Goal: Information Seeking & Learning: Learn about a topic

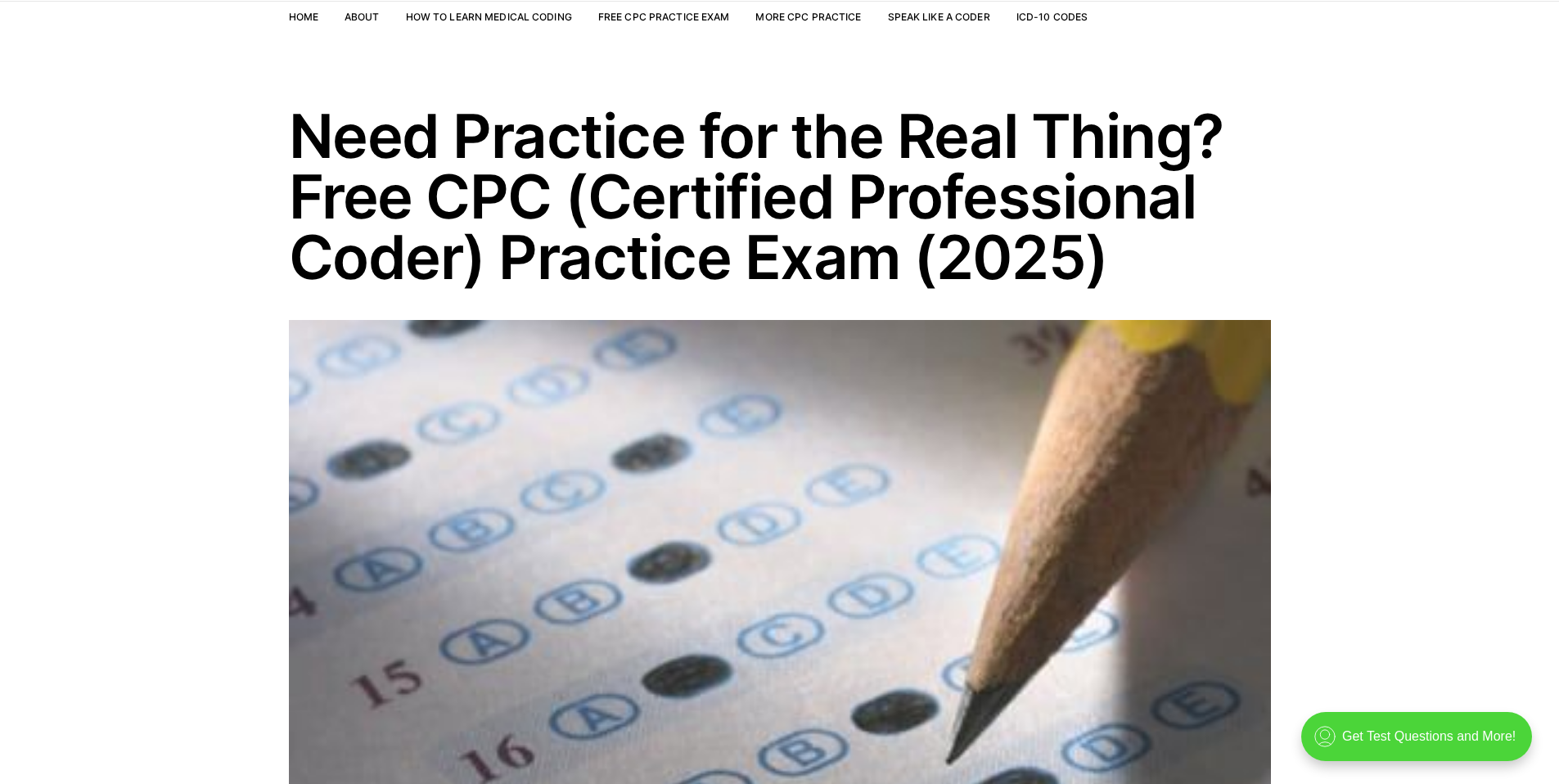
scroll to position [664, 0]
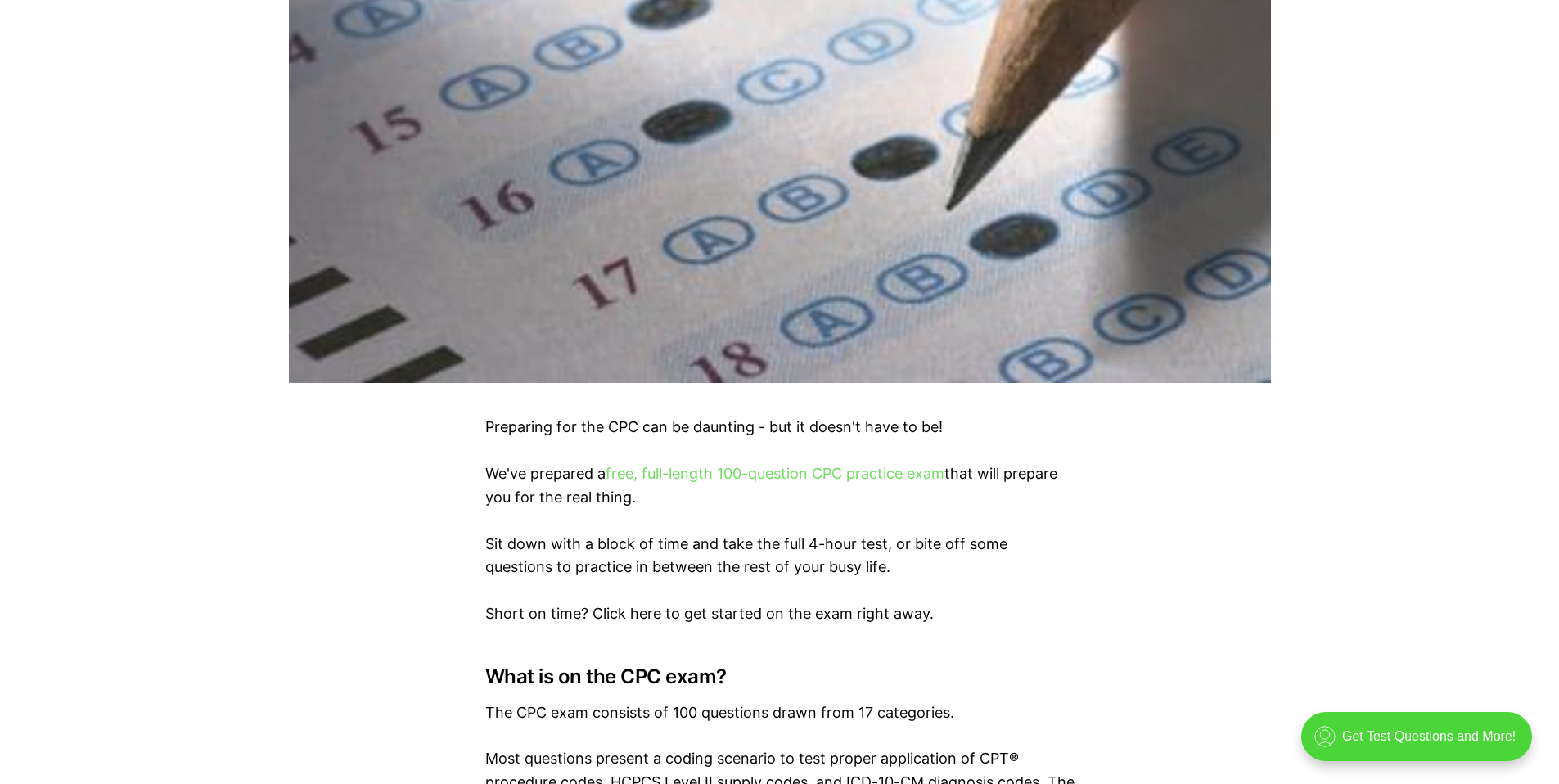
click at [913, 476] on link "free, full-length 100-question CPC practice exam" at bounding box center [775, 473] width 339 height 17
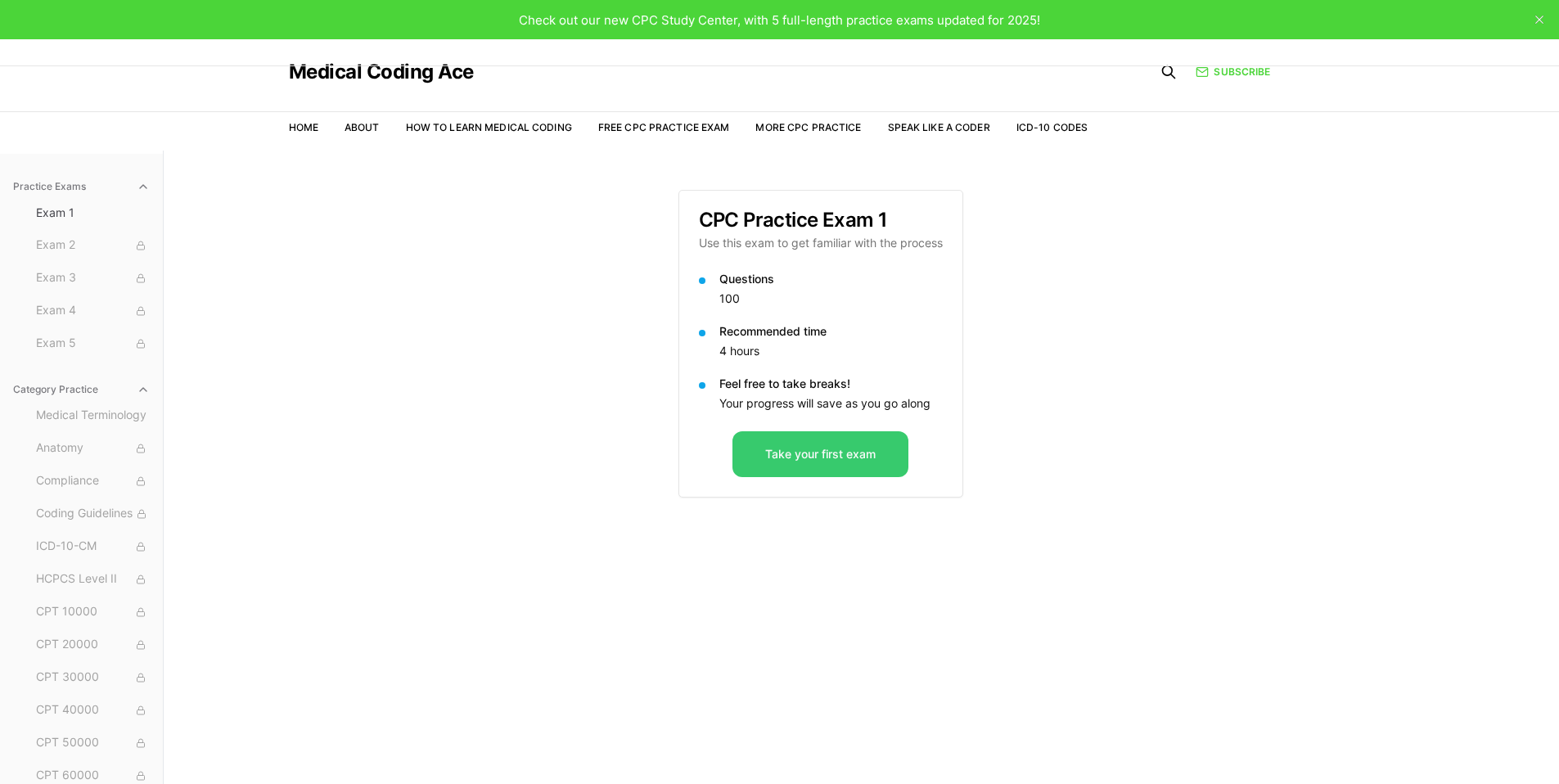
click at [828, 466] on button "Take your first exam" at bounding box center [820, 454] width 176 height 46
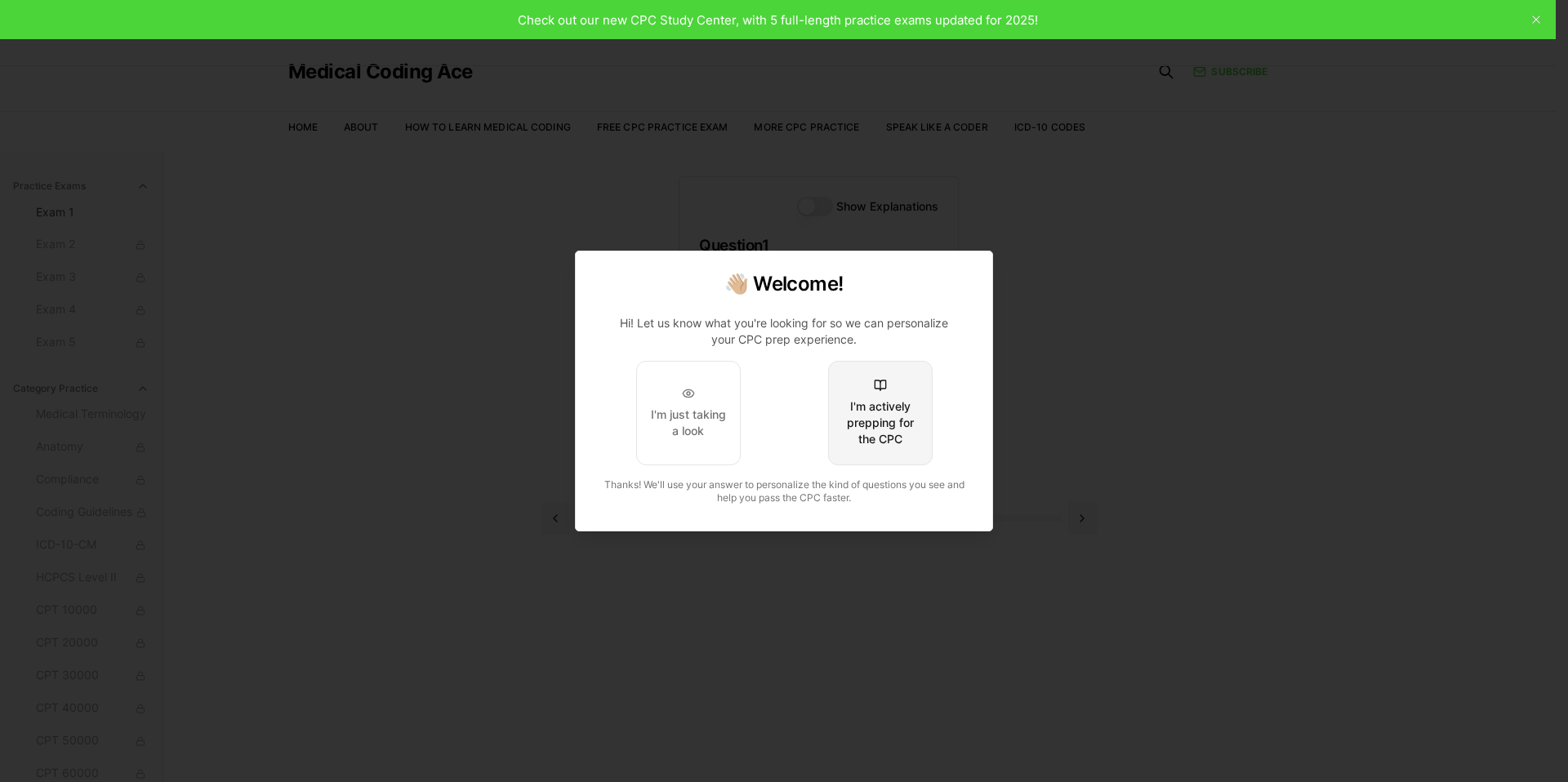
click at [906, 429] on div "I'm actively prepping for the CPC" at bounding box center [881, 423] width 77 height 49
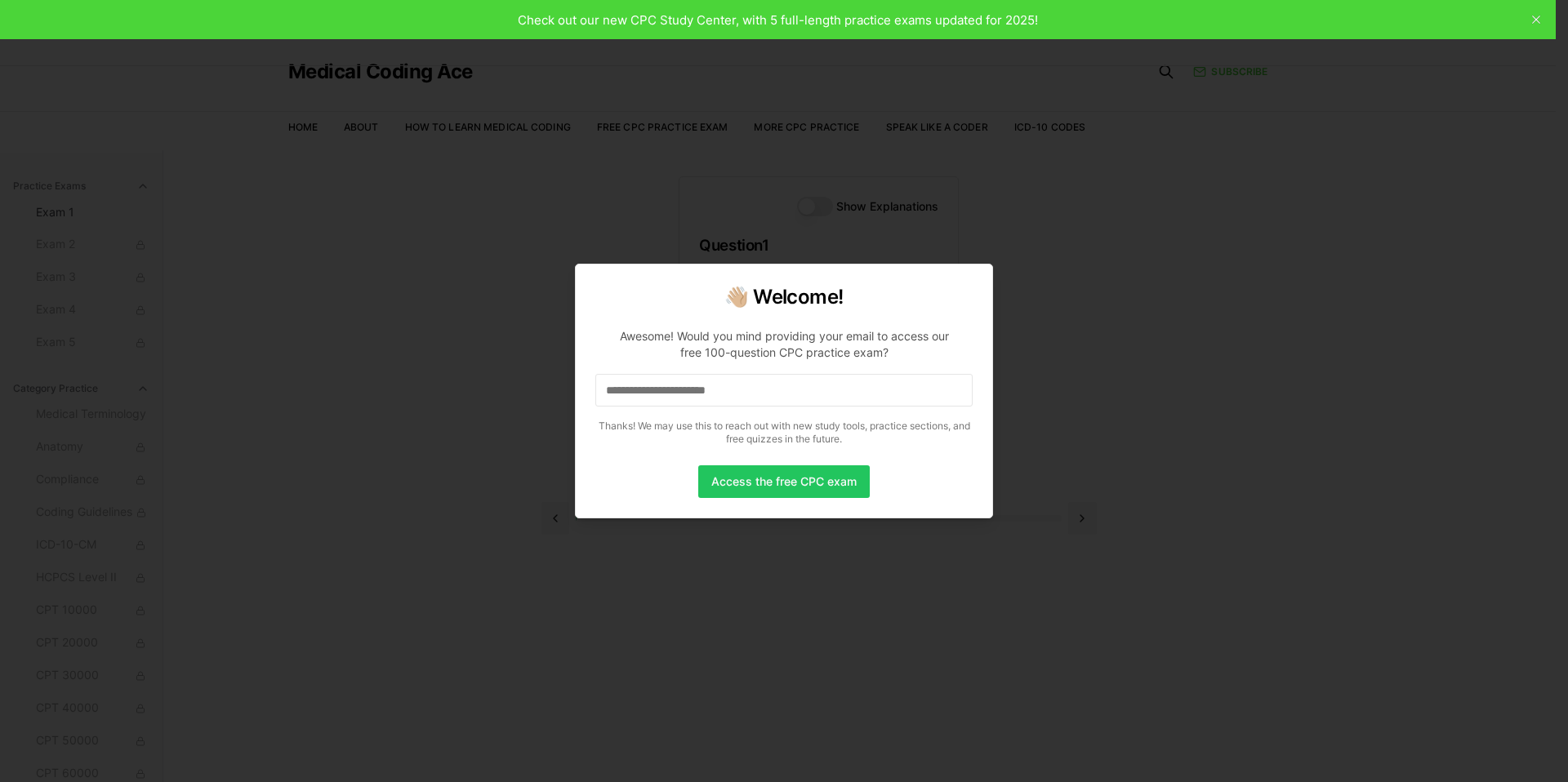
click at [843, 400] on input at bounding box center [784, 390] width 377 height 33
click at [728, 391] on input "*" at bounding box center [784, 390] width 377 height 33
click at [704, 398] on input "**" at bounding box center [784, 390] width 377 height 33
click at [696, 389] on input "***" at bounding box center [784, 390] width 377 height 33
click at [705, 385] on input "****" at bounding box center [784, 390] width 377 height 33
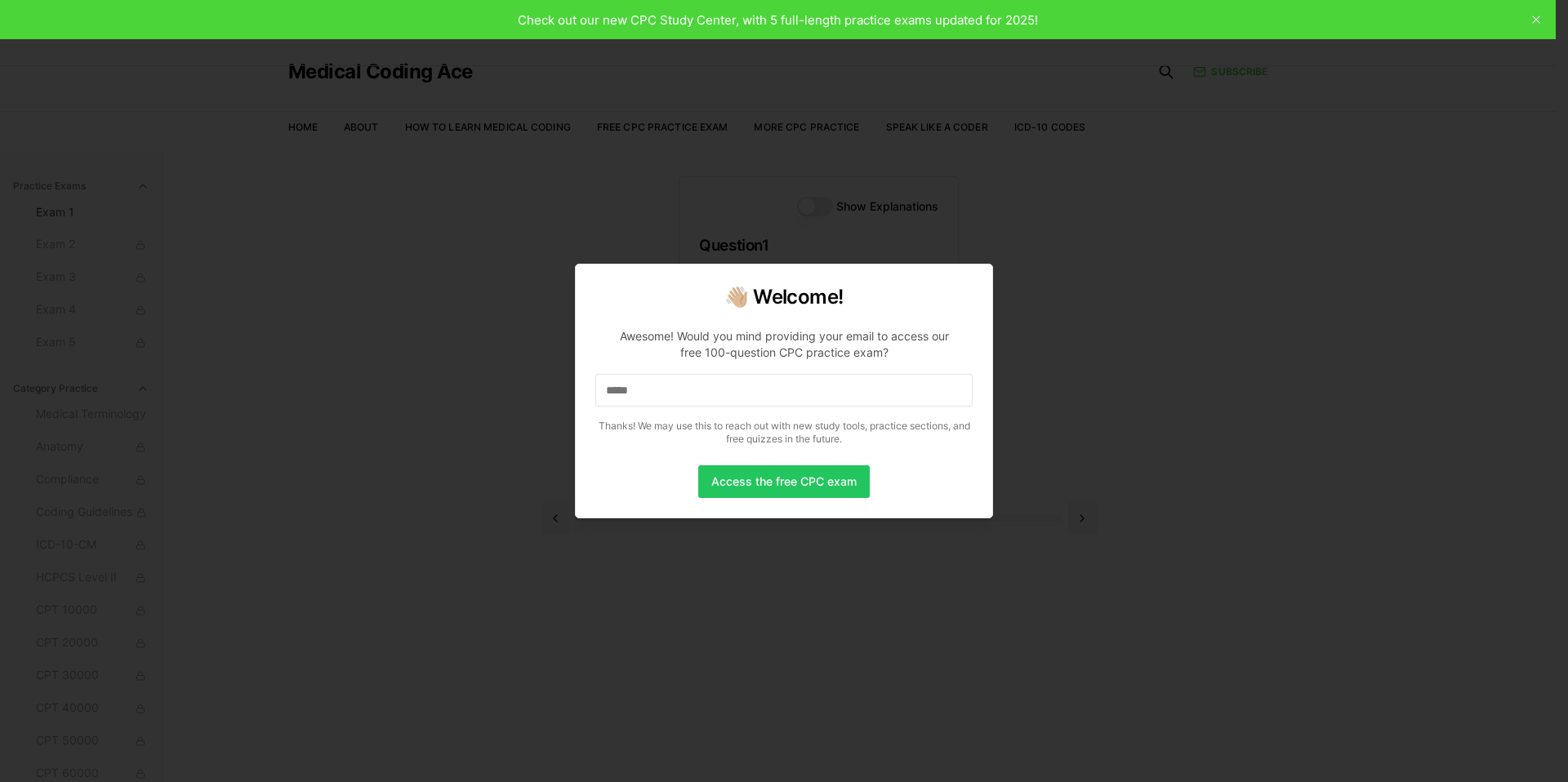
click at [696, 398] on input "*****" at bounding box center [784, 390] width 377 height 33
click at [696, 395] on input "******" at bounding box center [784, 390] width 377 height 33
click at [696, 395] on input "*******" at bounding box center [784, 390] width 377 height 33
click at [696, 395] on input "********" at bounding box center [784, 390] width 377 height 33
click at [696, 395] on input "*********" at bounding box center [784, 390] width 377 height 33
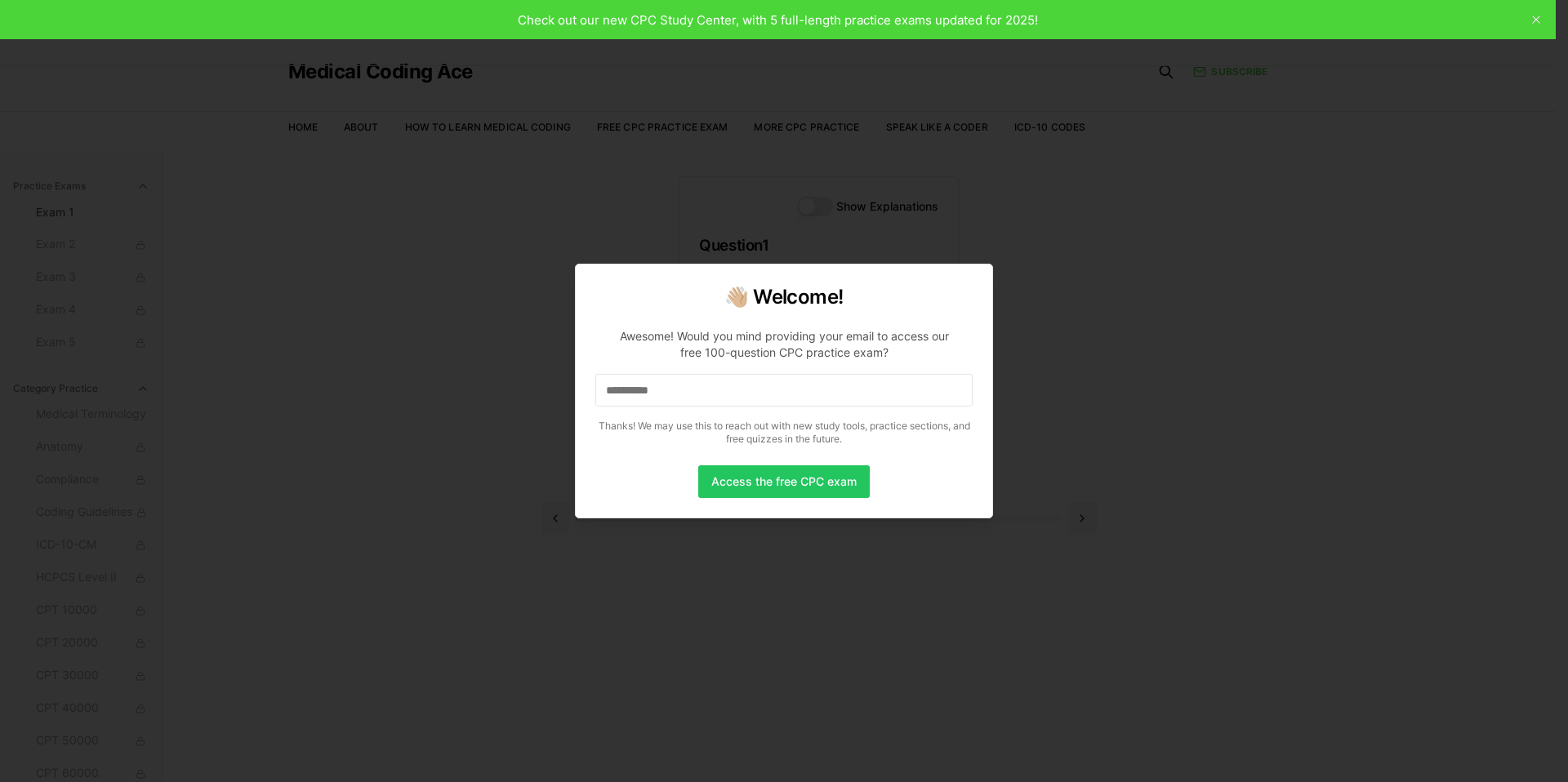
click at [696, 395] on input "**********" at bounding box center [784, 390] width 377 height 33
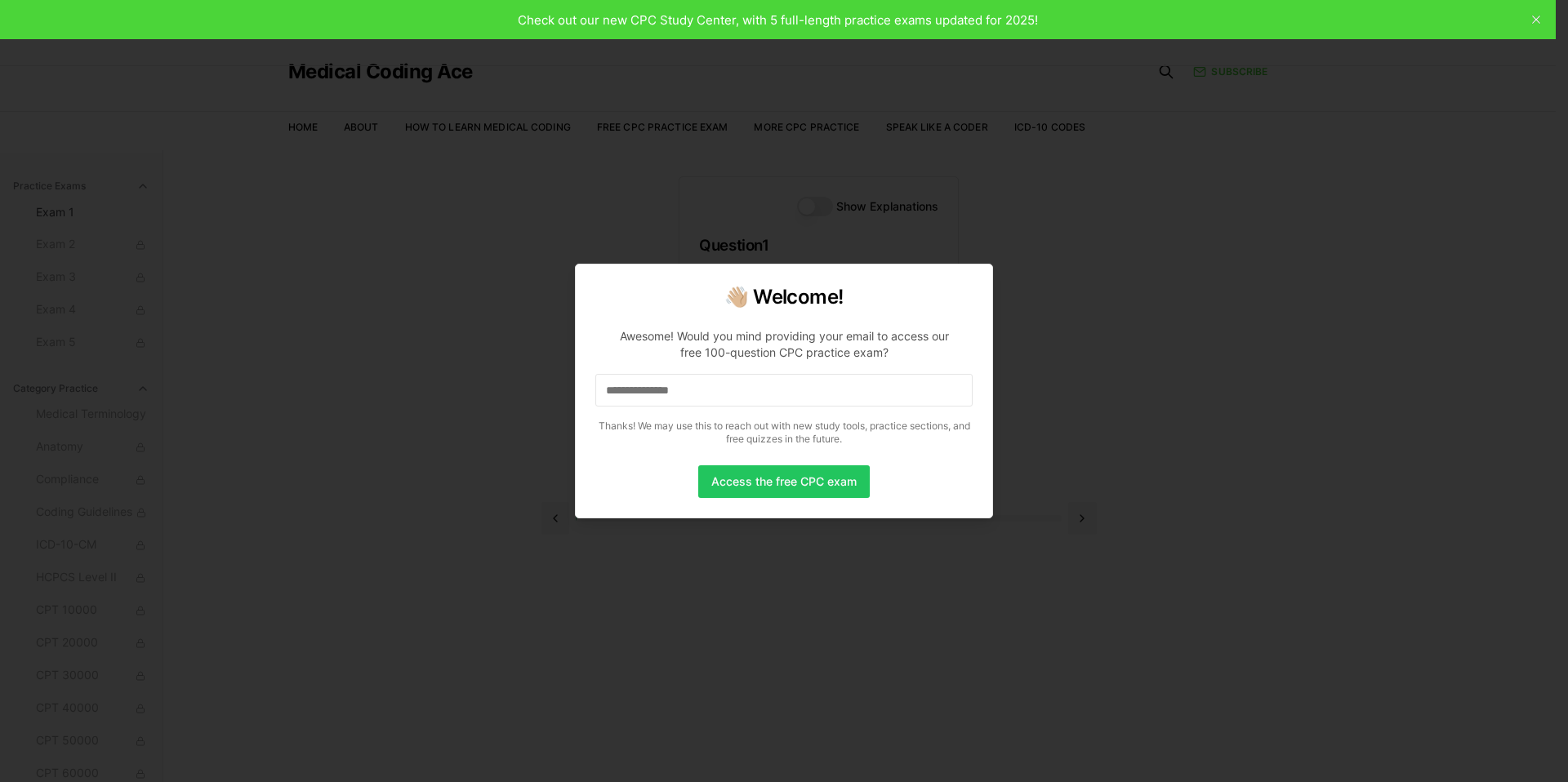
click at [696, 395] on input "**********" at bounding box center [784, 390] width 377 height 33
click at [731, 392] on input "**********" at bounding box center [784, 390] width 377 height 33
click at [1538, 20] on div at bounding box center [784, 391] width 1568 height 782
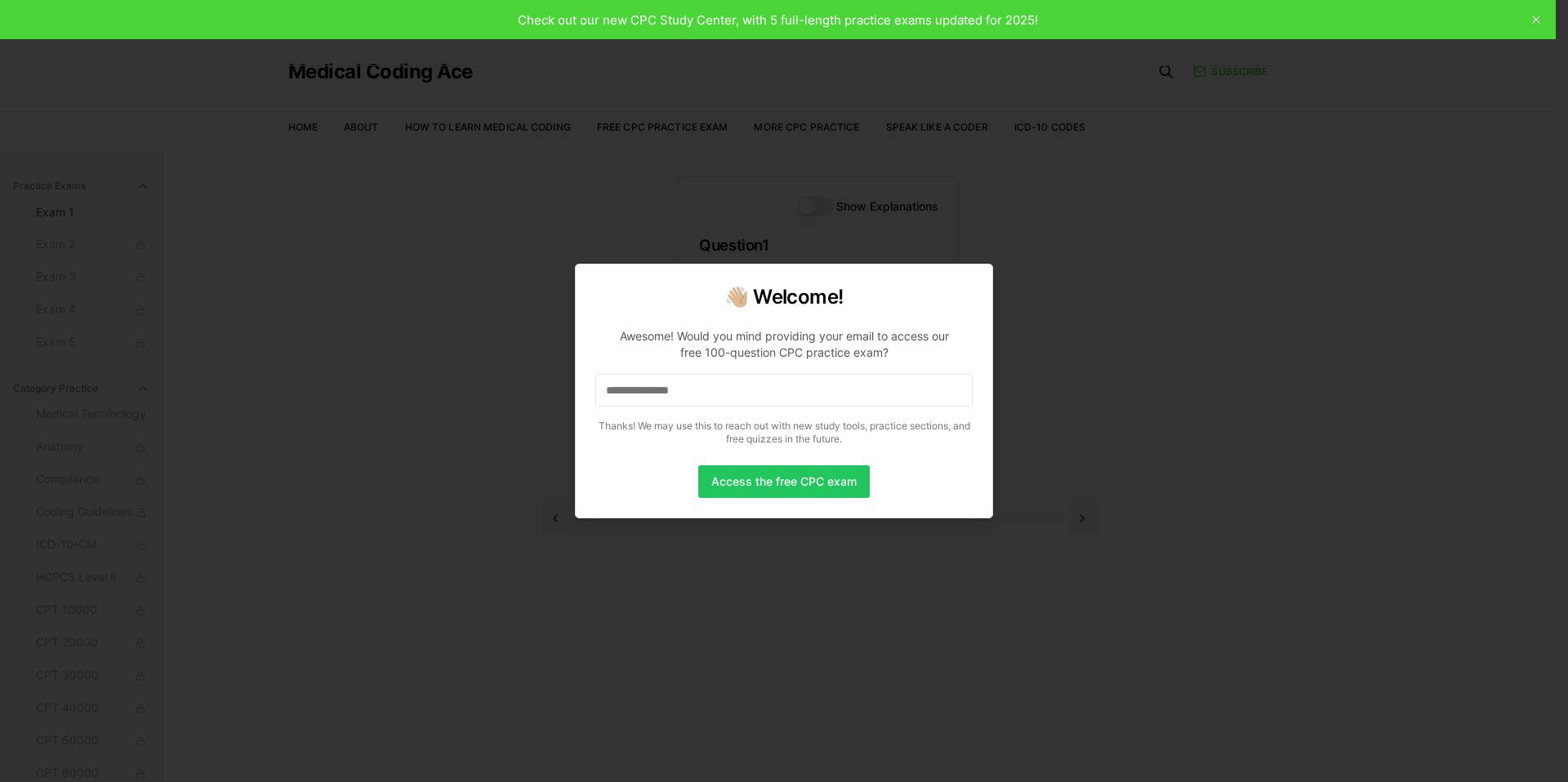
click at [1533, 19] on div at bounding box center [784, 391] width 1568 height 782
click at [710, 387] on input "**********" at bounding box center [784, 390] width 377 height 33
click at [719, 393] on input "**********" at bounding box center [784, 390] width 377 height 33
click at [718, 393] on input "**********" at bounding box center [784, 390] width 377 height 33
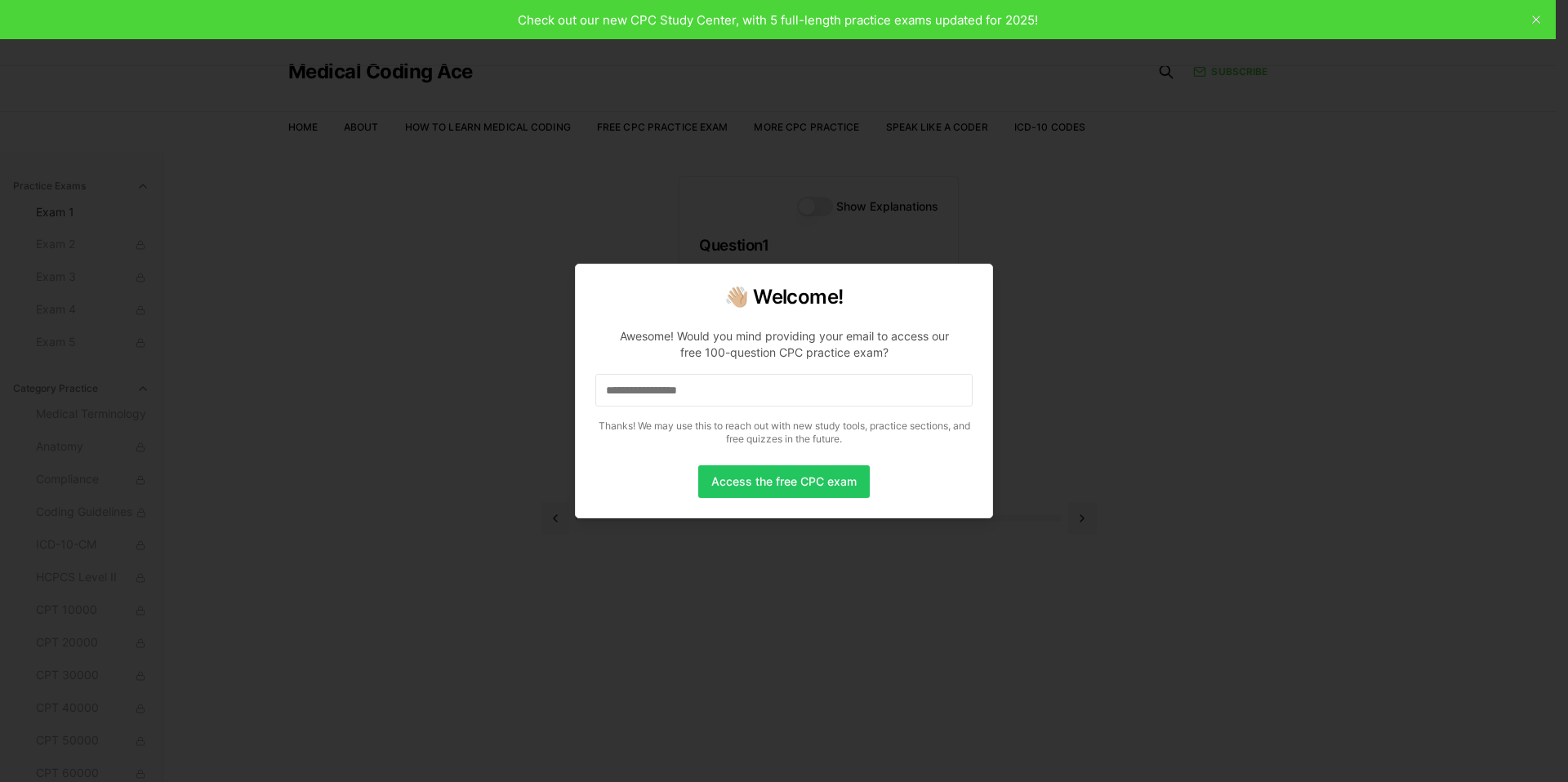
click at [718, 393] on input "**********" at bounding box center [784, 390] width 377 height 33
click at [786, 488] on button "Access the free CPC exam" at bounding box center [784, 482] width 172 height 33
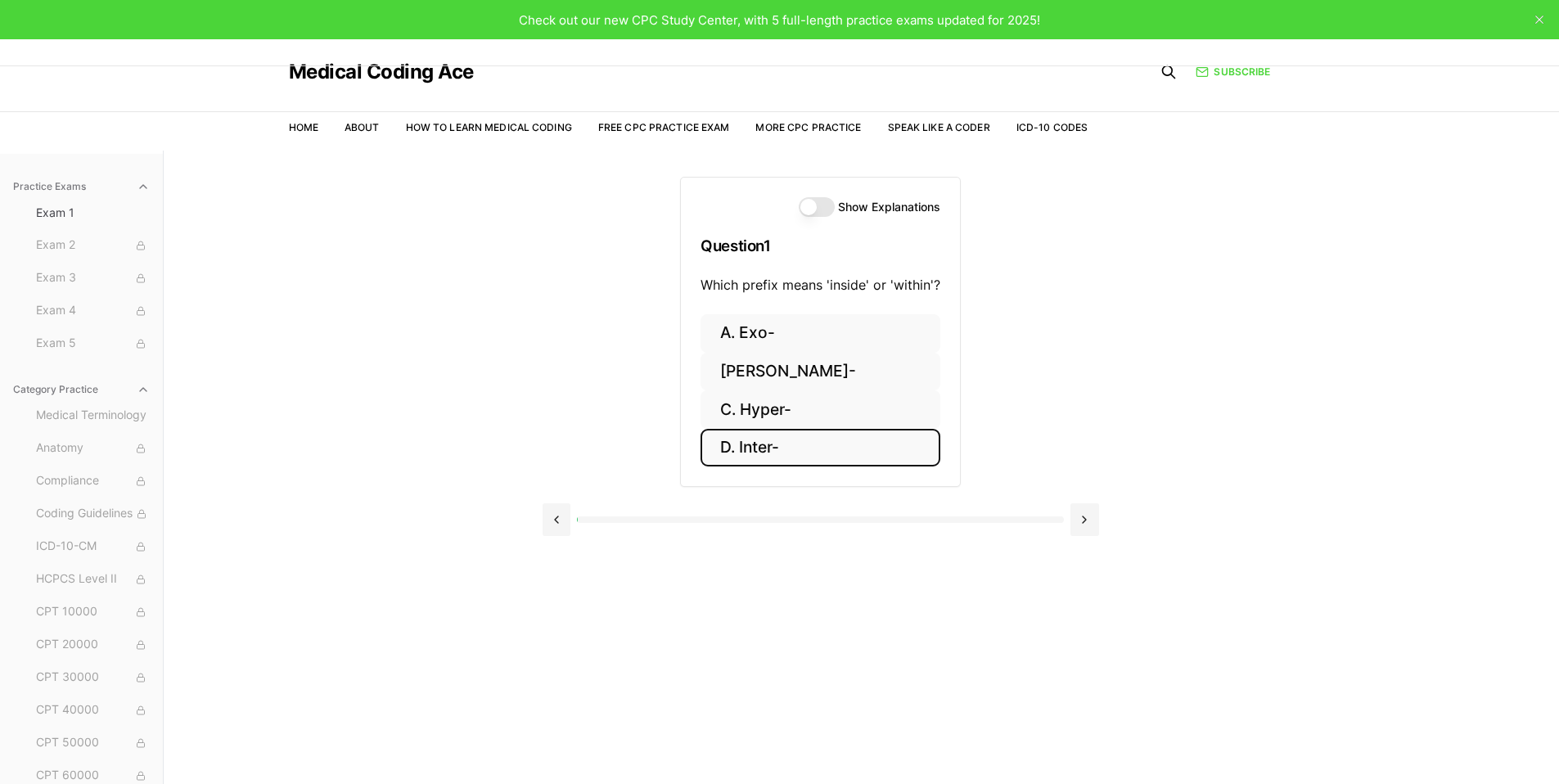
click at [780, 445] on button "D. Inter-" at bounding box center [820, 448] width 239 height 39
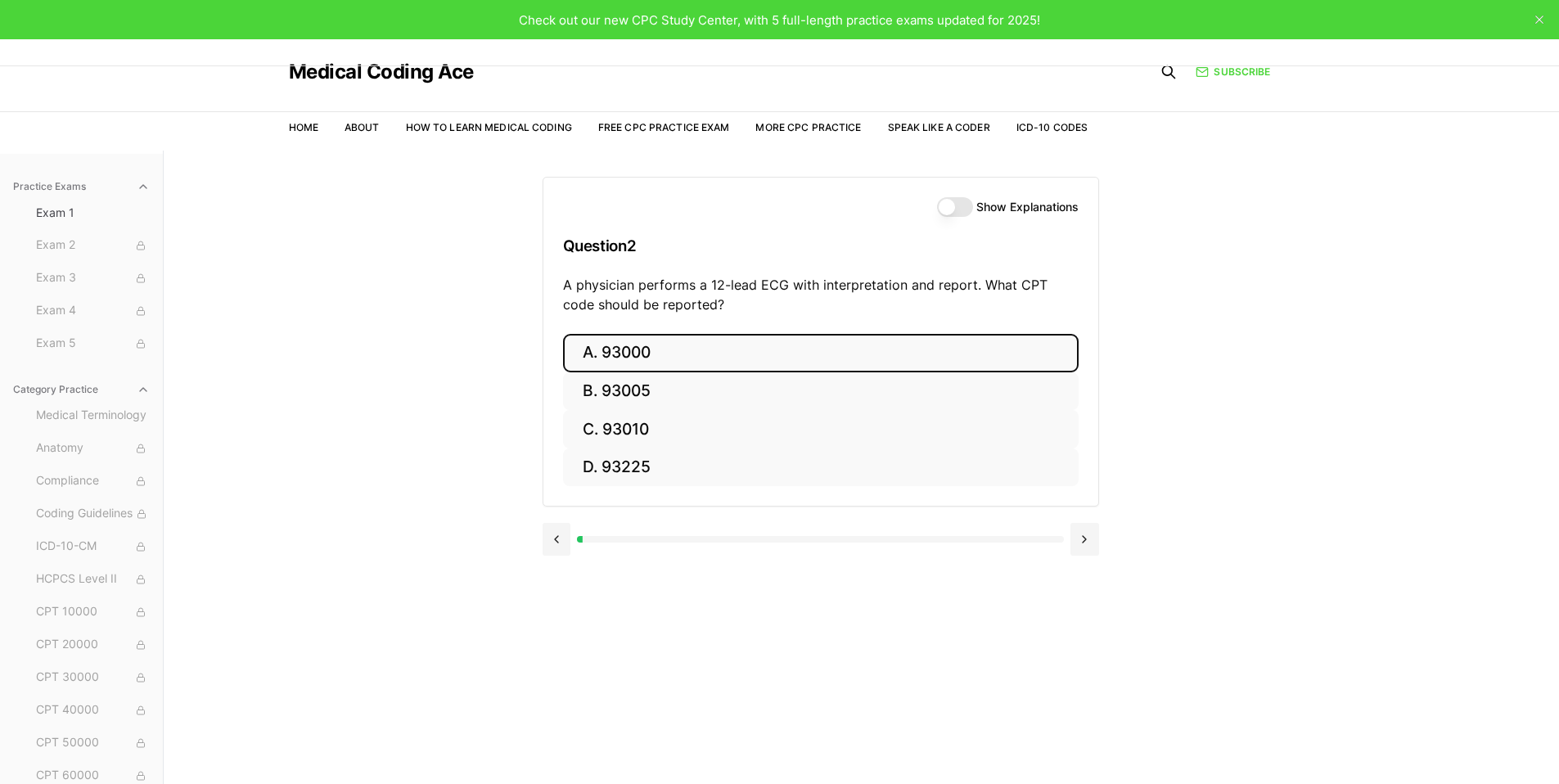
click at [636, 350] on button "A. 93000" at bounding box center [821, 353] width 516 height 39
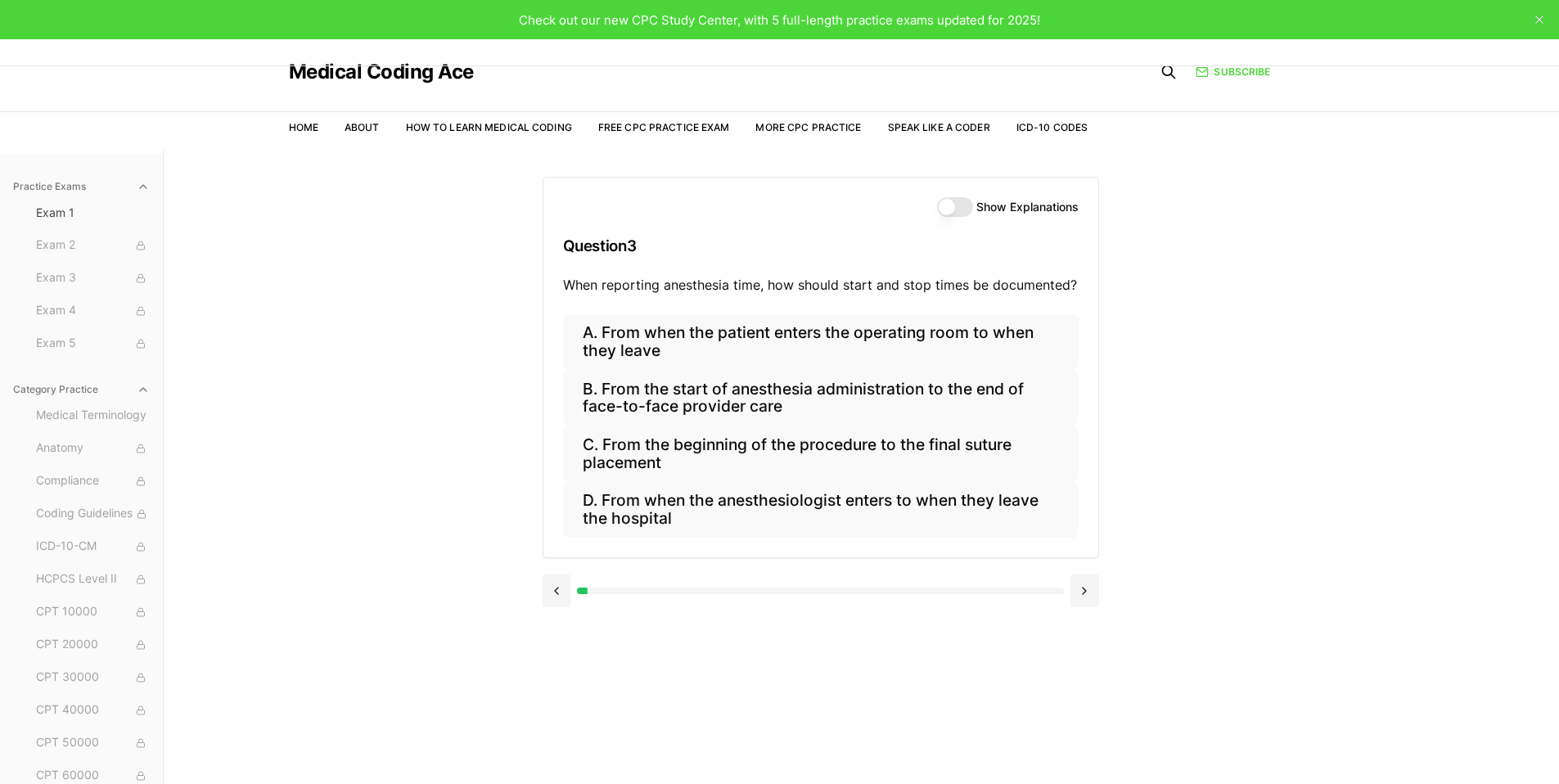
click at [957, 207] on button "Show Explanations" at bounding box center [955, 207] width 36 height 20
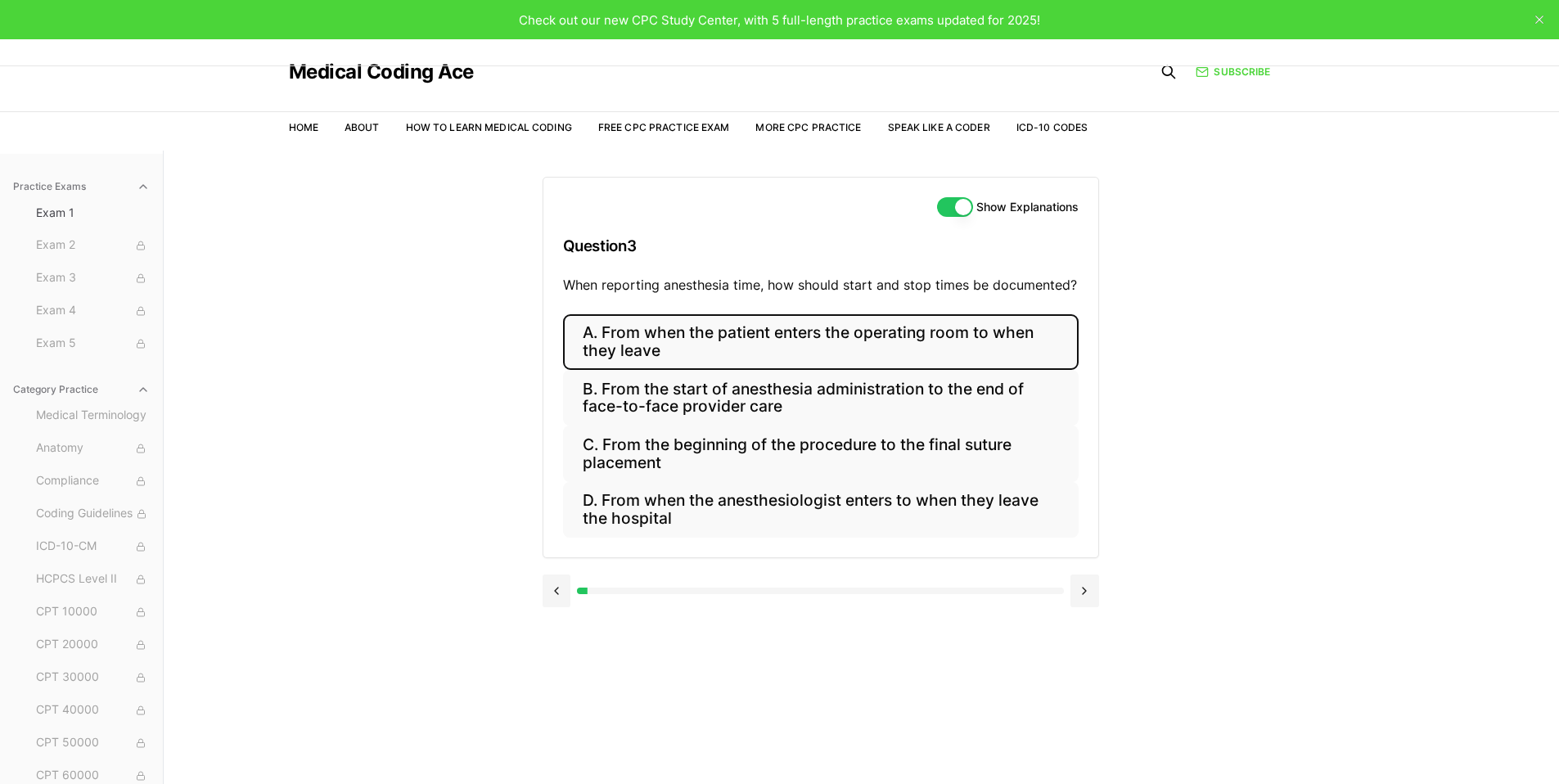
click at [679, 339] on button "A. From when the patient enters the operating room to when they leave" at bounding box center [821, 342] width 516 height 56
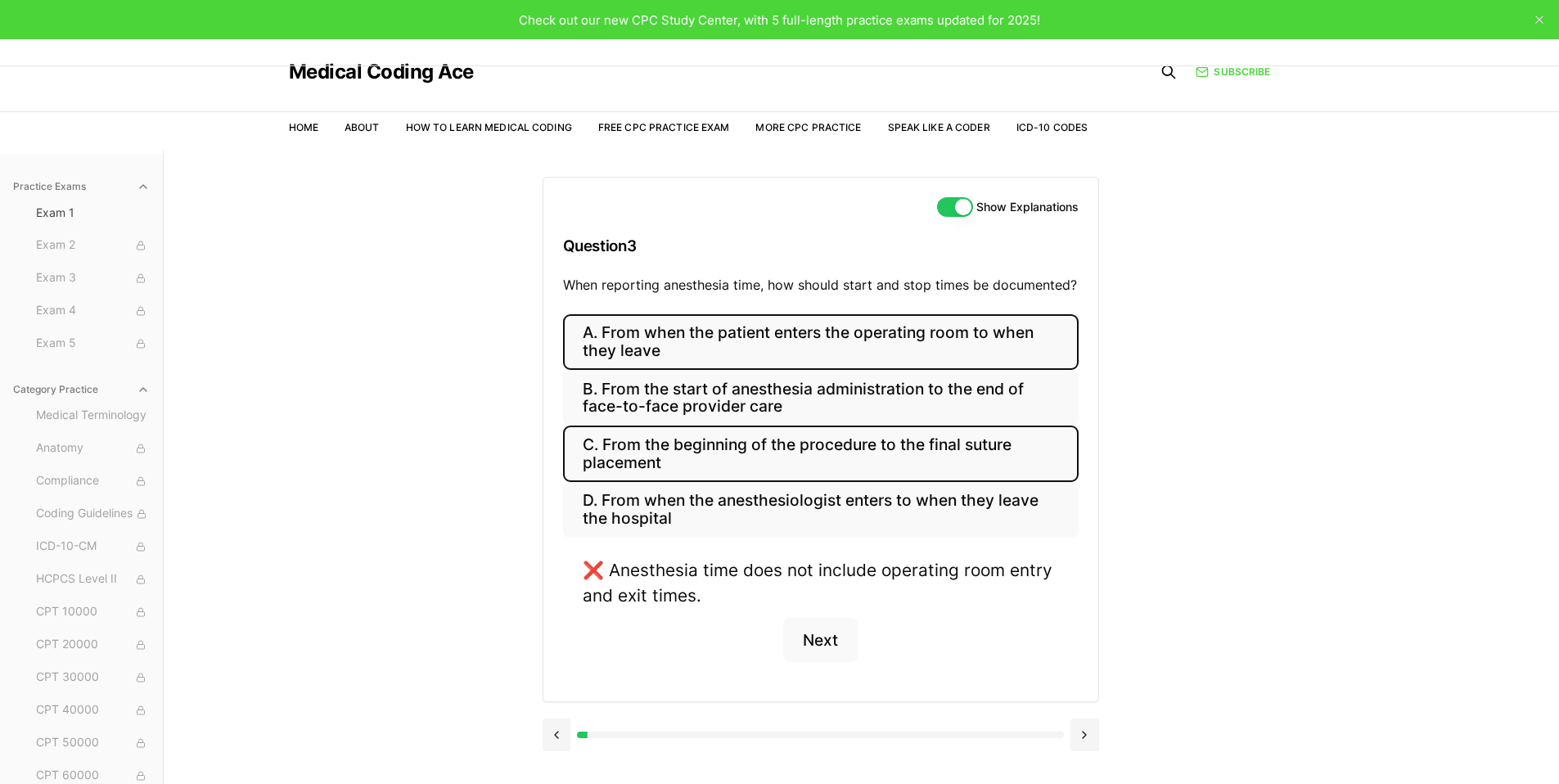
click at [693, 474] on button "C. From the beginning of the procedure to the final suture placement" at bounding box center [821, 454] width 516 height 56
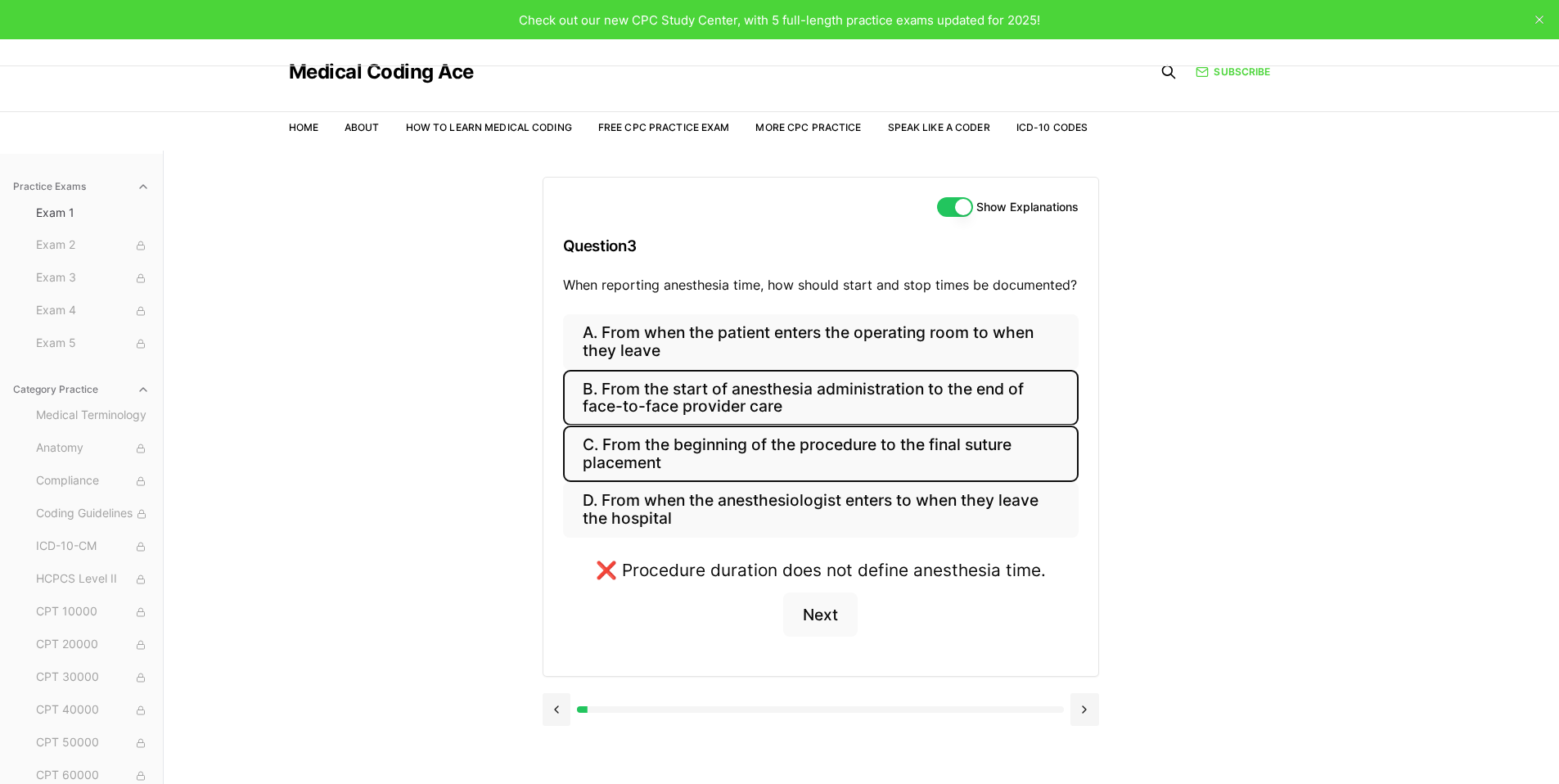
click at [681, 408] on button "B. From the start of anesthesia administration to the end of face-to-face provi…" at bounding box center [821, 398] width 516 height 56
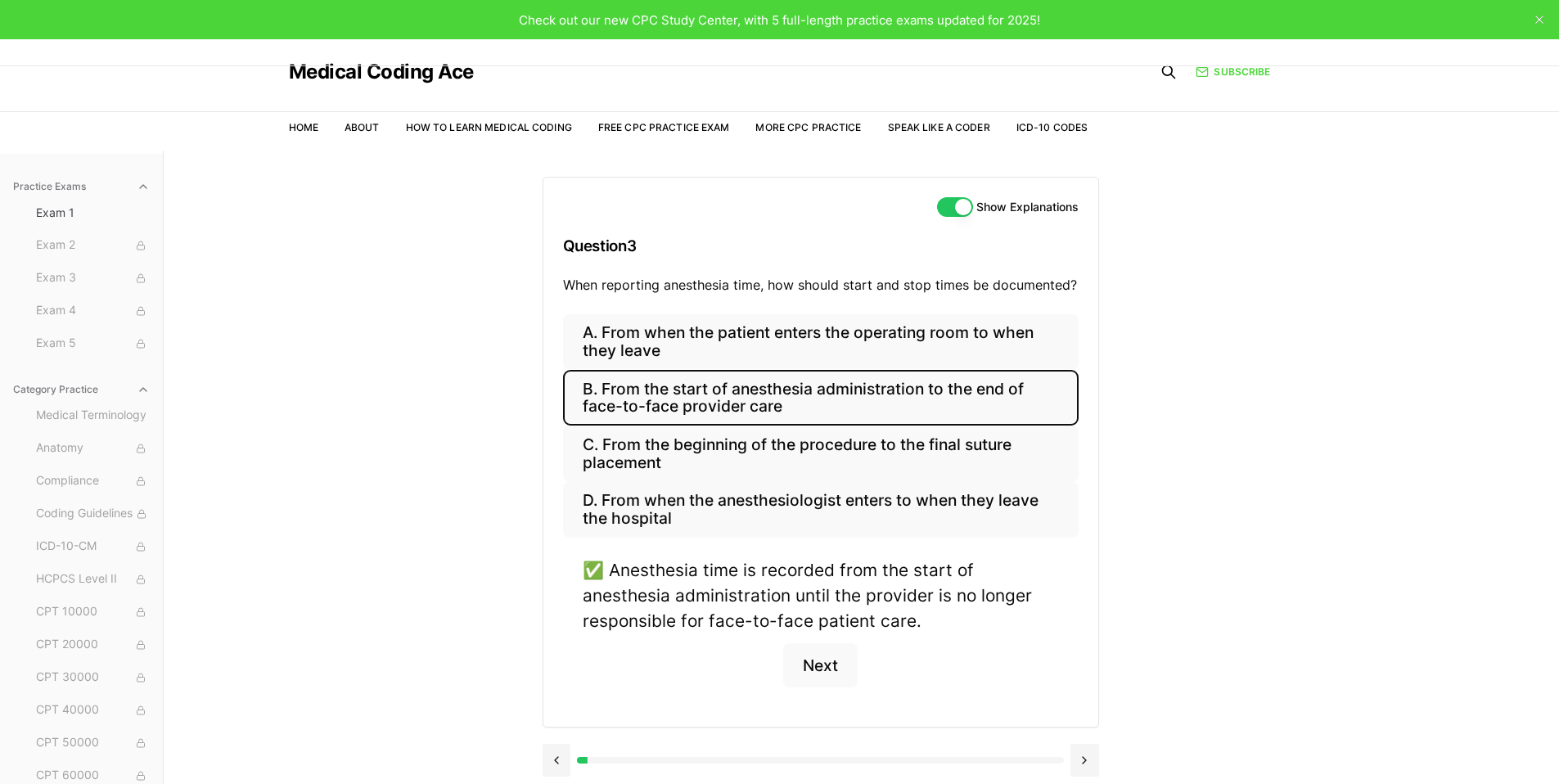
click at [952, 198] on button "Show Explanations" at bounding box center [955, 207] width 36 height 20
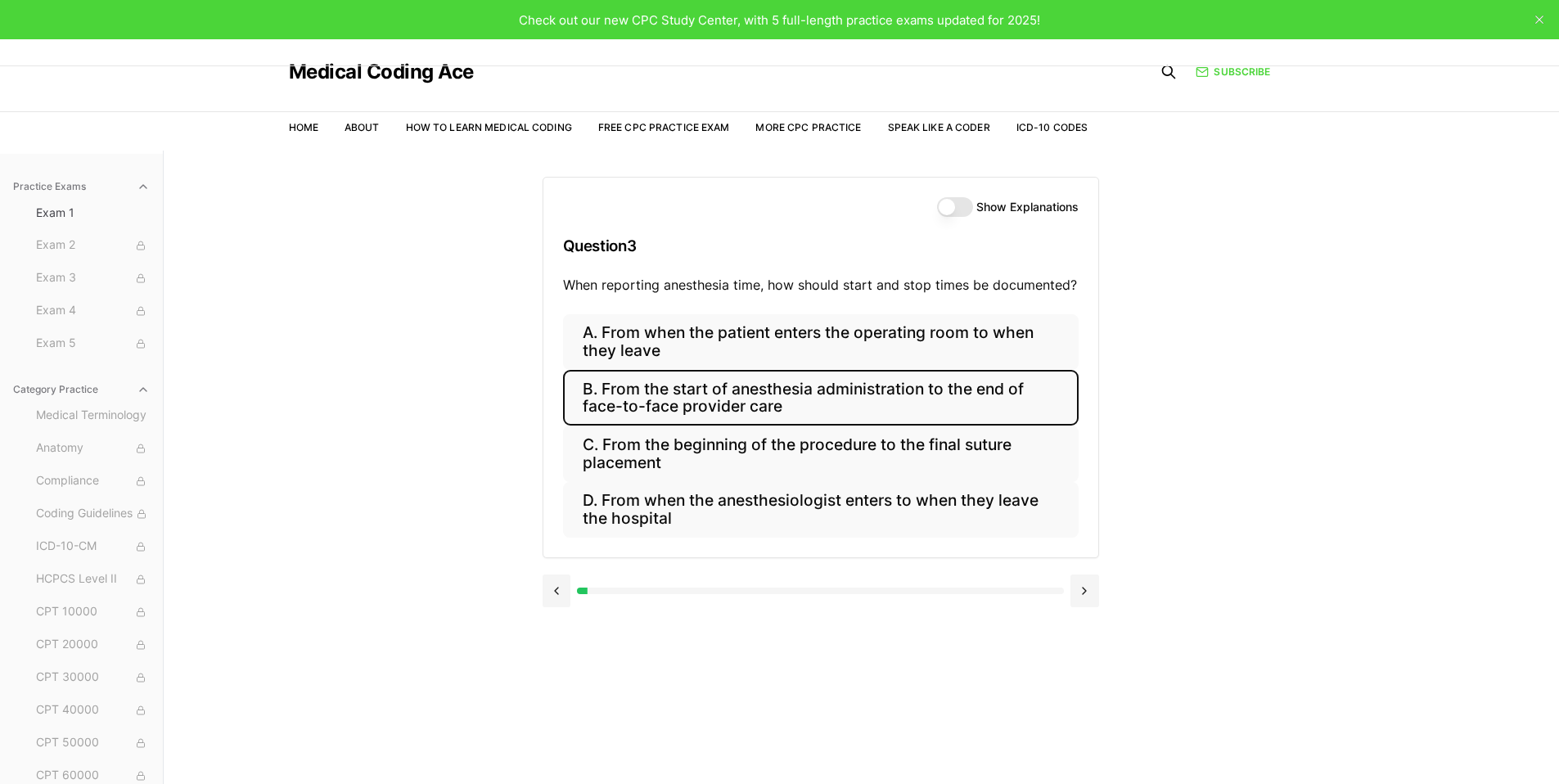
click at [958, 205] on button "Show Explanations" at bounding box center [955, 207] width 36 height 20
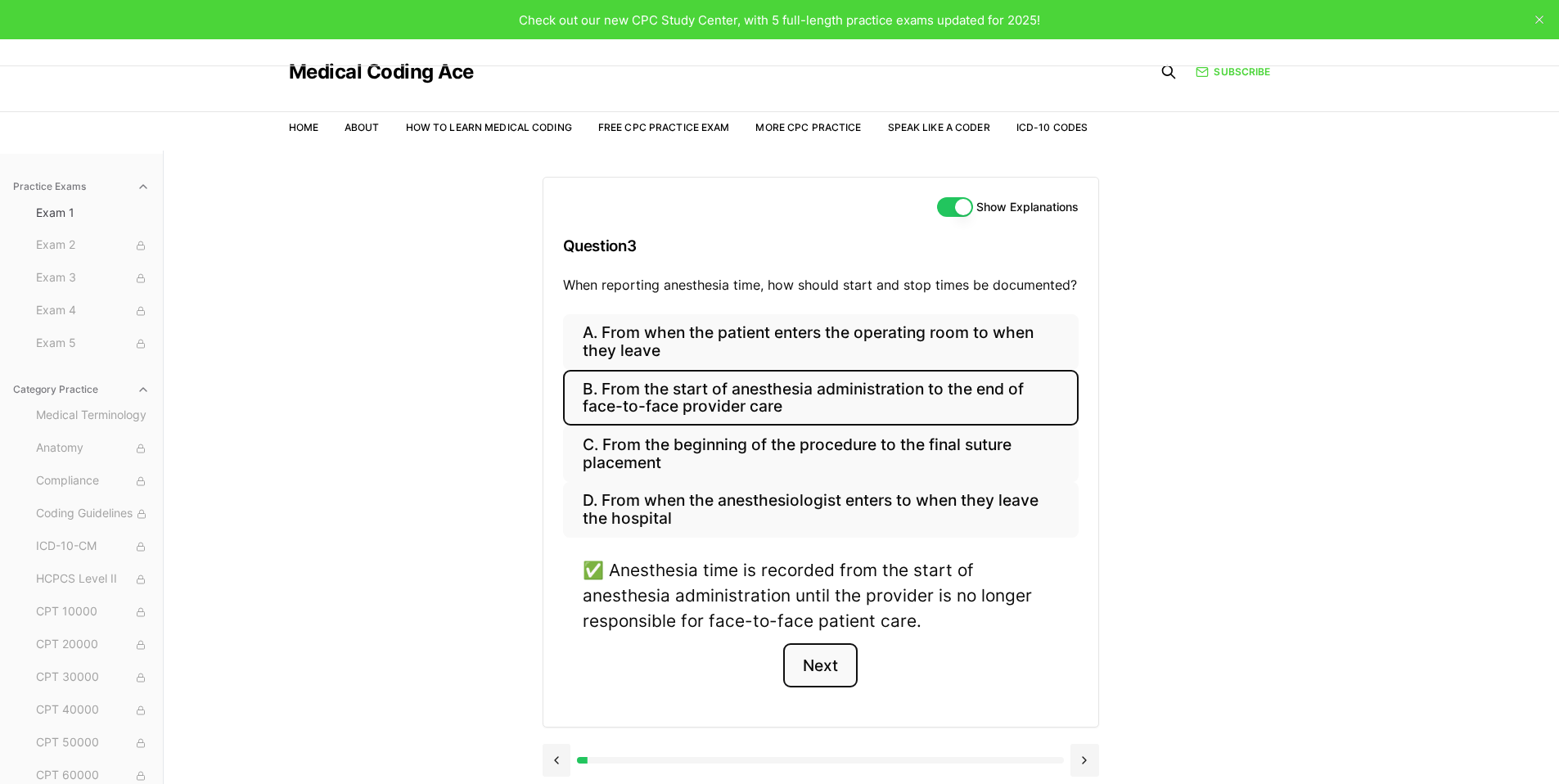
click at [827, 657] on button "Next" at bounding box center [820, 666] width 75 height 44
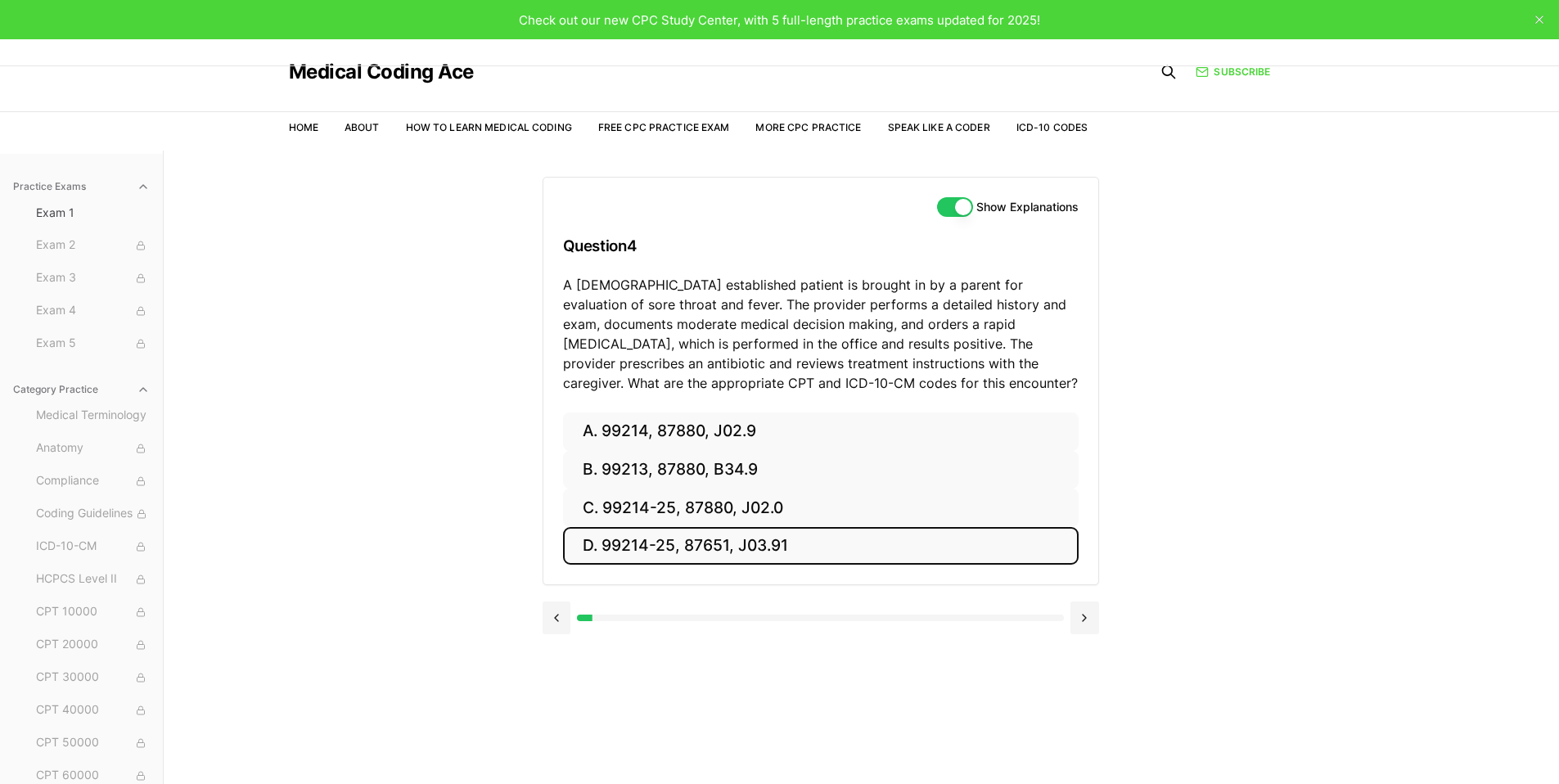
click at [700, 546] on button "D. 99214-25, 87651, J03.91" at bounding box center [821, 546] width 516 height 39
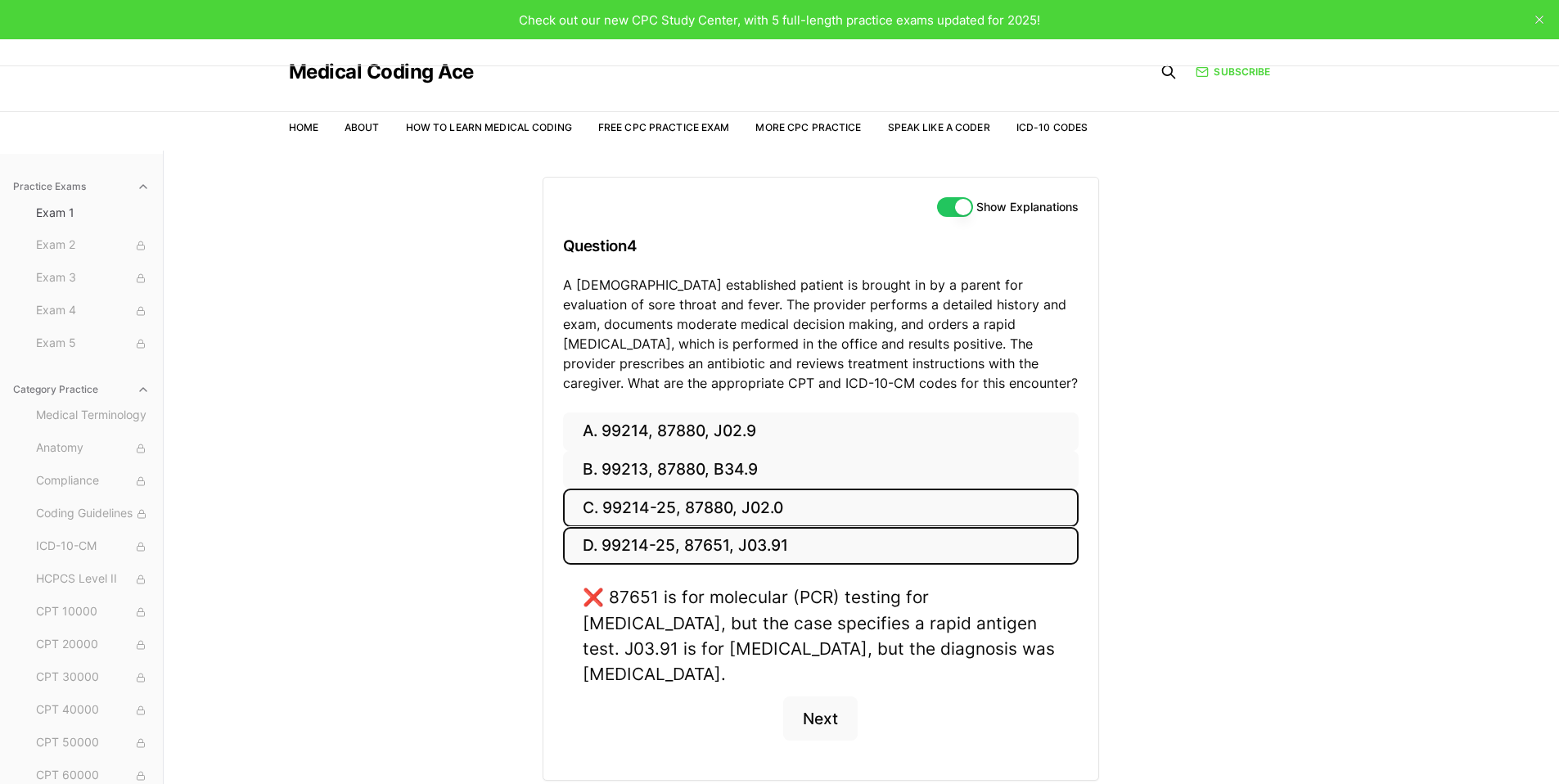
click at [702, 510] on button "C. 99214-25, 87880, J02.0" at bounding box center [821, 508] width 516 height 39
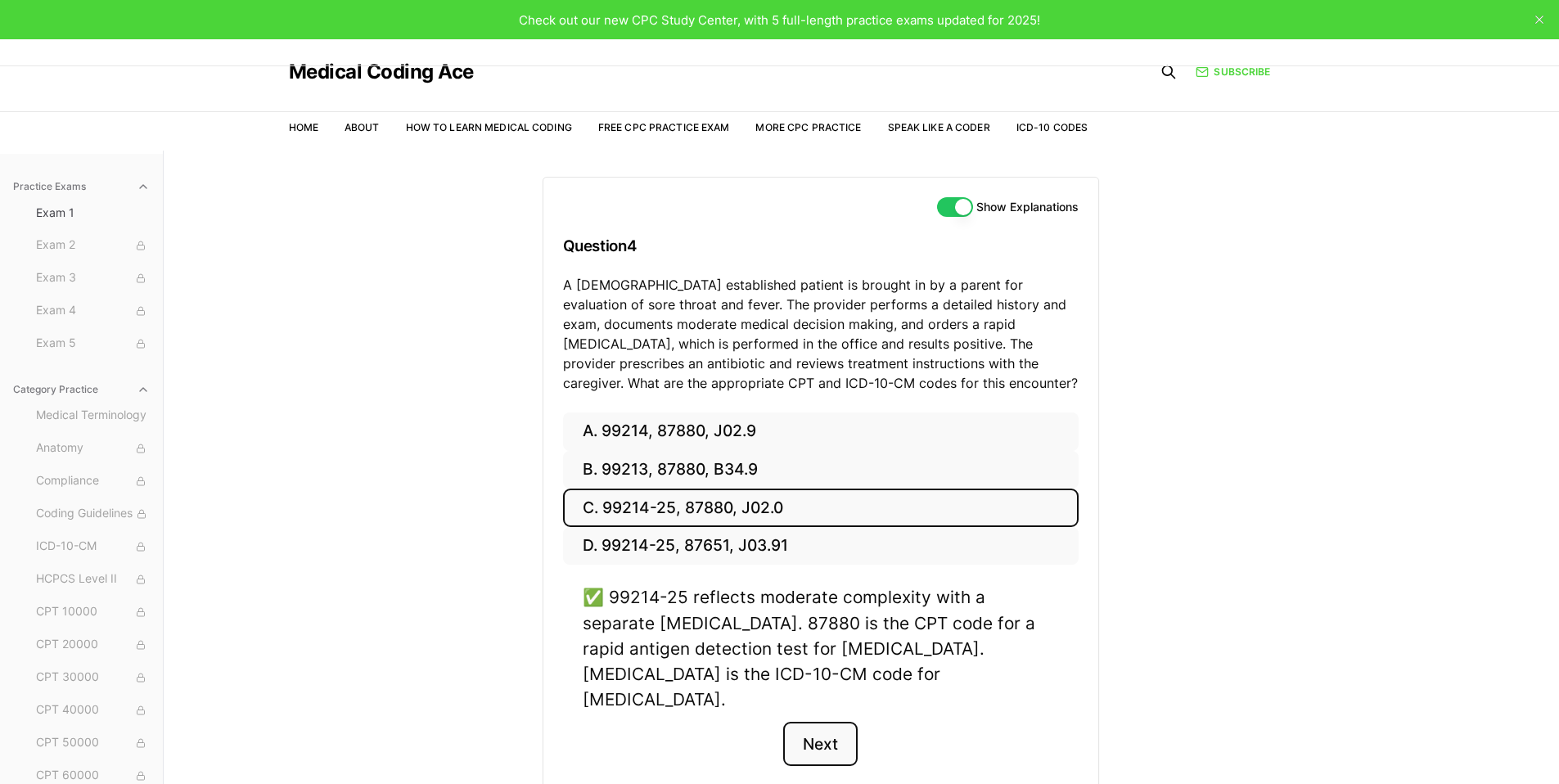
click at [804, 722] on button "Next" at bounding box center [820, 744] width 75 height 44
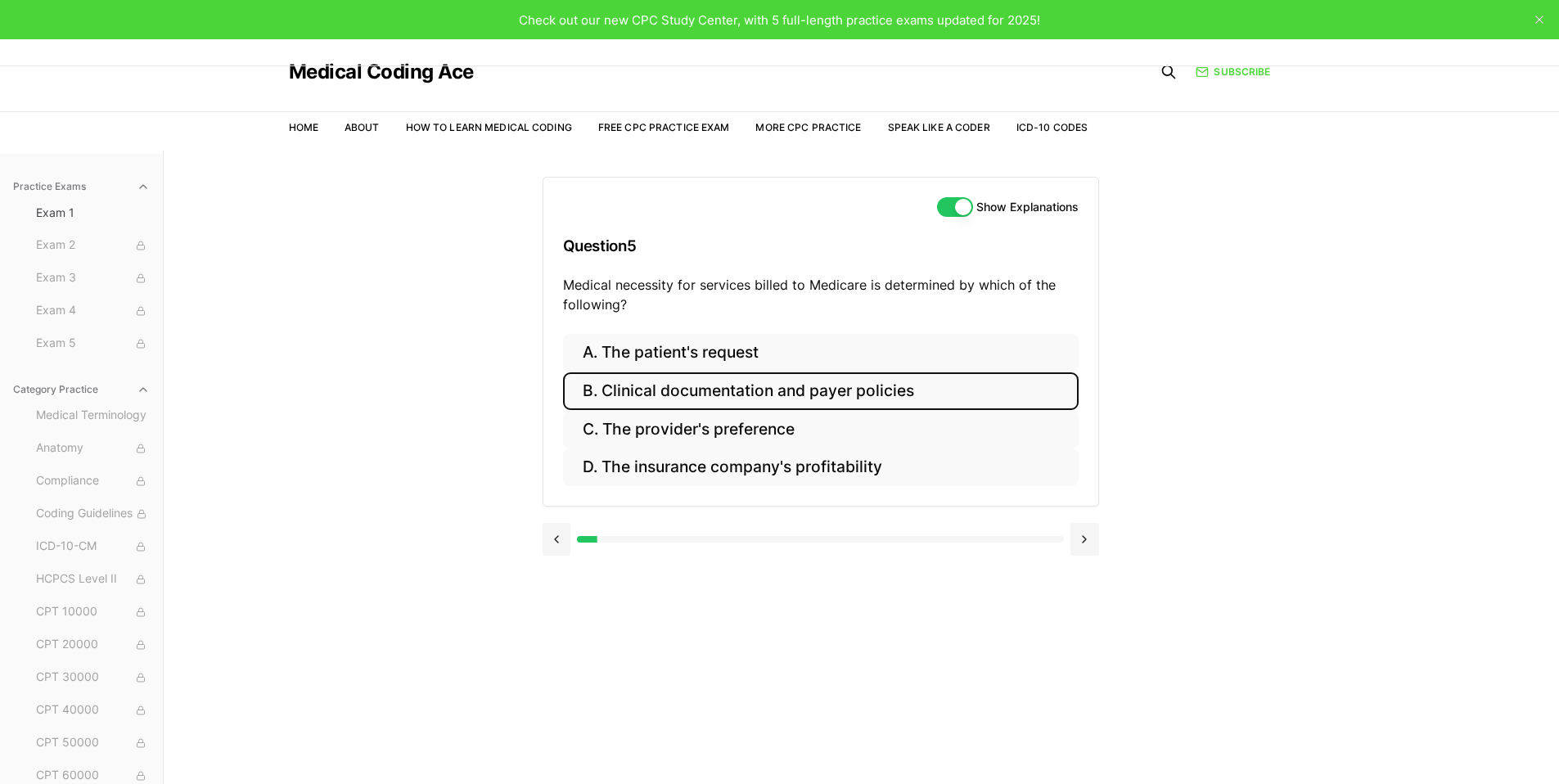
click at [684, 390] on button "B. Clinical documentation and payer policies" at bounding box center [821, 391] width 516 height 39
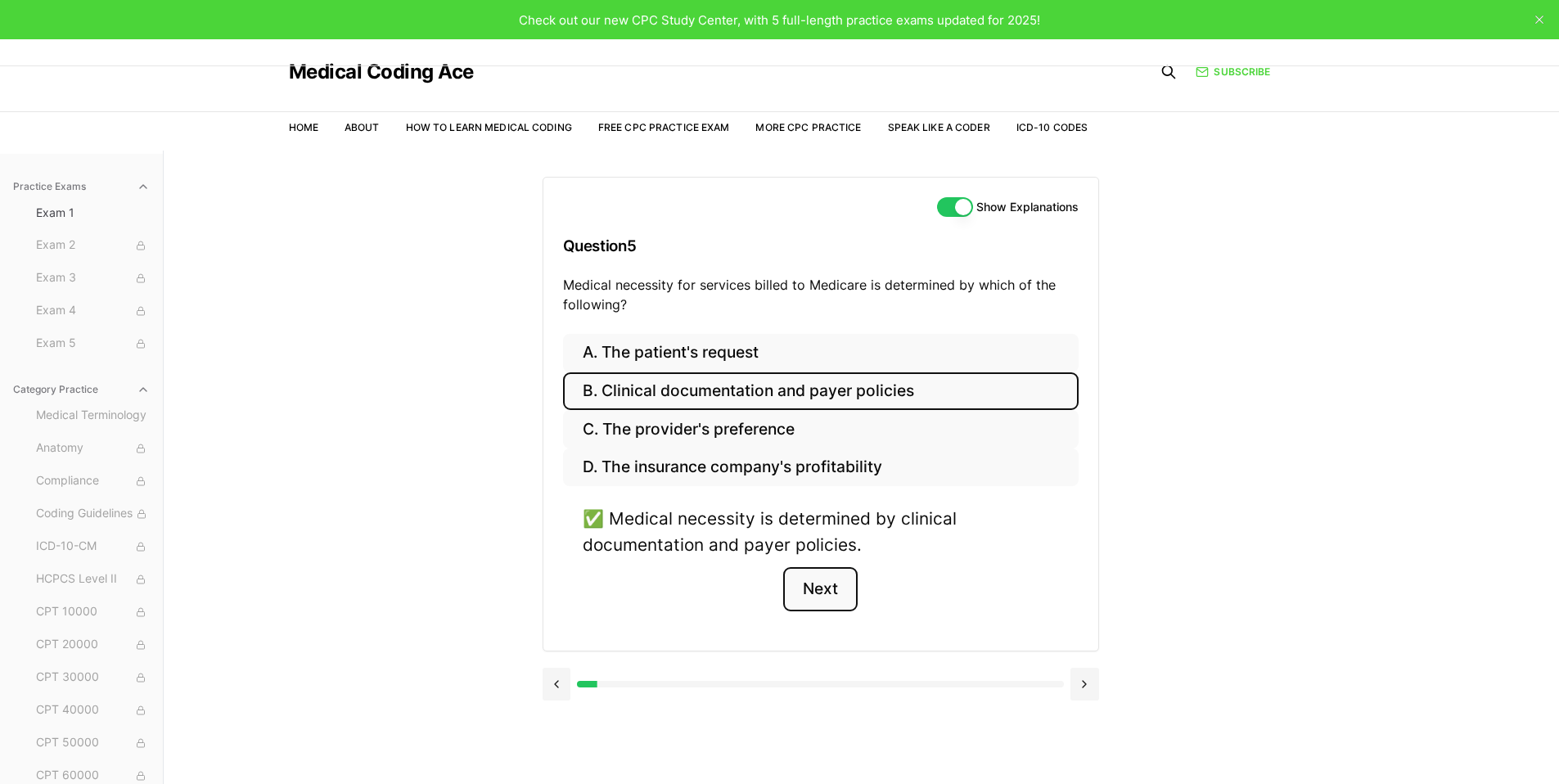
click at [822, 593] on button "Next" at bounding box center [820, 590] width 75 height 44
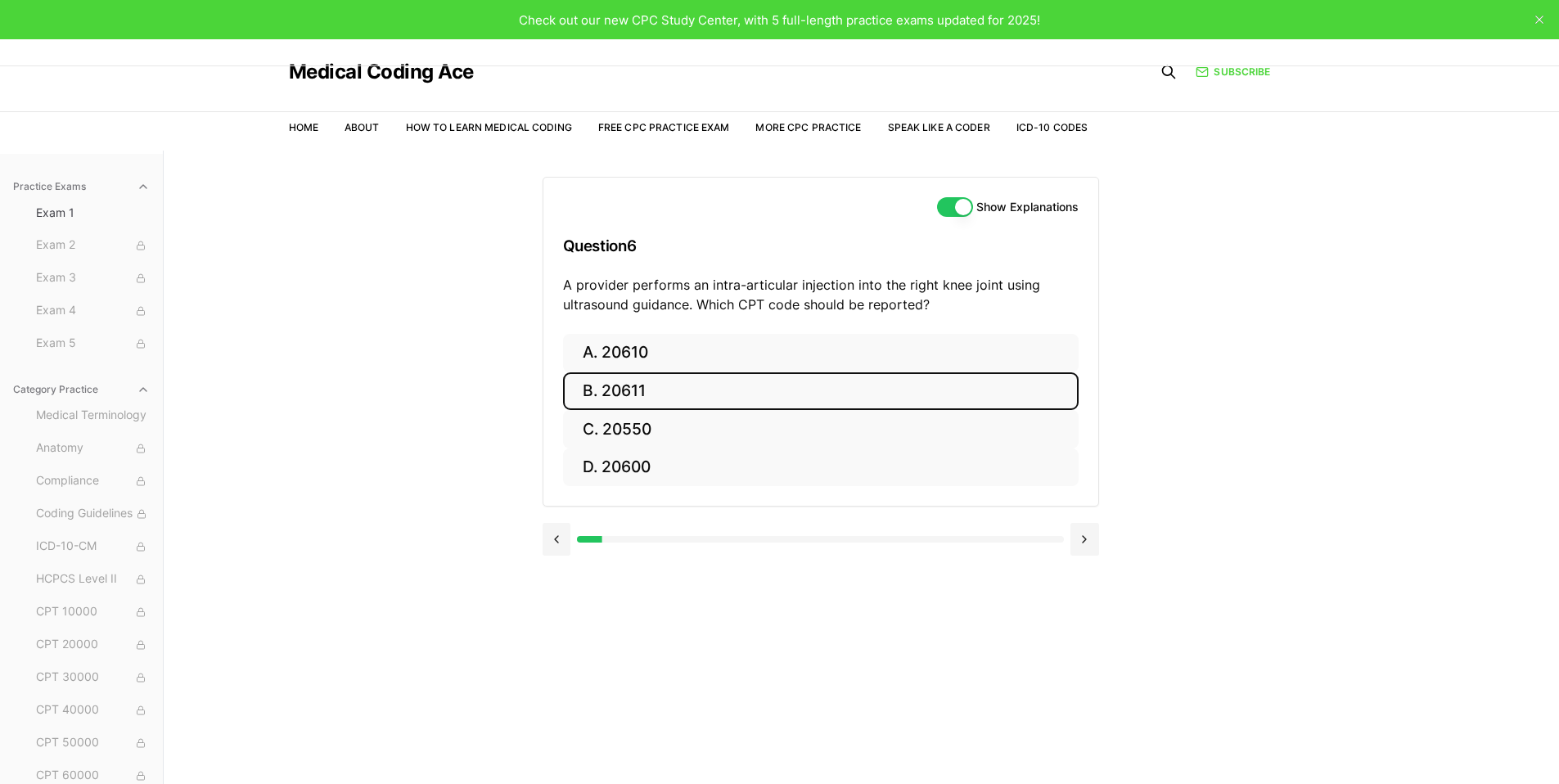
click at [653, 391] on button "B. 20611" at bounding box center [821, 391] width 516 height 39
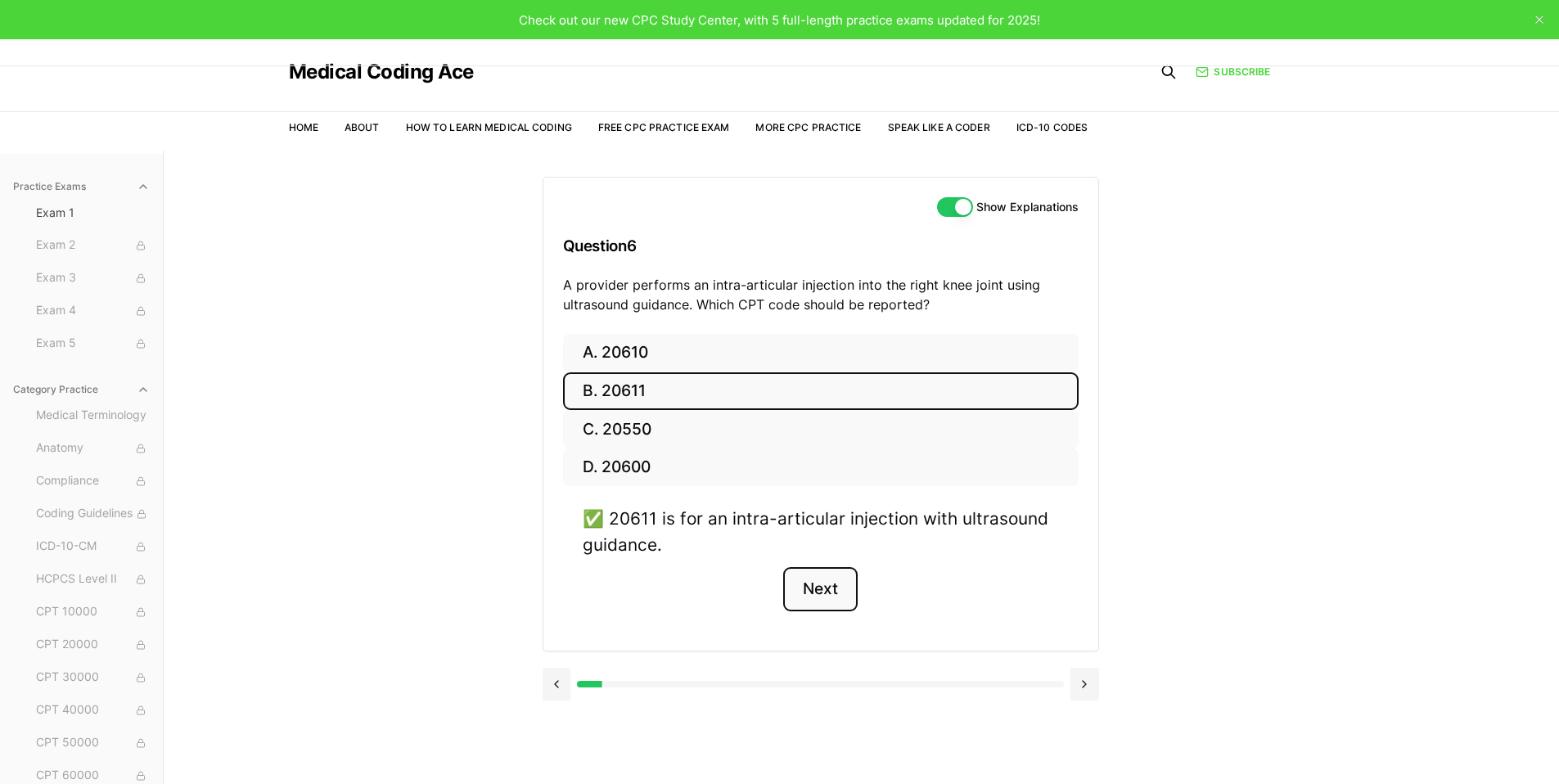
click at [841, 583] on button "Next" at bounding box center [820, 590] width 75 height 44
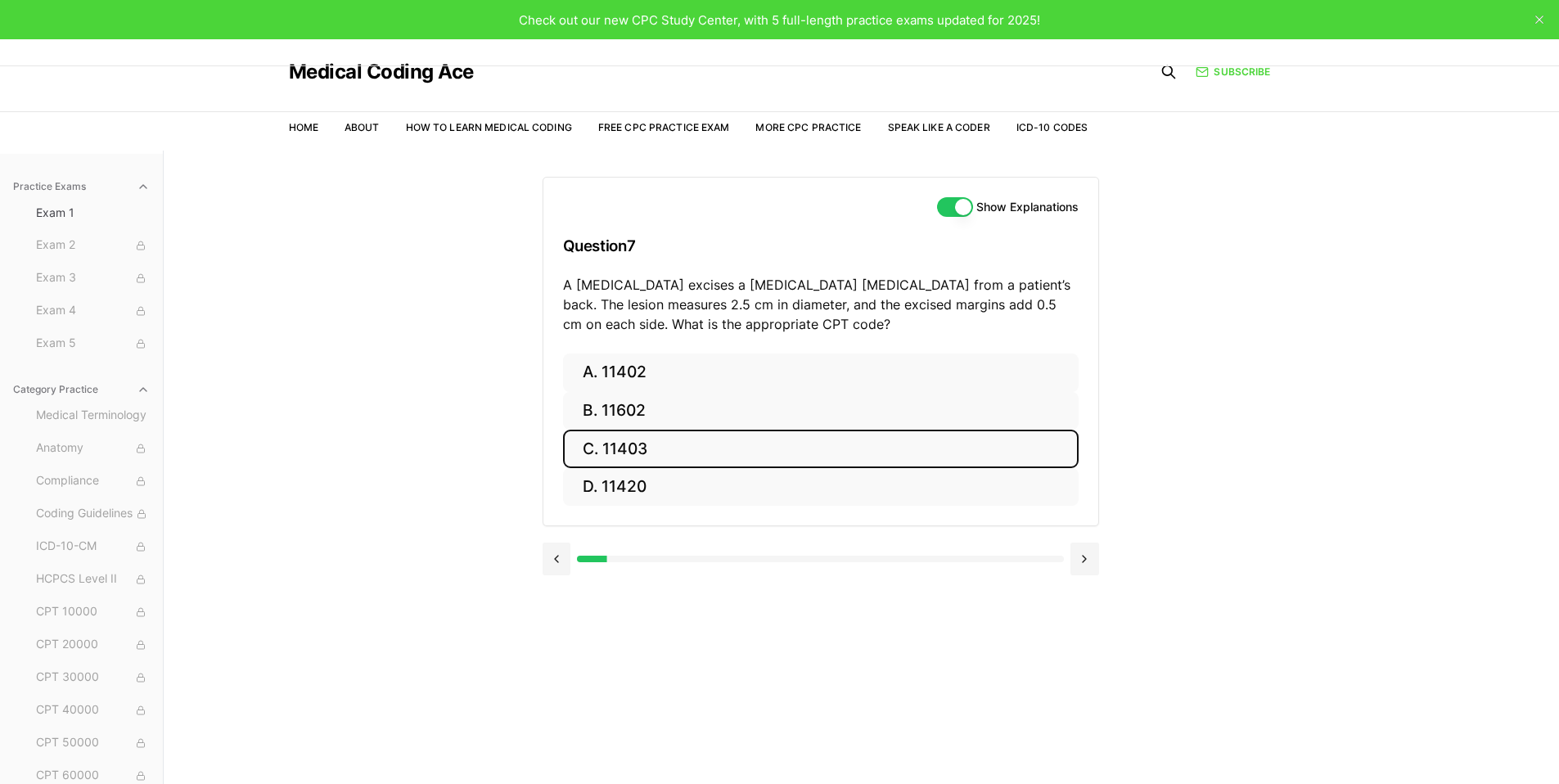
click at [665, 444] on button "C. 11403" at bounding box center [821, 449] width 516 height 39
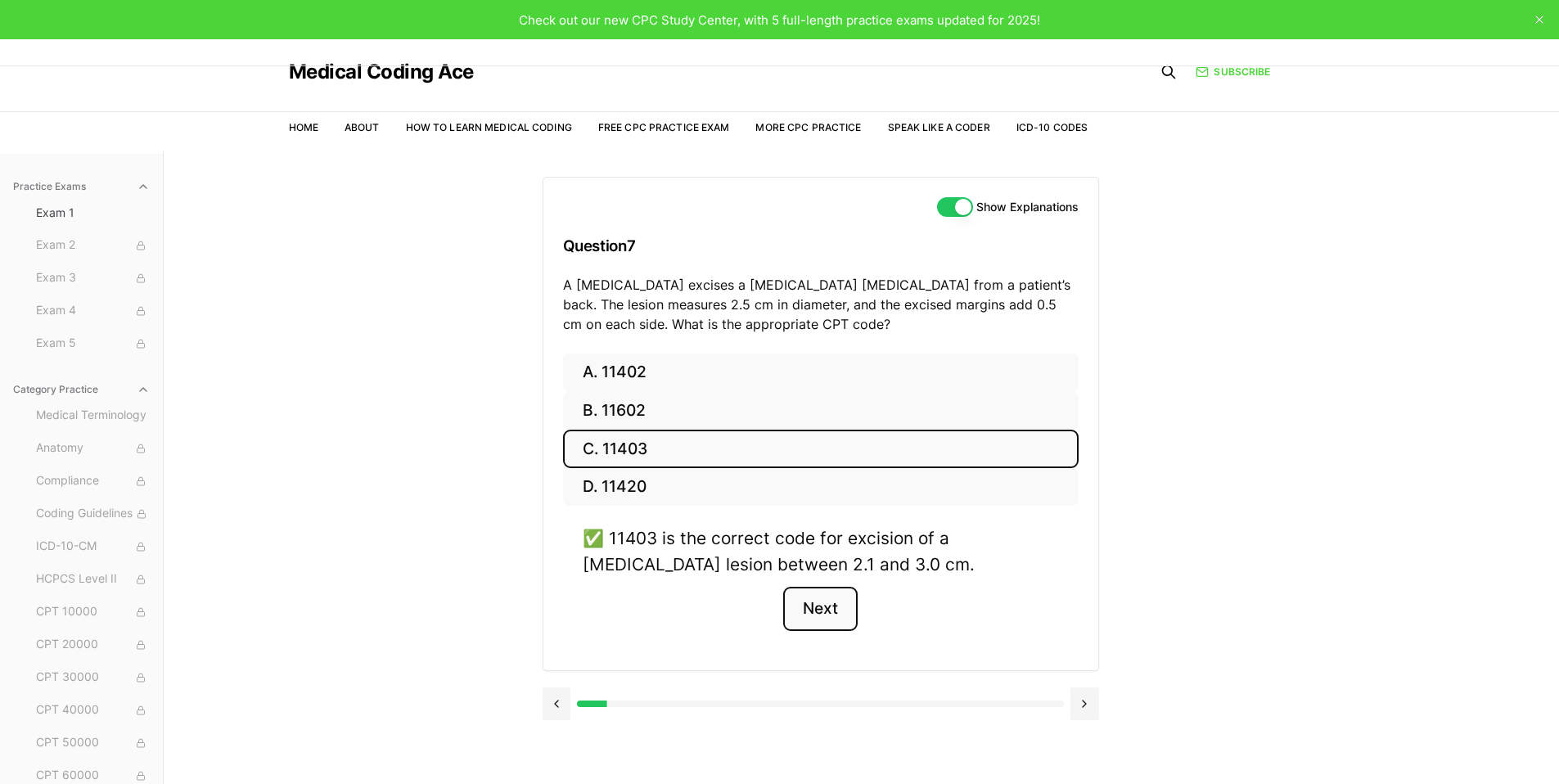
click at [840, 614] on button "Next" at bounding box center [820, 609] width 75 height 44
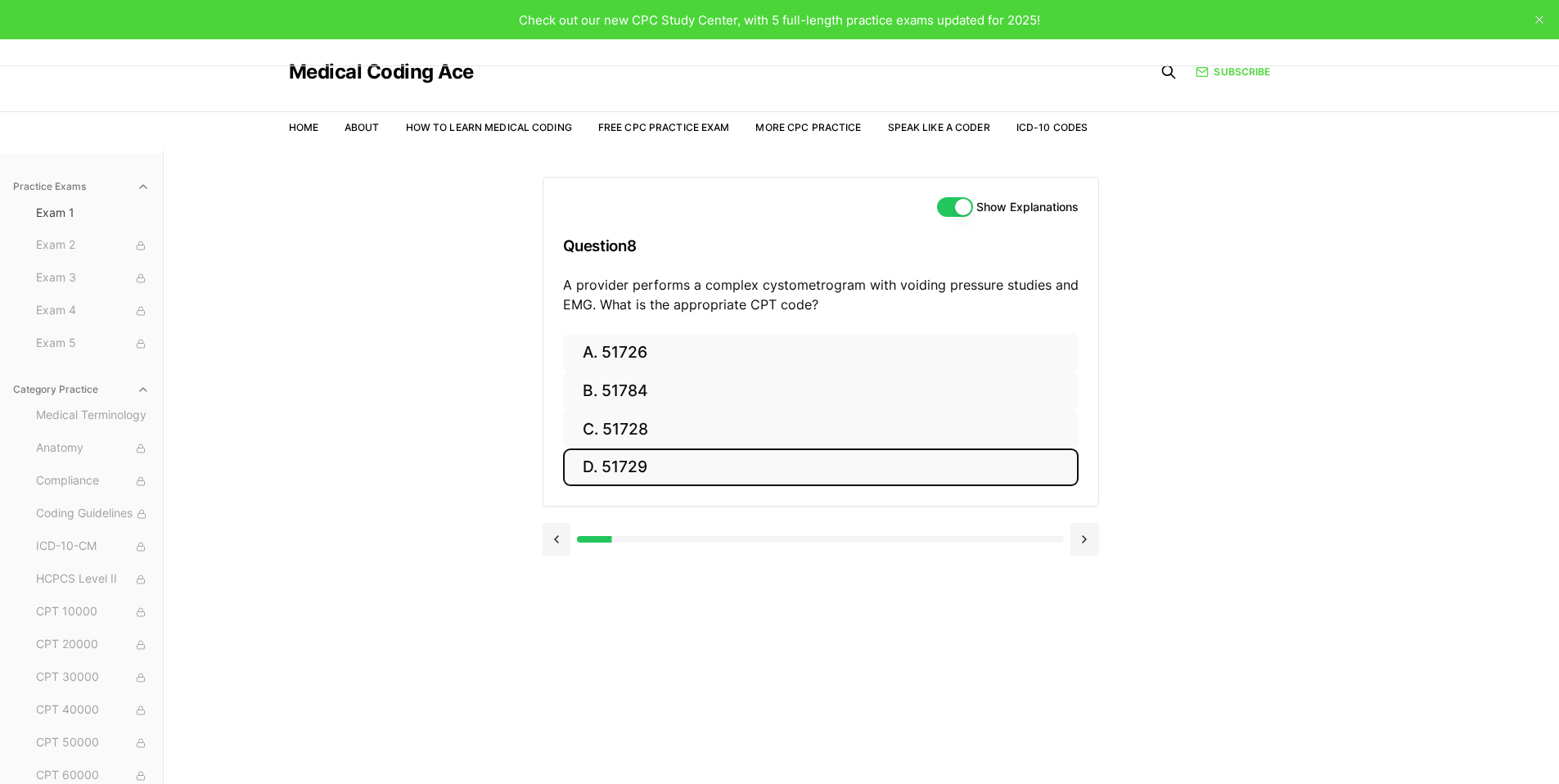
click at [660, 457] on button "D. 51729" at bounding box center [821, 467] width 516 height 39
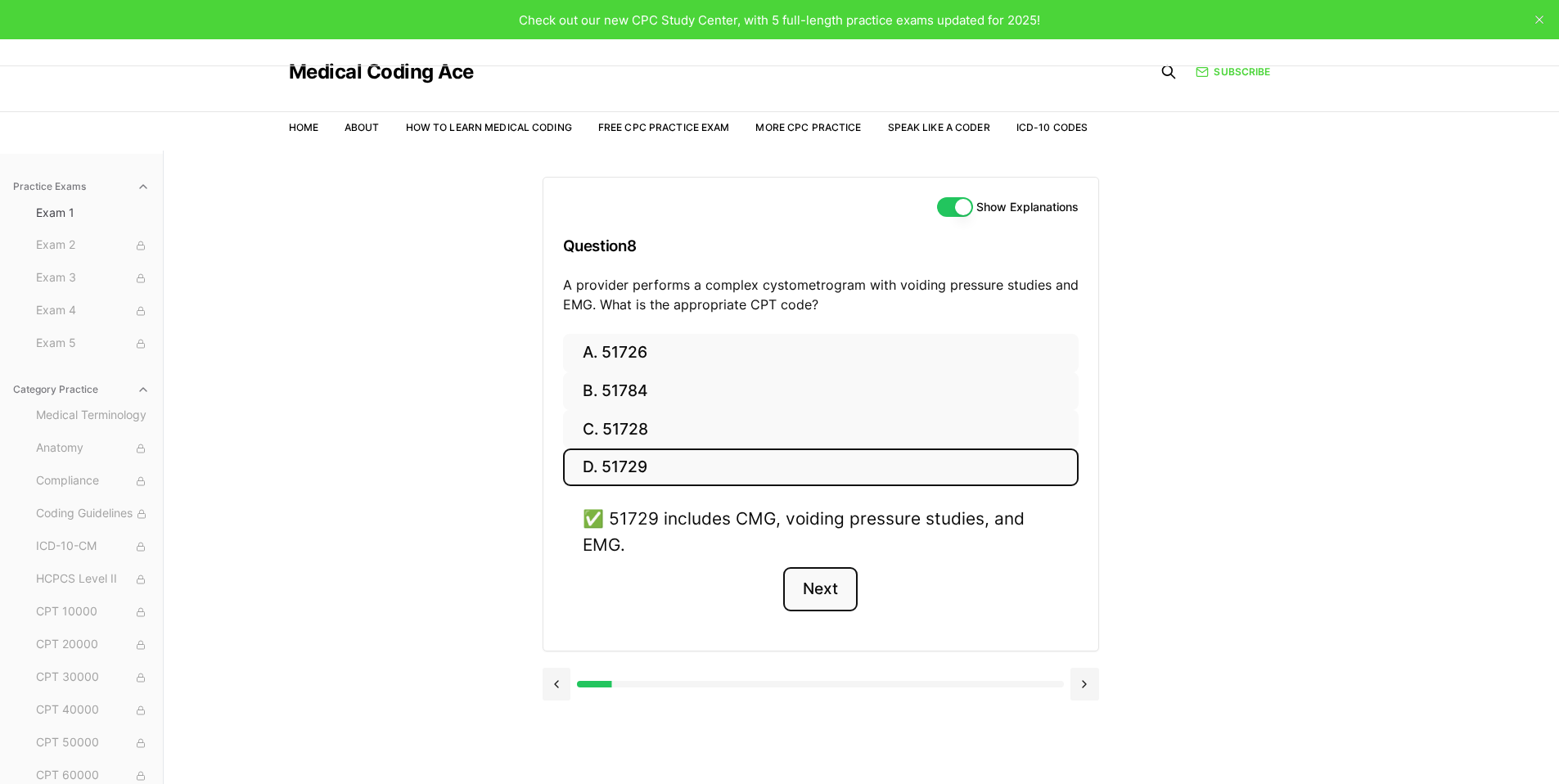
click at [827, 596] on button "Next" at bounding box center [820, 590] width 75 height 44
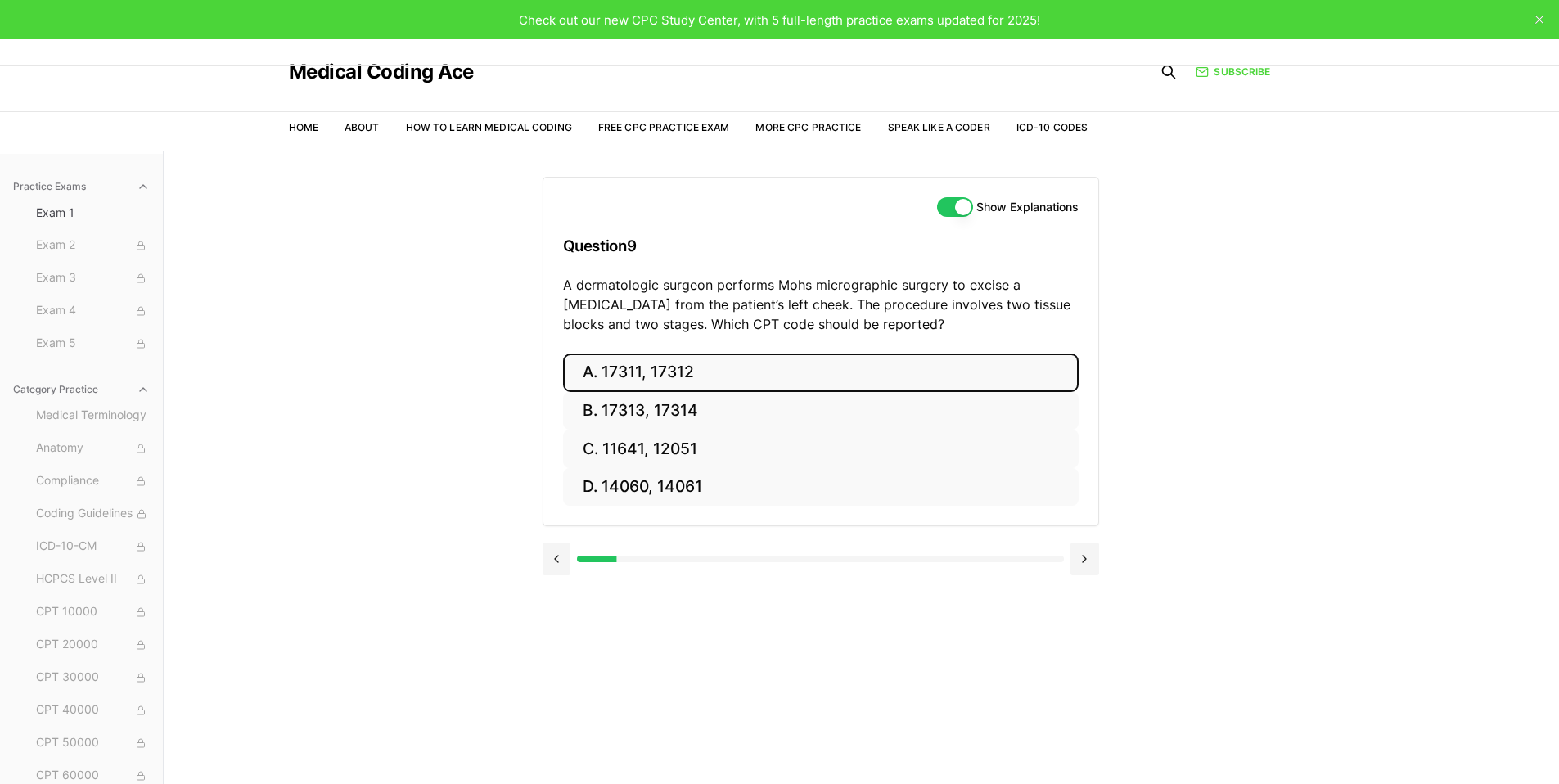
click at [663, 379] on button "A. 17311, 17312" at bounding box center [821, 372] width 516 height 39
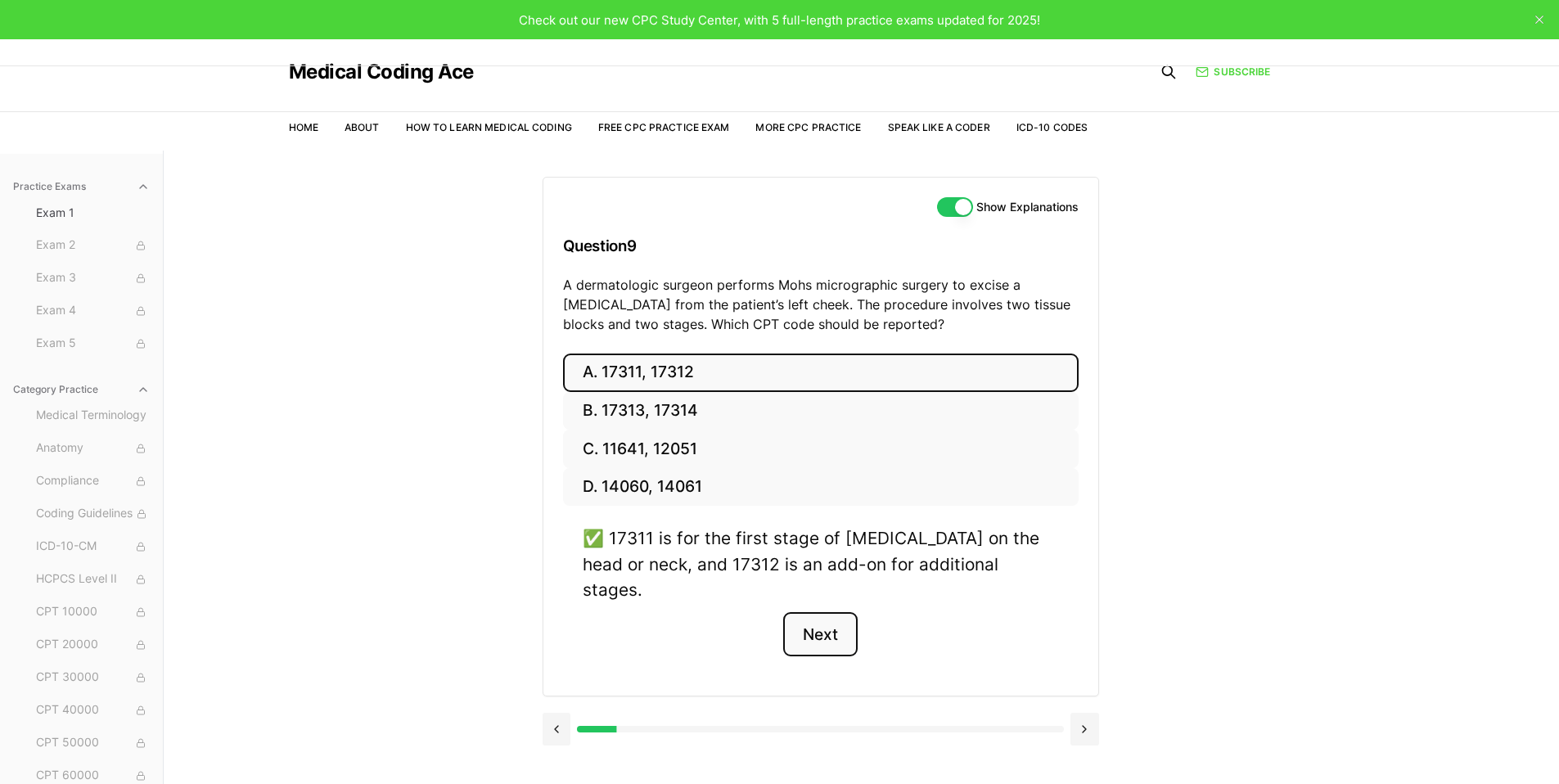
click at [823, 613] on button "Next" at bounding box center [820, 635] width 75 height 44
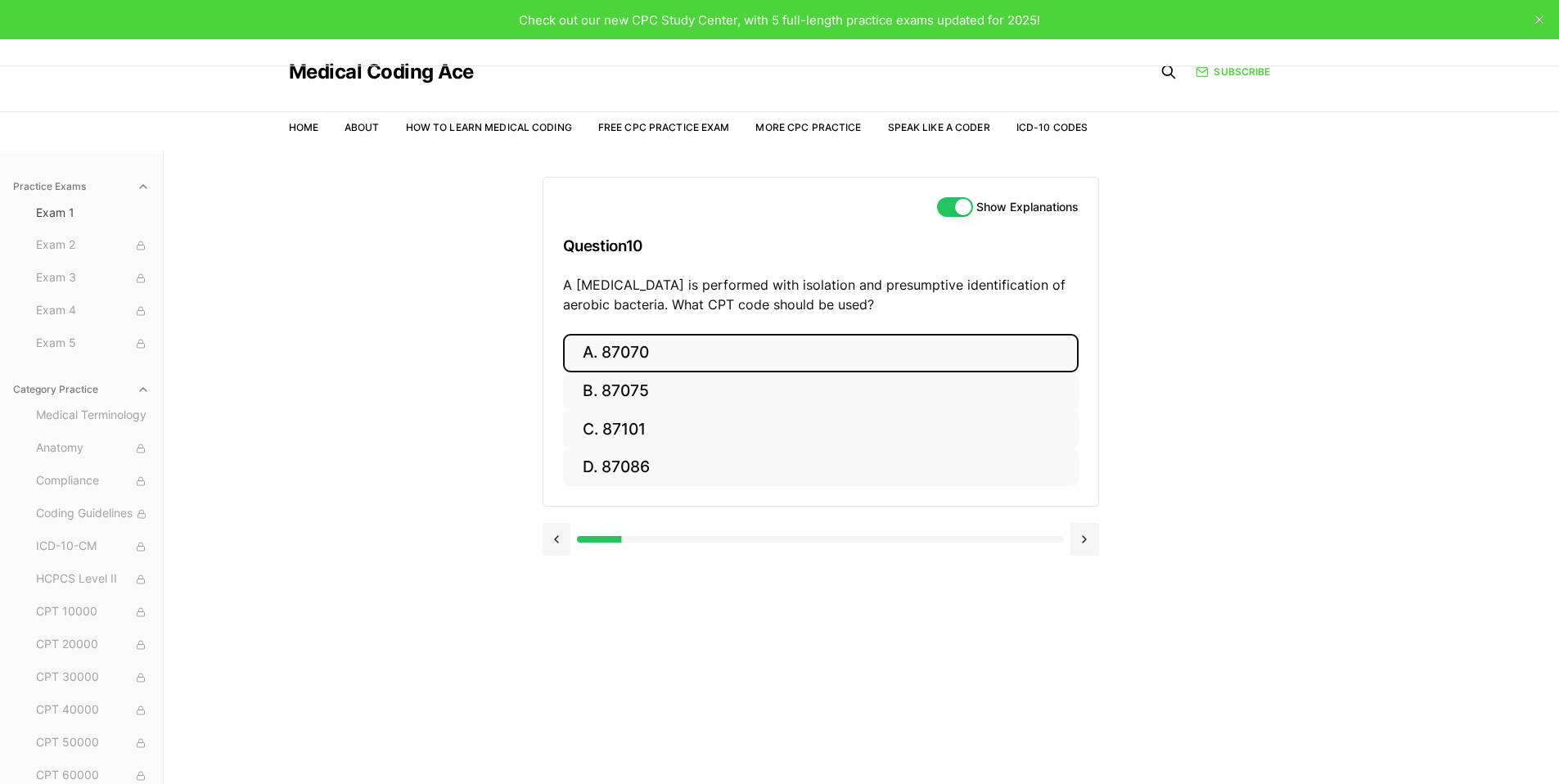
click at [643, 351] on button "A. 87070" at bounding box center [821, 353] width 516 height 39
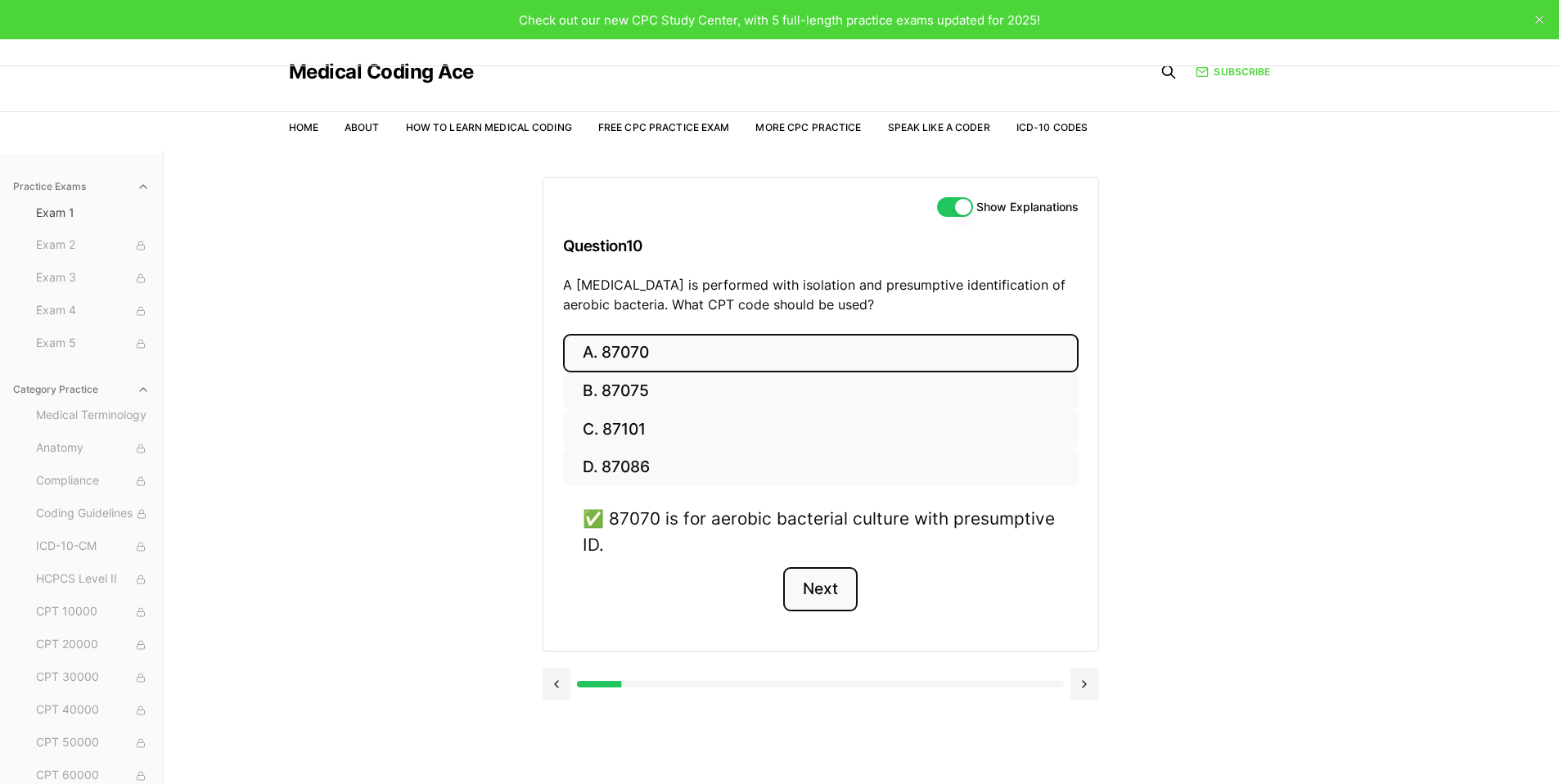
click at [822, 599] on button "Next" at bounding box center [820, 590] width 75 height 44
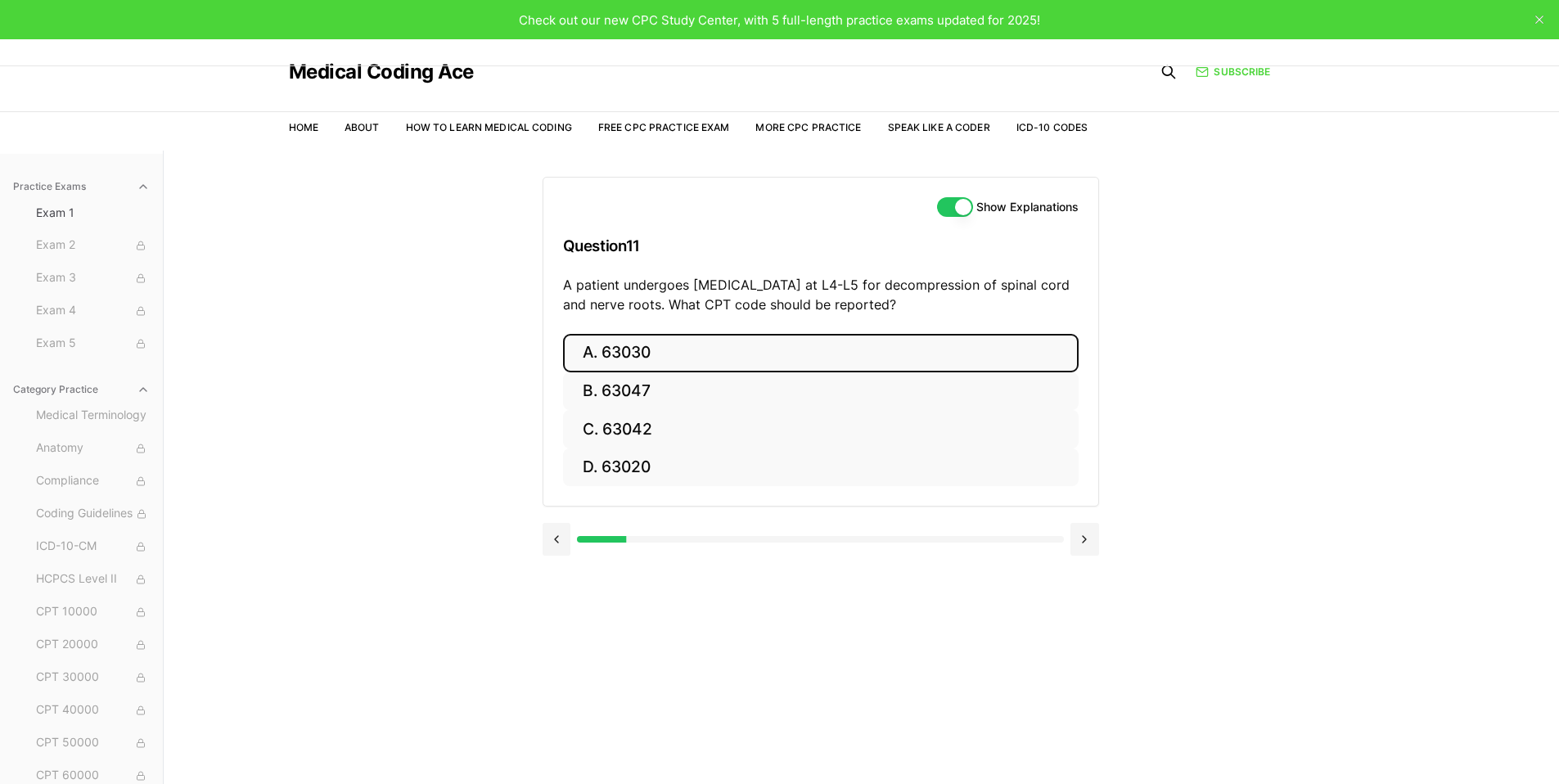
click at [824, 338] on button "A. 63030" at bounding box center [821, 353] width 516 height 39
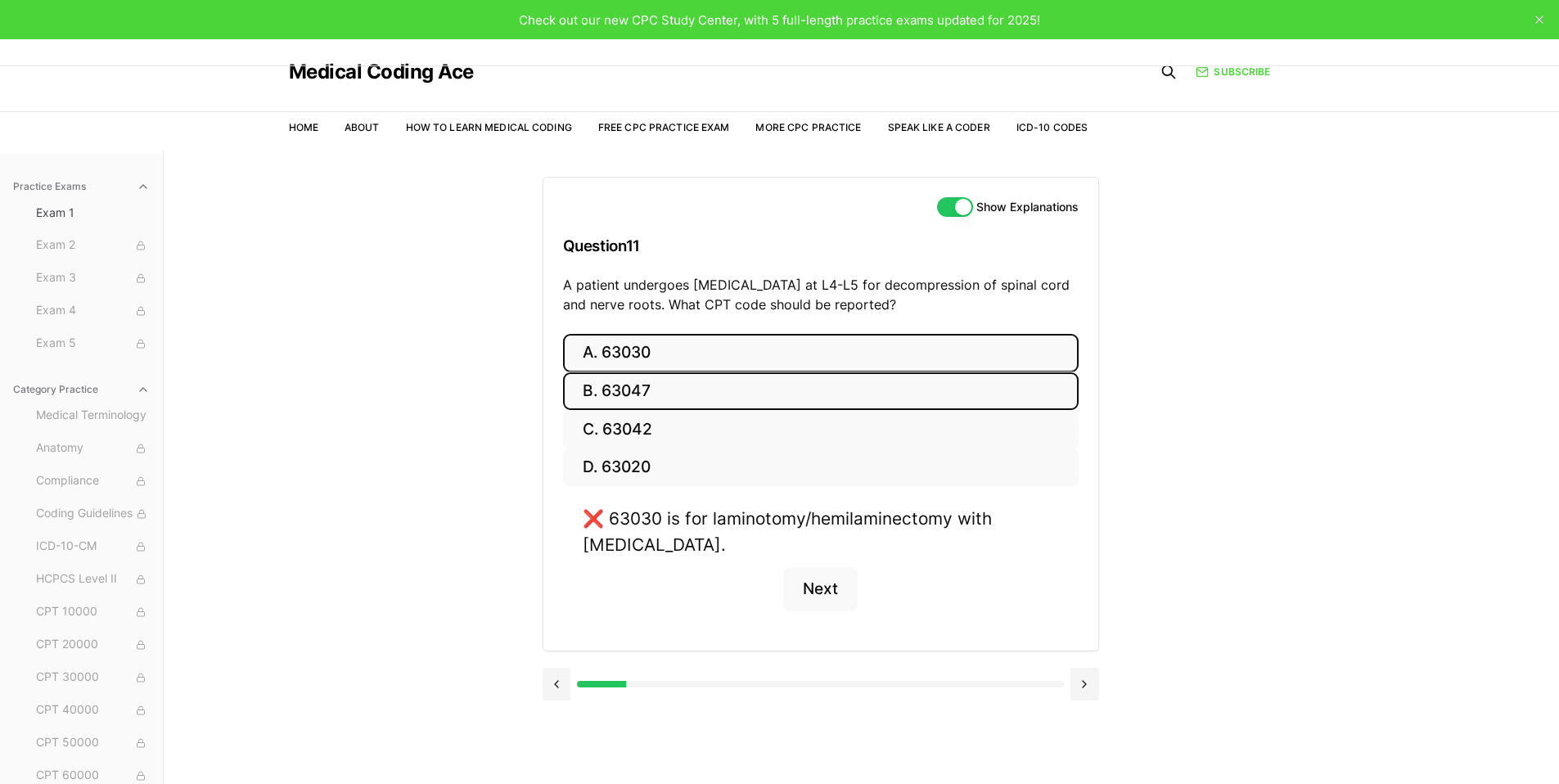
click at [658, 392] on button "B. 63047" at bounding box center [821, 391] width 516 height 39
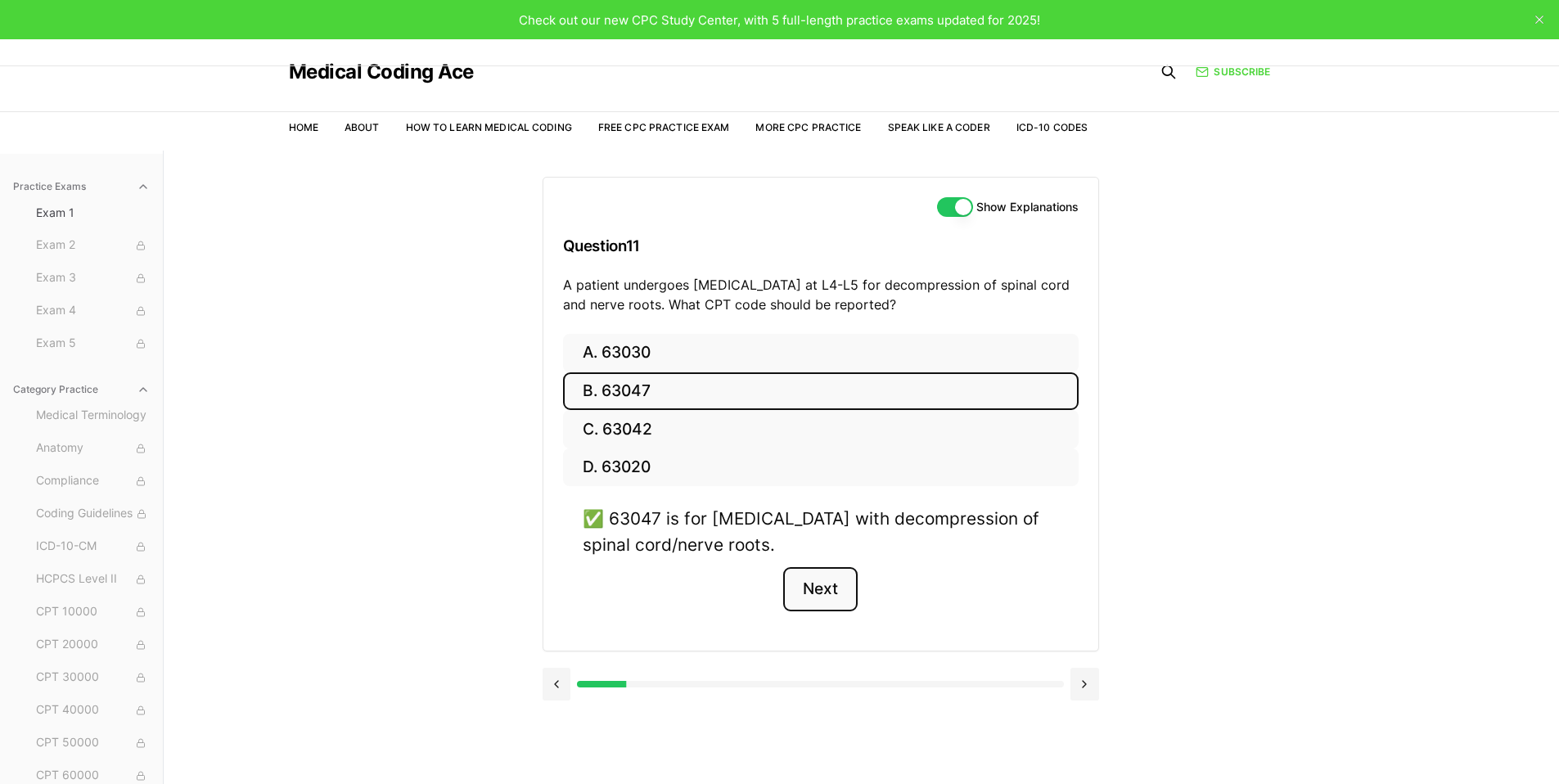
click at [830, 591] on button "Next" at bounding box center [820, 590] width 75 height 44
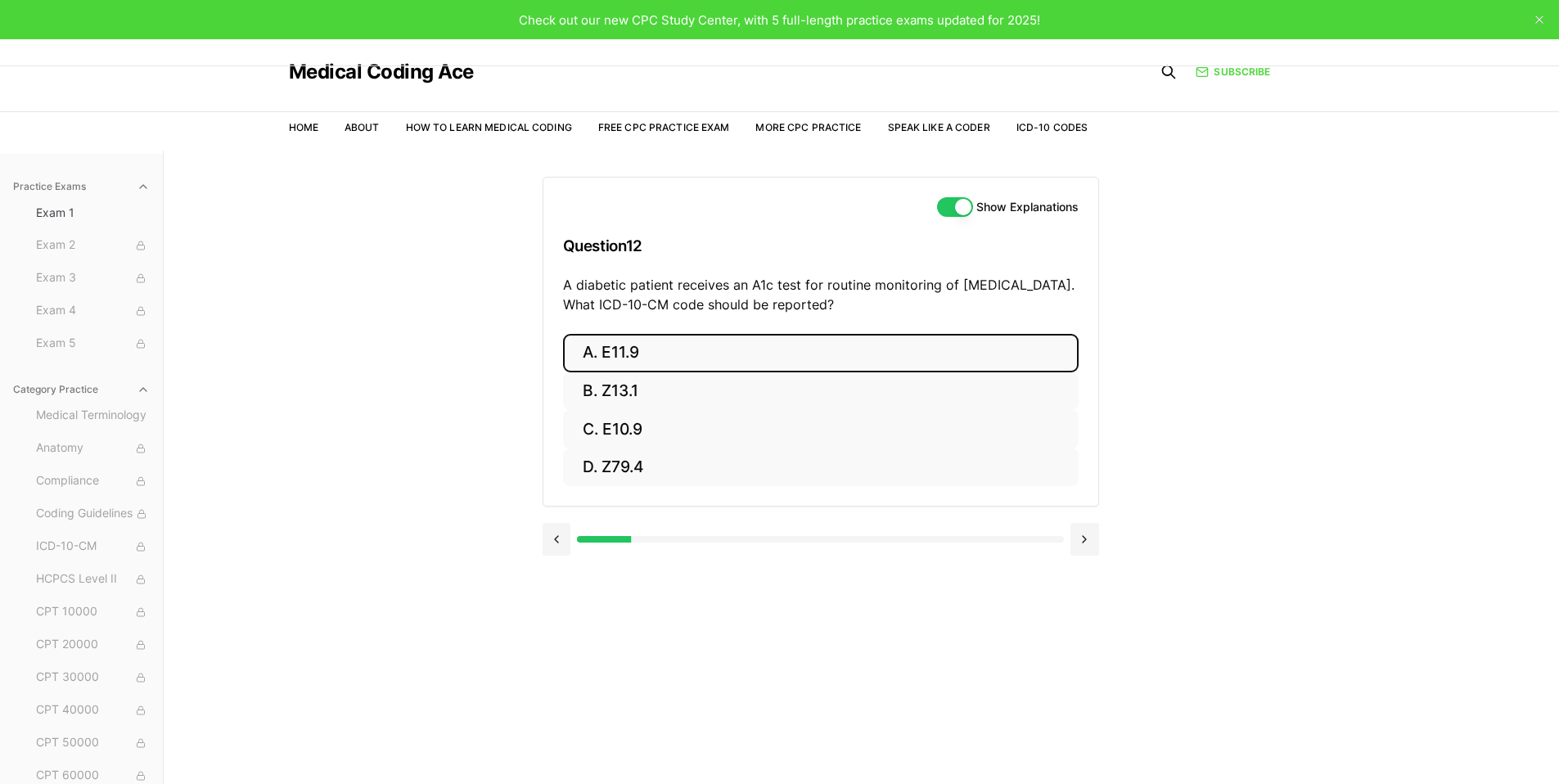
click at [643, 350] on button "A. E11.9" at bounding box center [821, 353] width 516 height 39
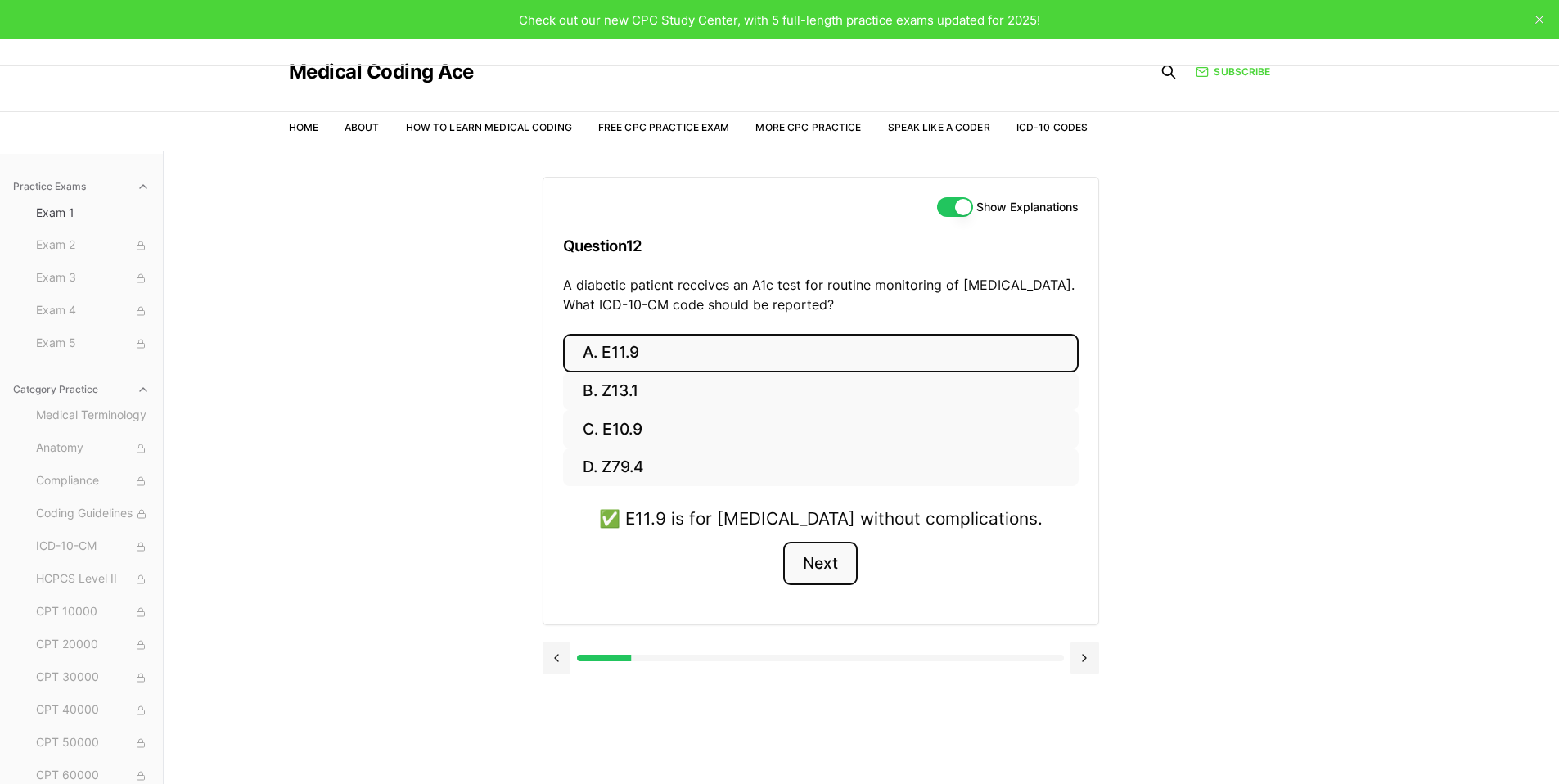
click at [832, 568] on button "Next" at bounding box center [820, 564] width 75 height 44
click at [832, 642] on div at bounding box center [821, 659] width 557 height 33
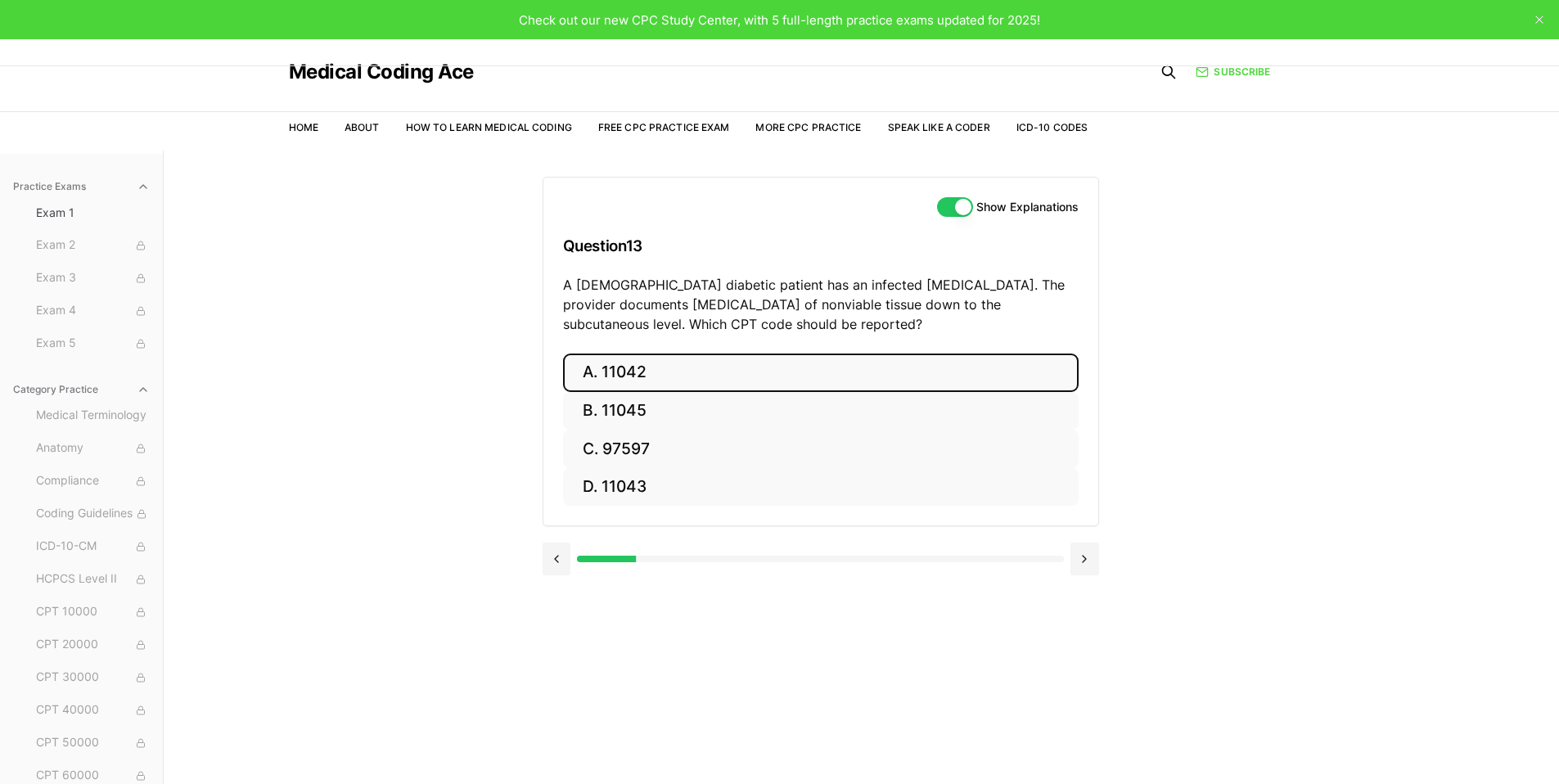
click at [643, 354] on button "A. 11042" at bounding box center [821, 372] width 516 height 39
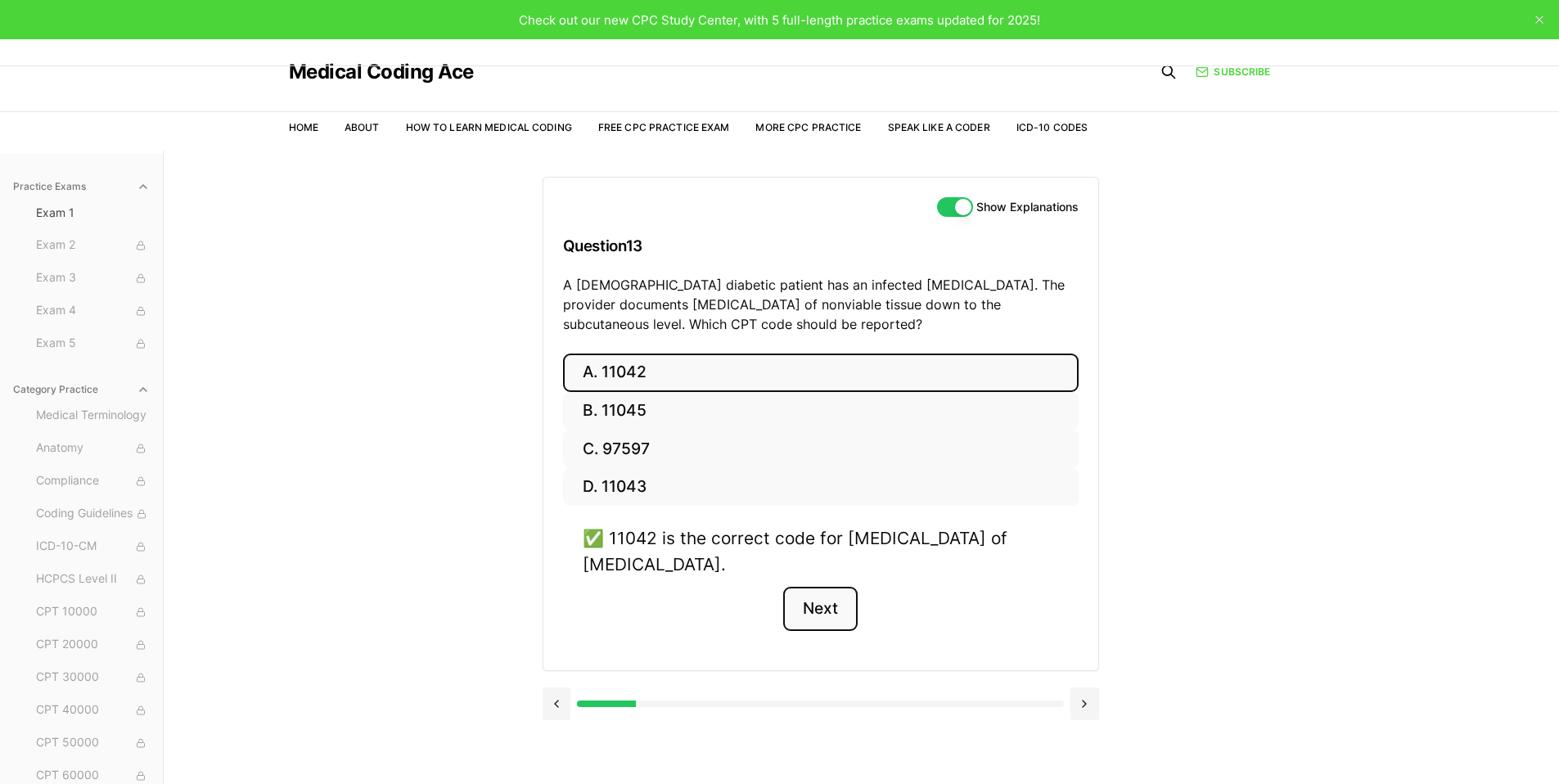
click at [842, 627] on button "Next" at bounding box center [820, 609] width 75 height 44
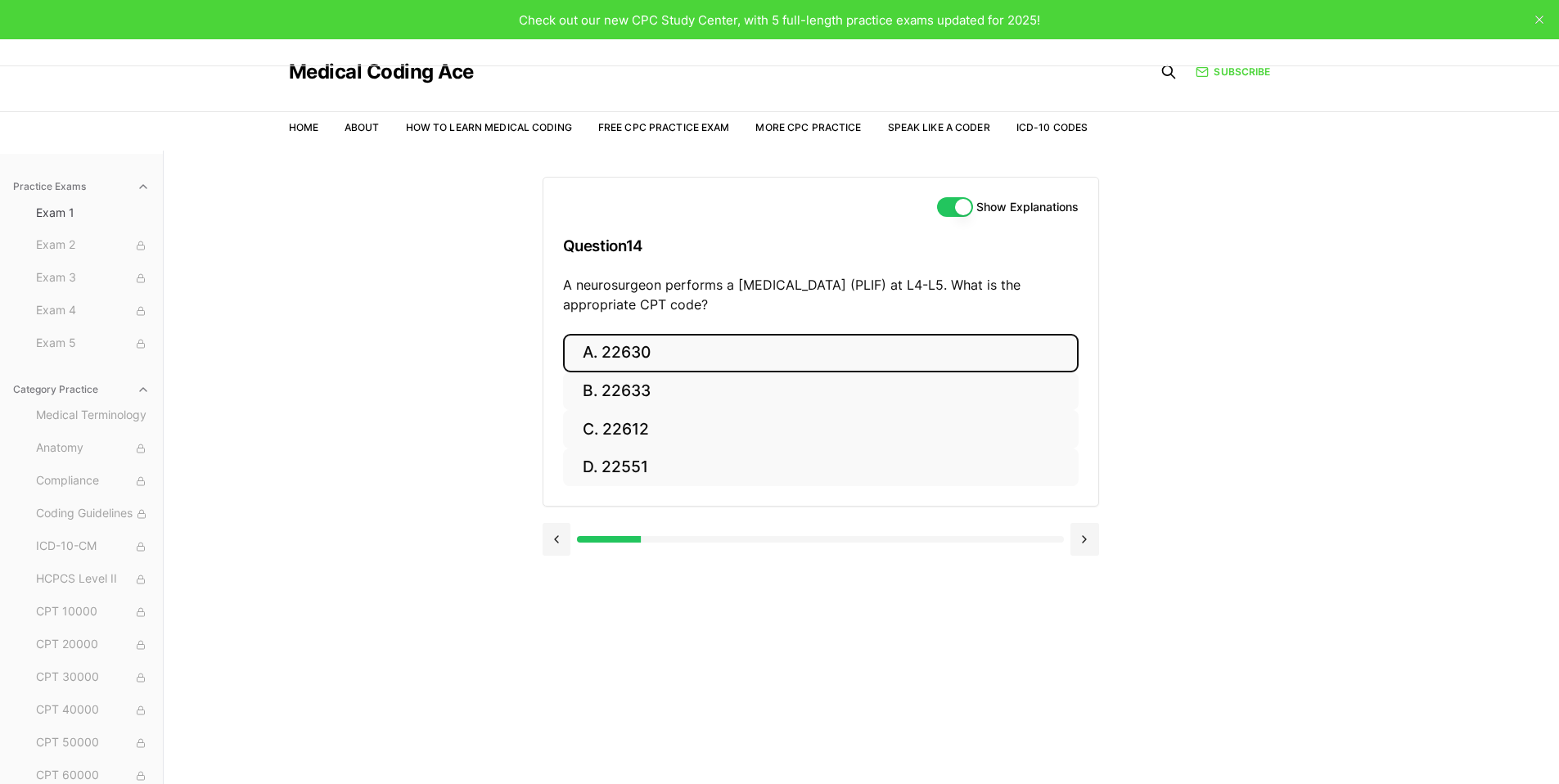
click at [684, 348] on button "A. 22630" at bounding box center [821, 353] width 516 height 39
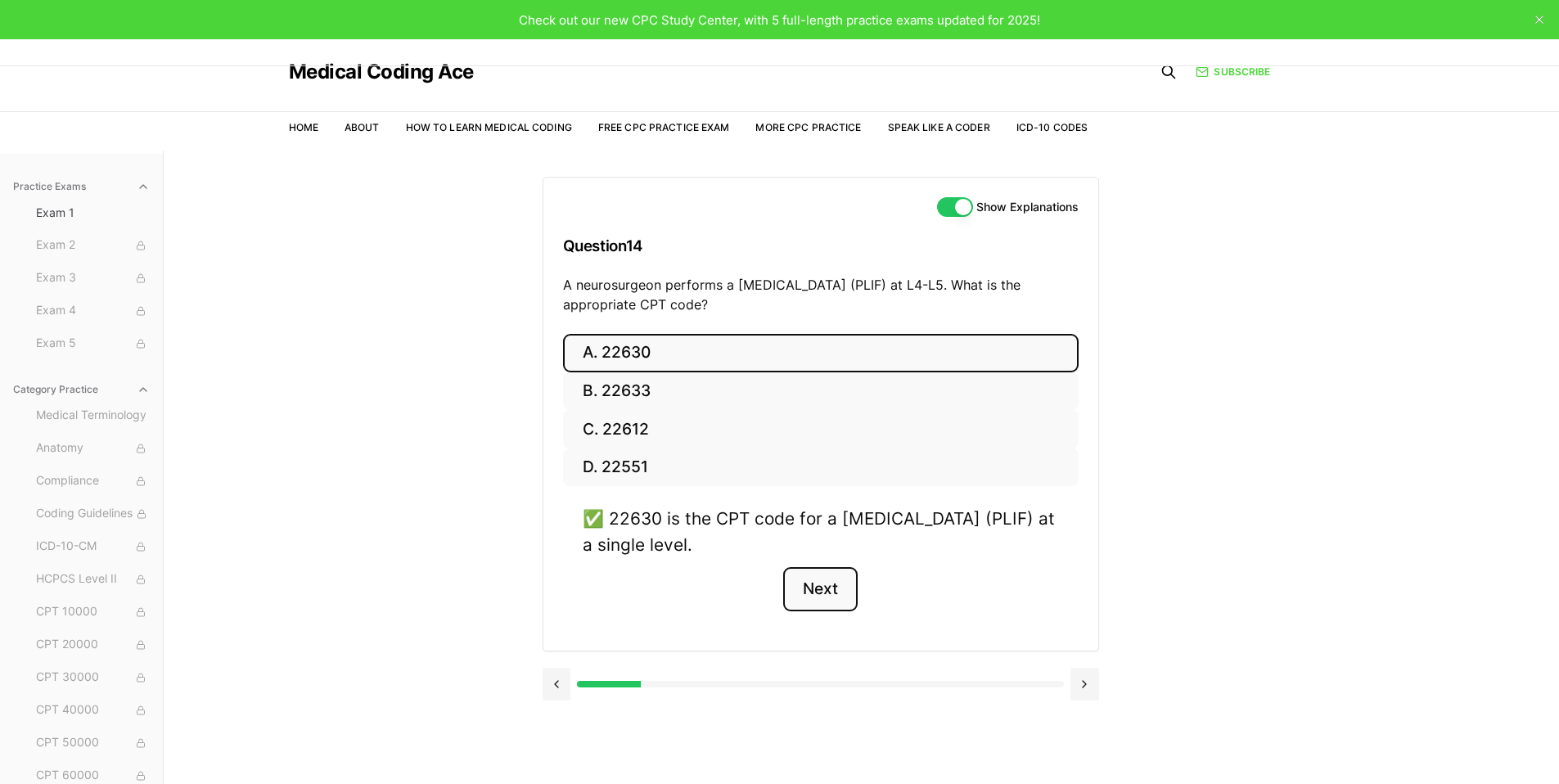
click at [819, 581] on button "Next" at bounding box center [820, 590] width 75 height 44
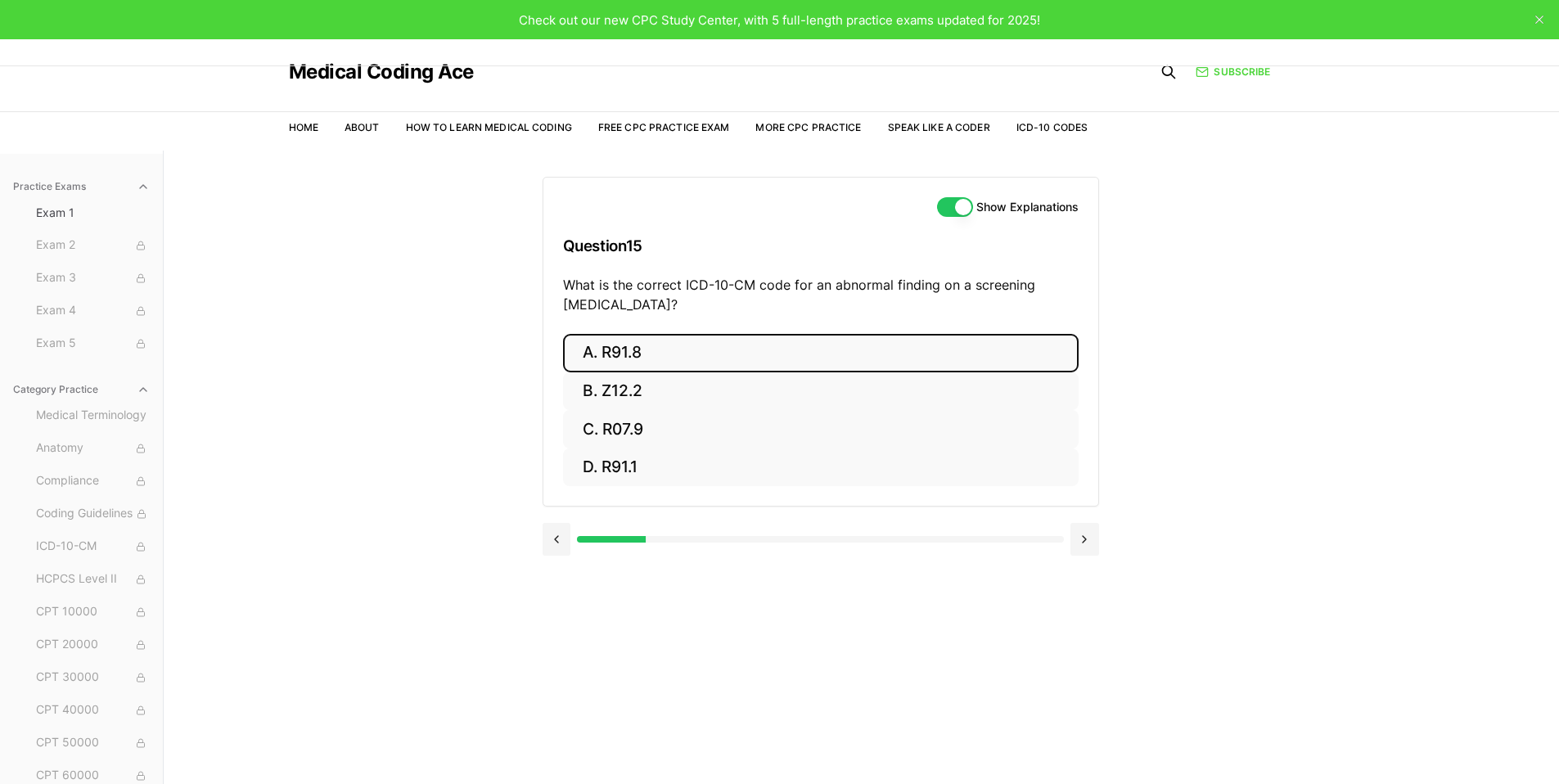
click at [615, 346] on button "A. R91.8" at bounding box center [821, 353] width 516 height 39
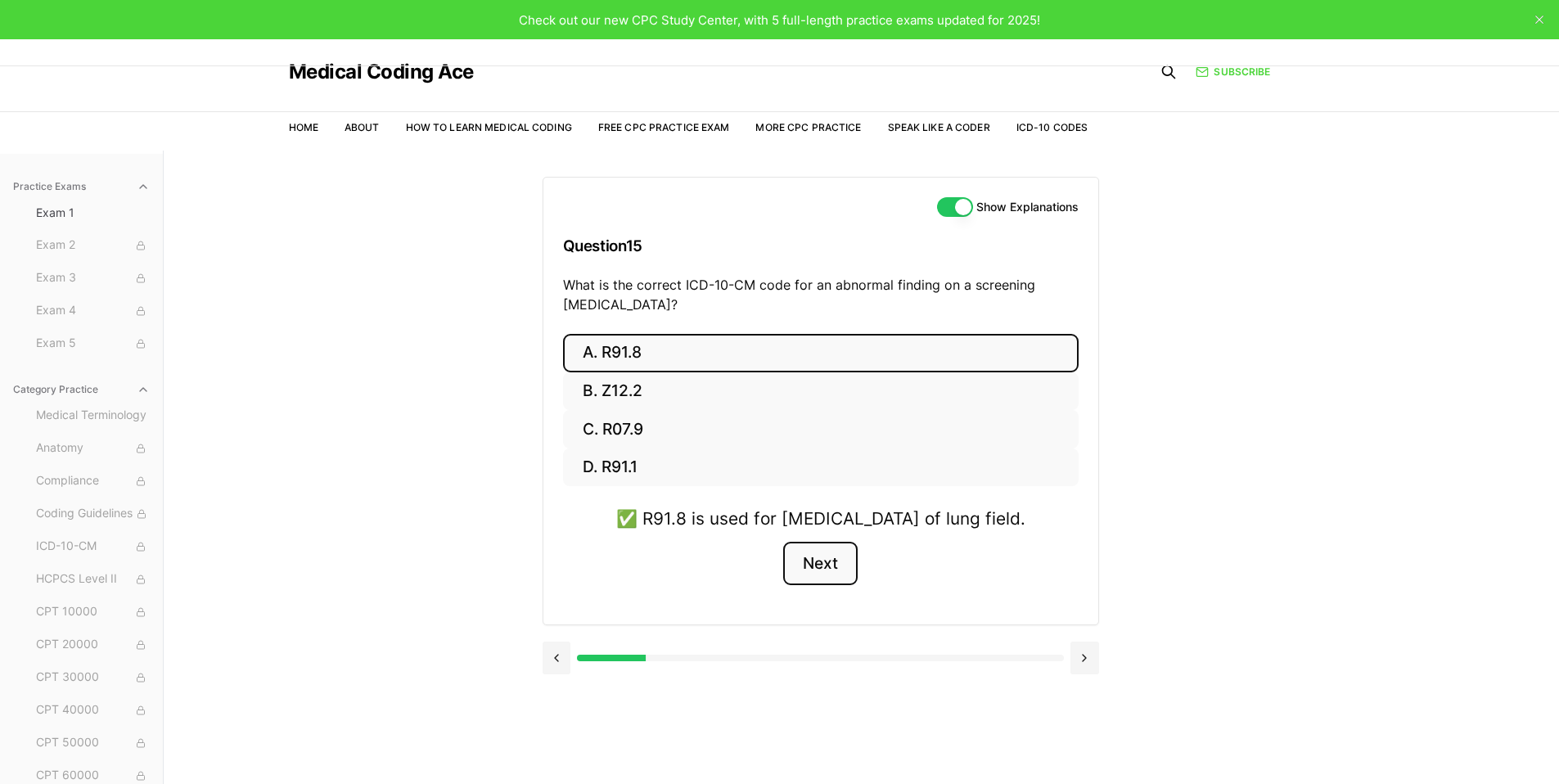
click at [803, 586] on button "Next" at bounding box center [820, 564] width 75 height 44
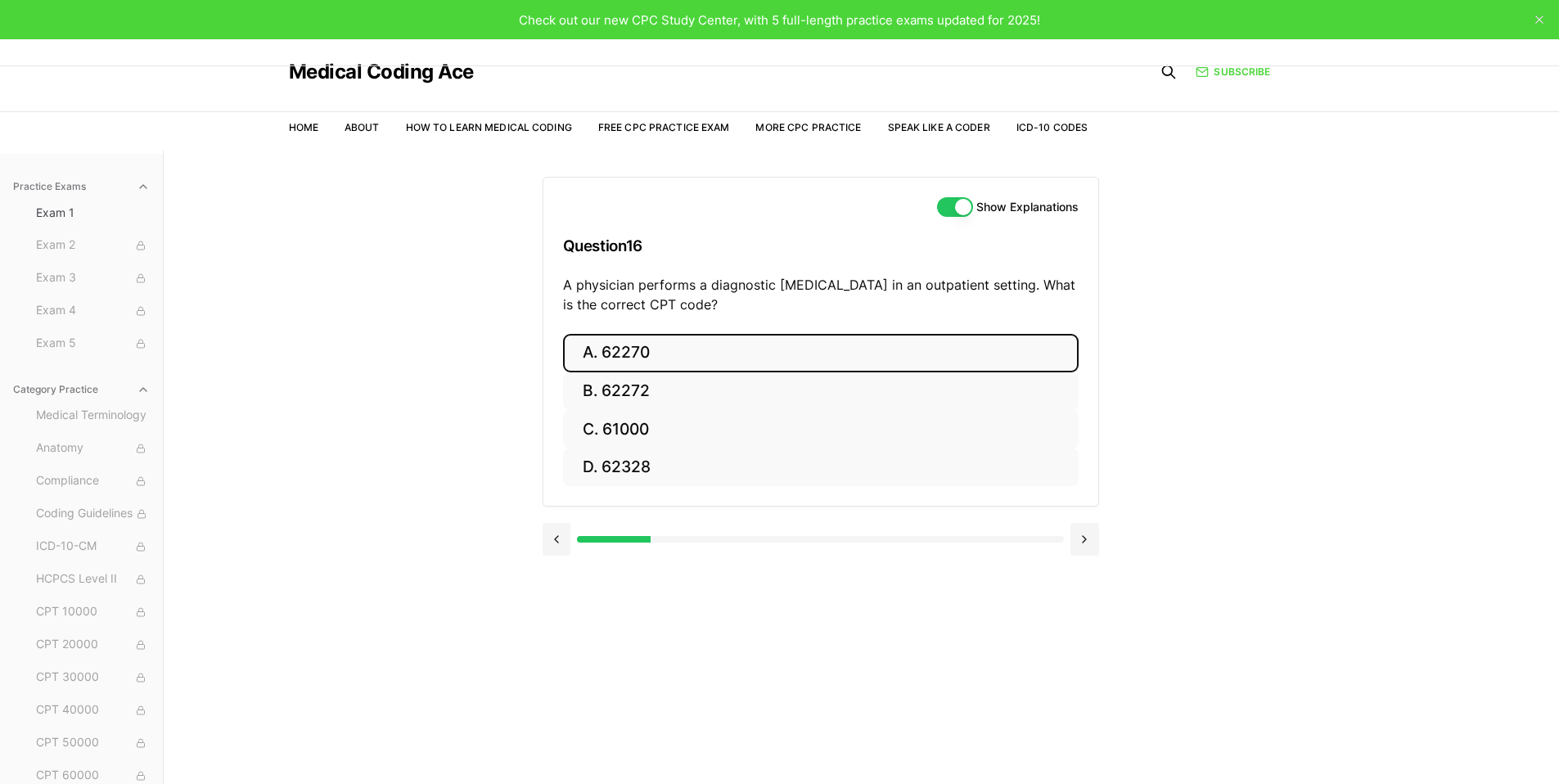
click at [639, 350] on button "A. 62270" at bounding box center [821, 353] width 516 height 39
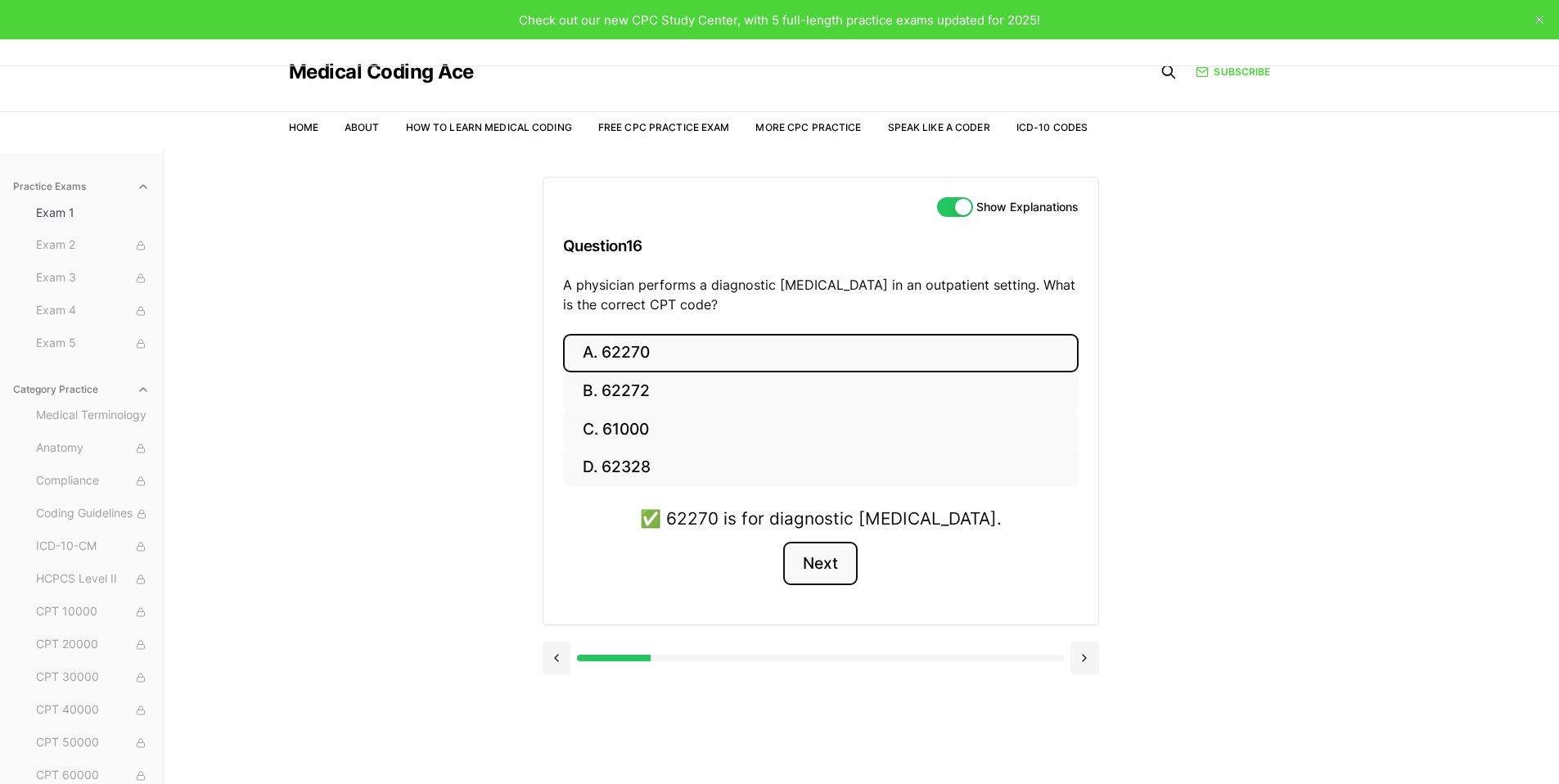
click at [801, 577] on button "Next" at bounding box center [820, 564] width 75 height 44
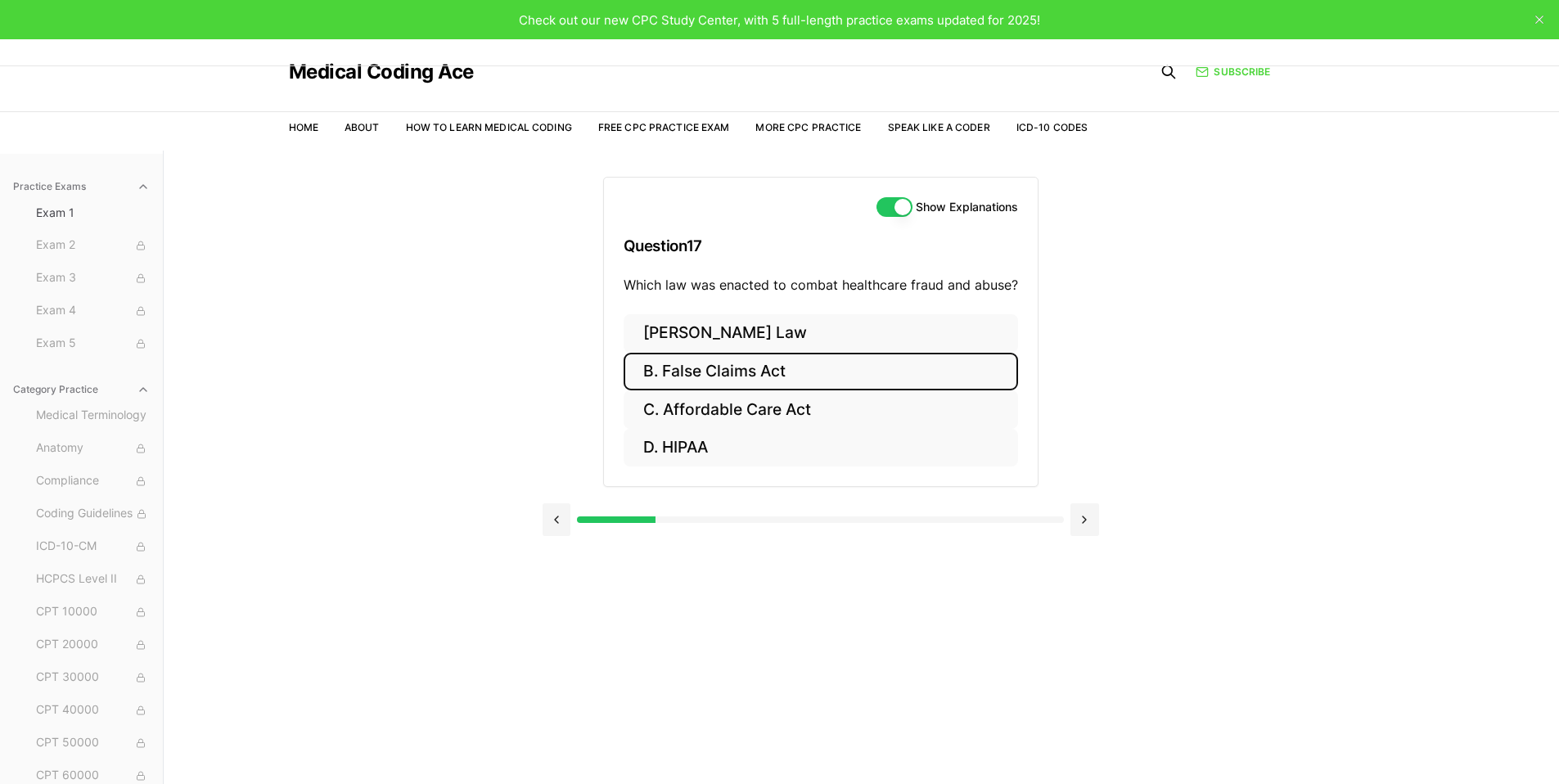
click at [715, 376] on button "B. False Claims Act" at bounding box center [821, 371] width 394 height 39
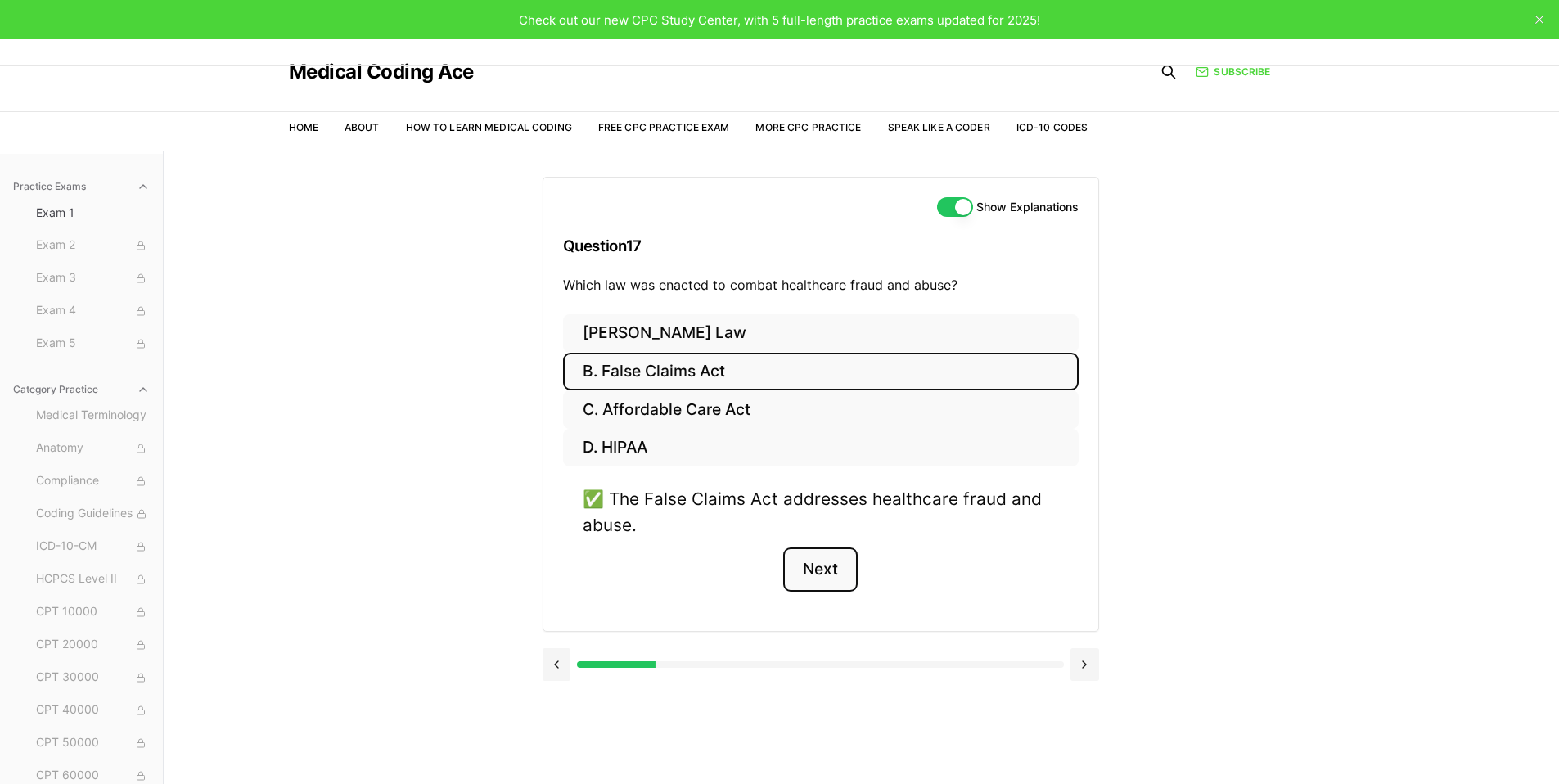
click at [827, 583] on button "Next" at bounding box center [820, 570] width 75 height 44
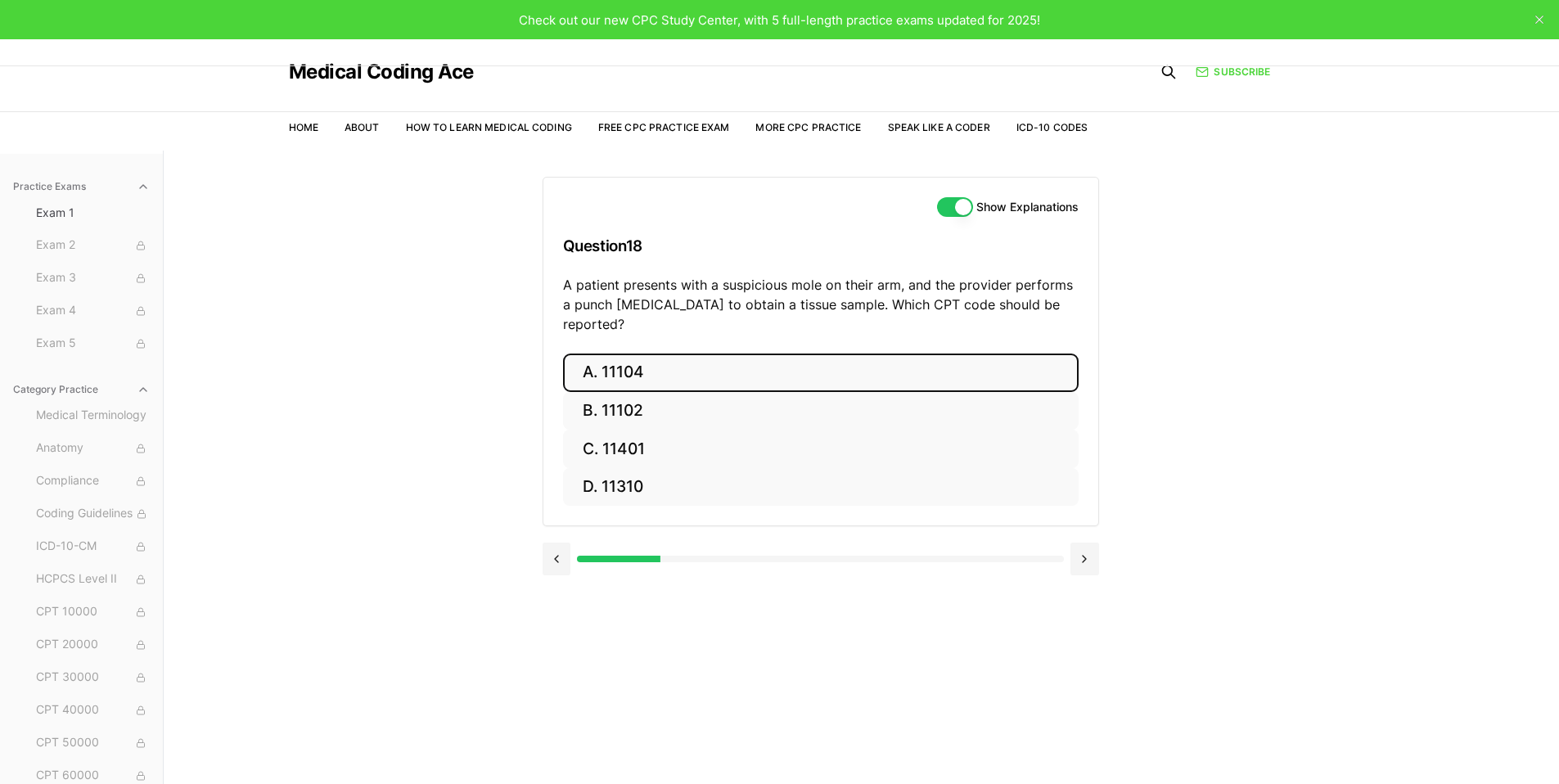
click at [667, 355] on button "A. 11104" at bounding box center [821, 372] width 516 height 39
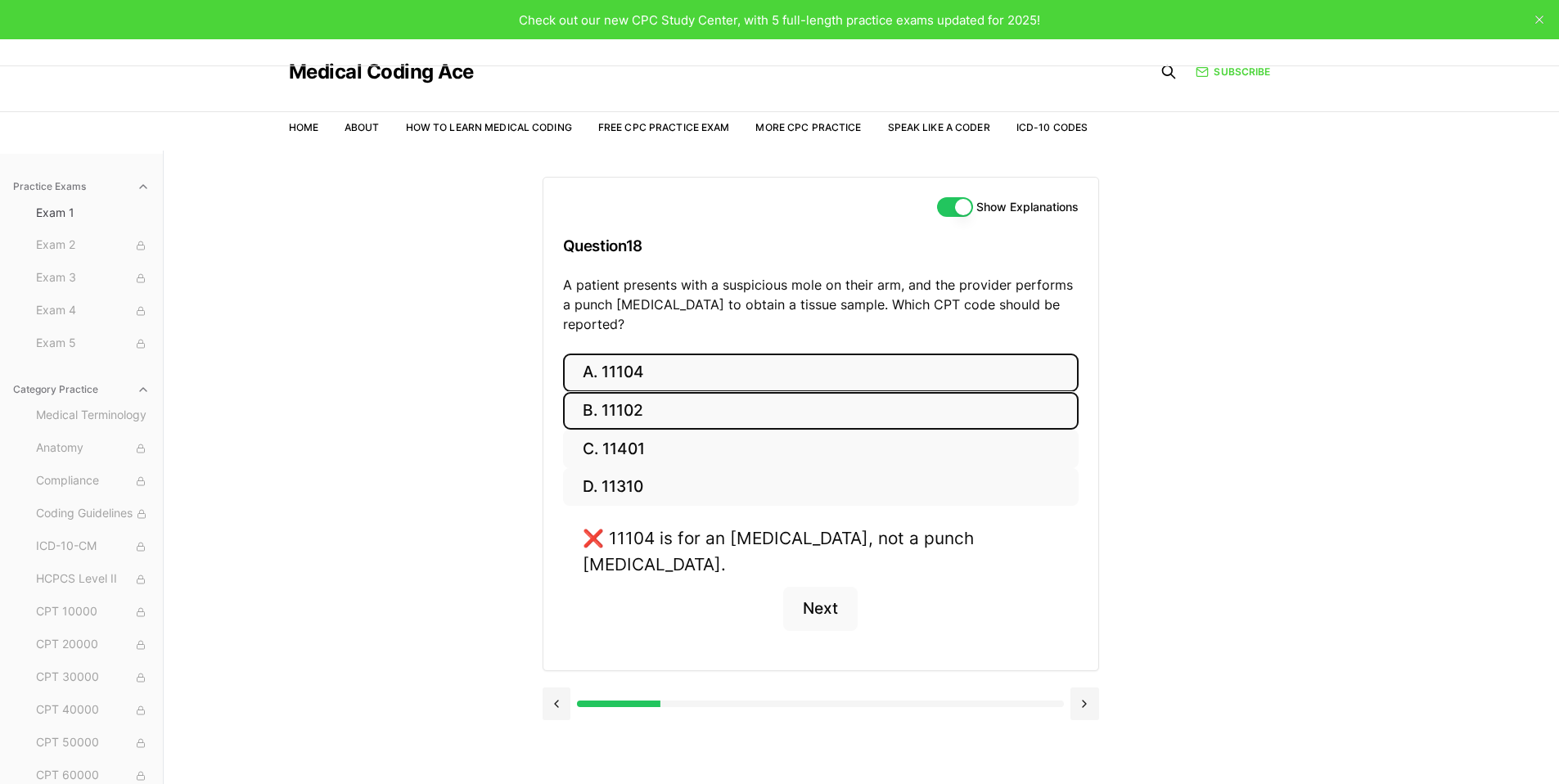
click at [640, 392] on button "B. 11102" at bounding box center [821, 411] width 516 height 39
click at [711, 355] on button "A. 11104" at bounding box center [821, 372] width 516 height 39
click at [821, 587] on button "Next" at bounding box center [820, 609] width 75 height 44
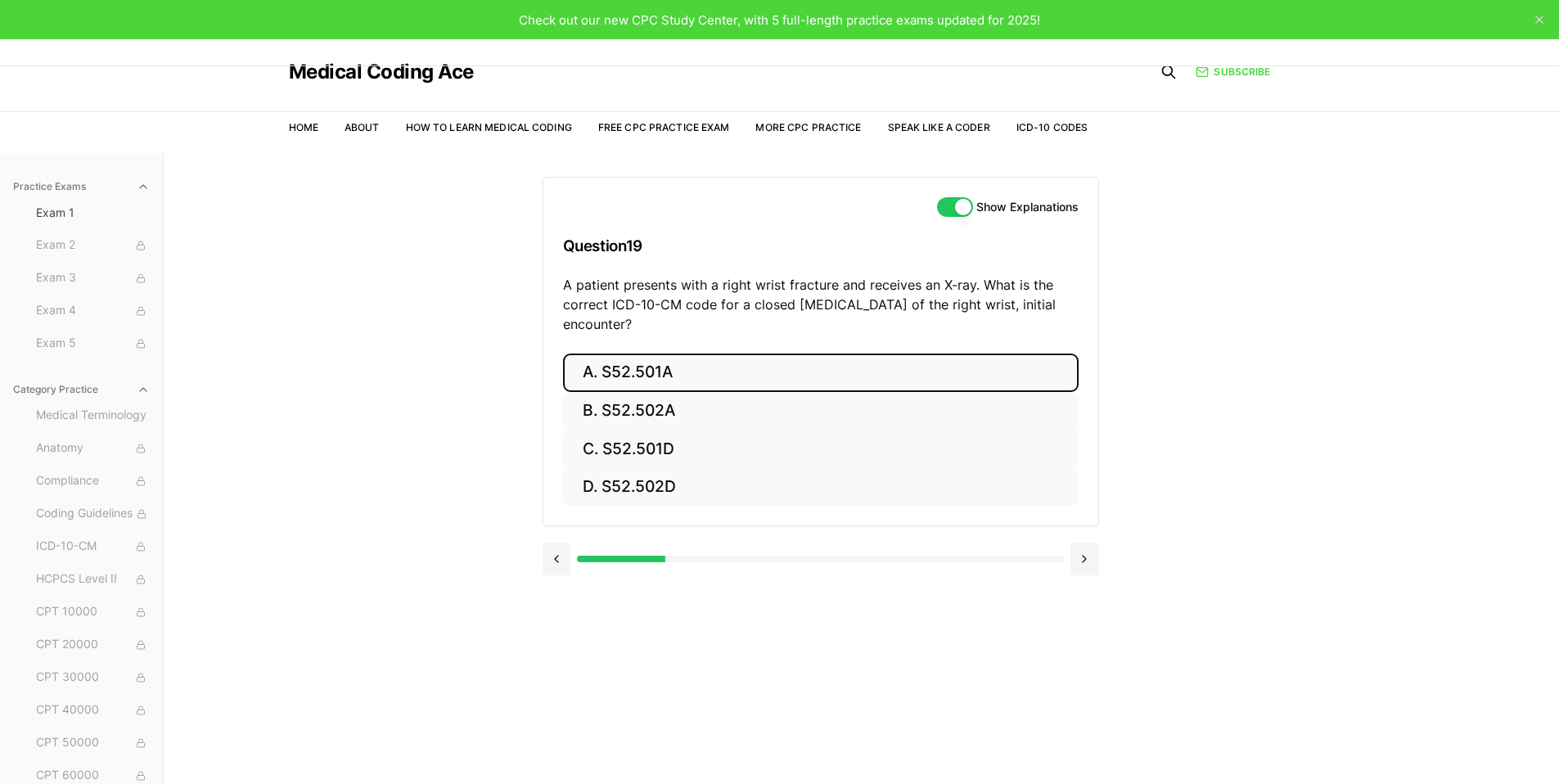
click at [661, 371] on button "A. S52.501A" at bounding box center [821, 372] width 516 height 39
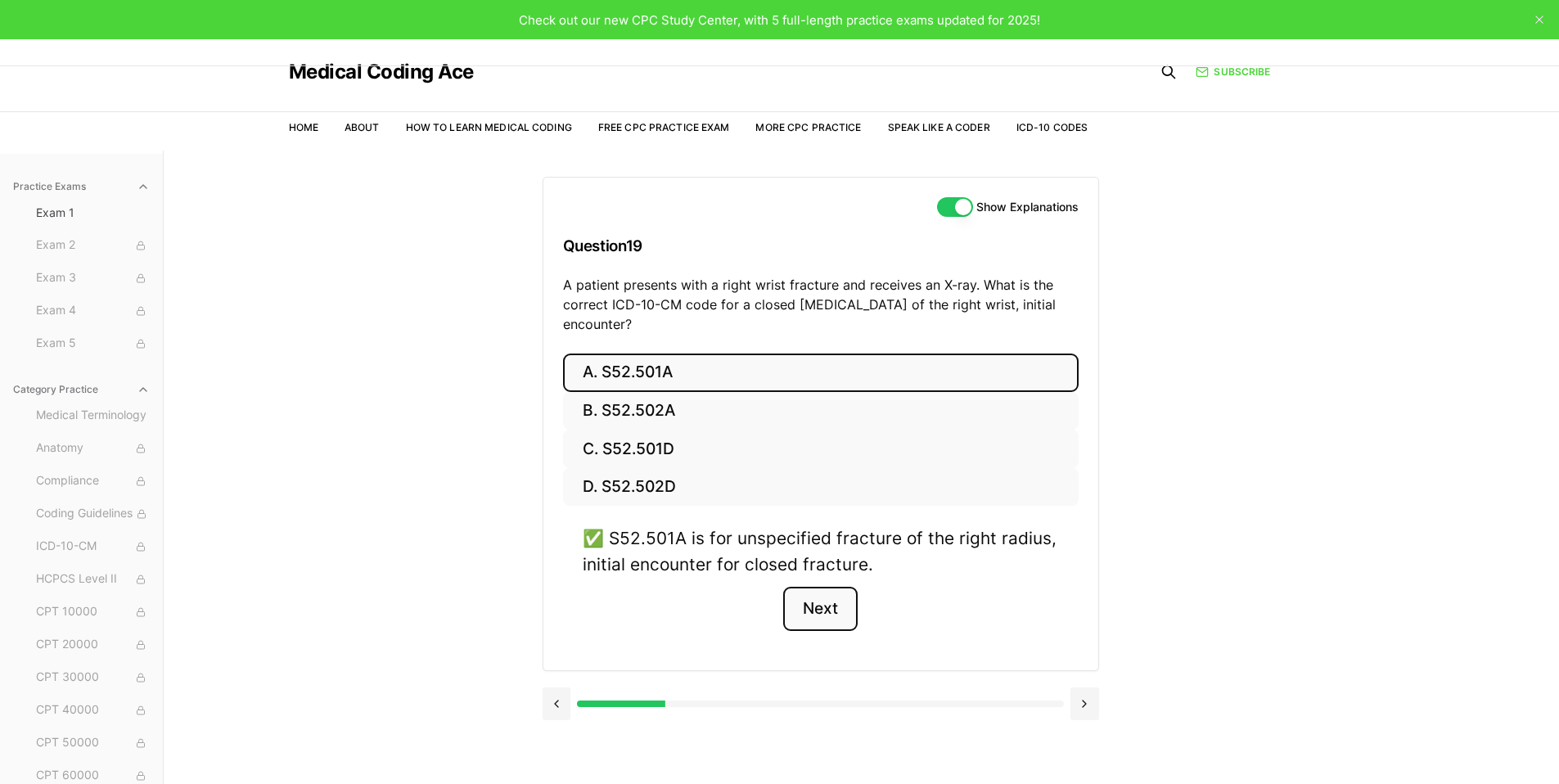
click at [810, 619] on button "Next" at bounding box center [820, 609] width 75 height 44
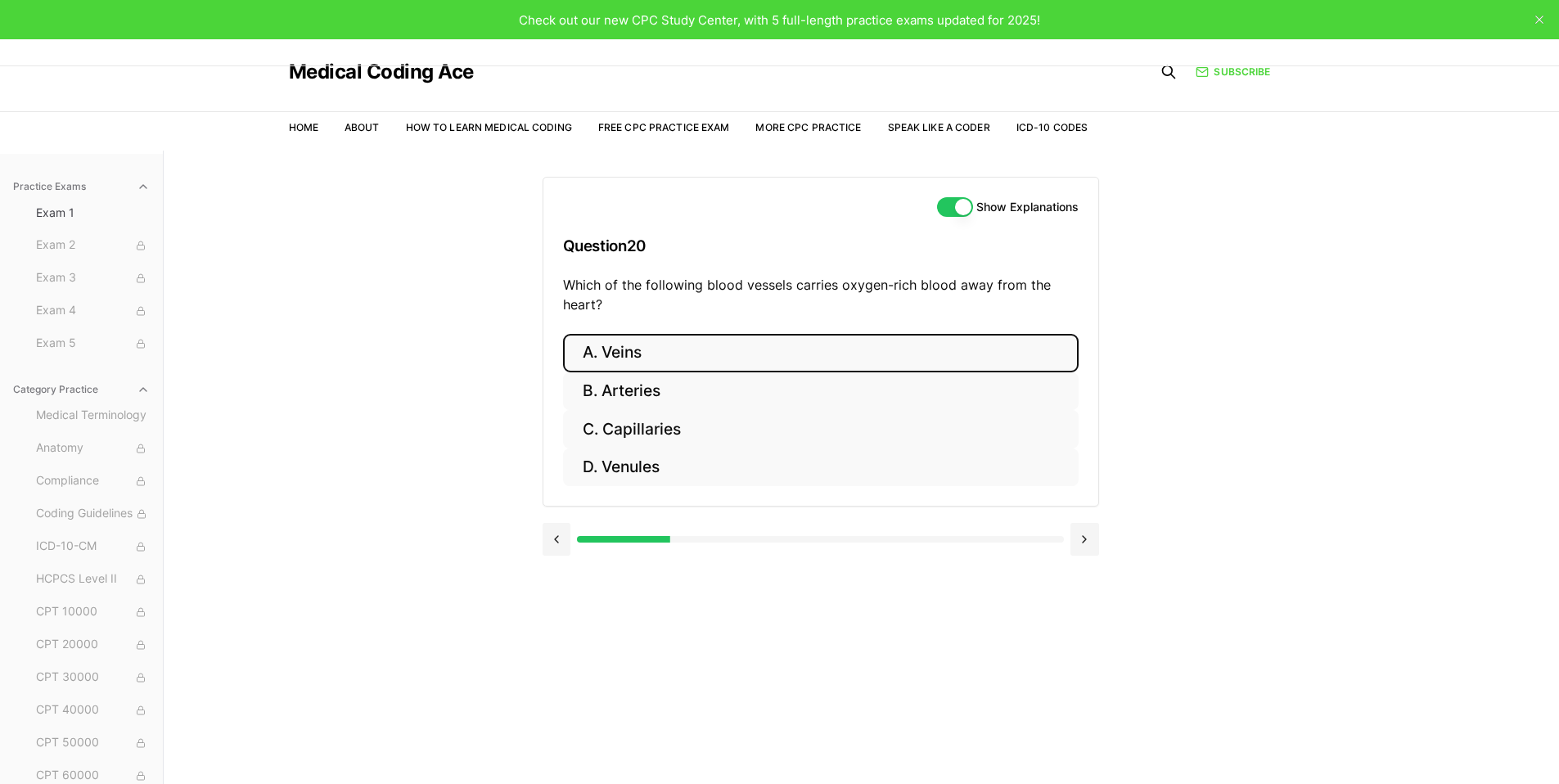
click at [777, 365] on button "A. Veins" at bounding box center [821, 353] width 516 height 39
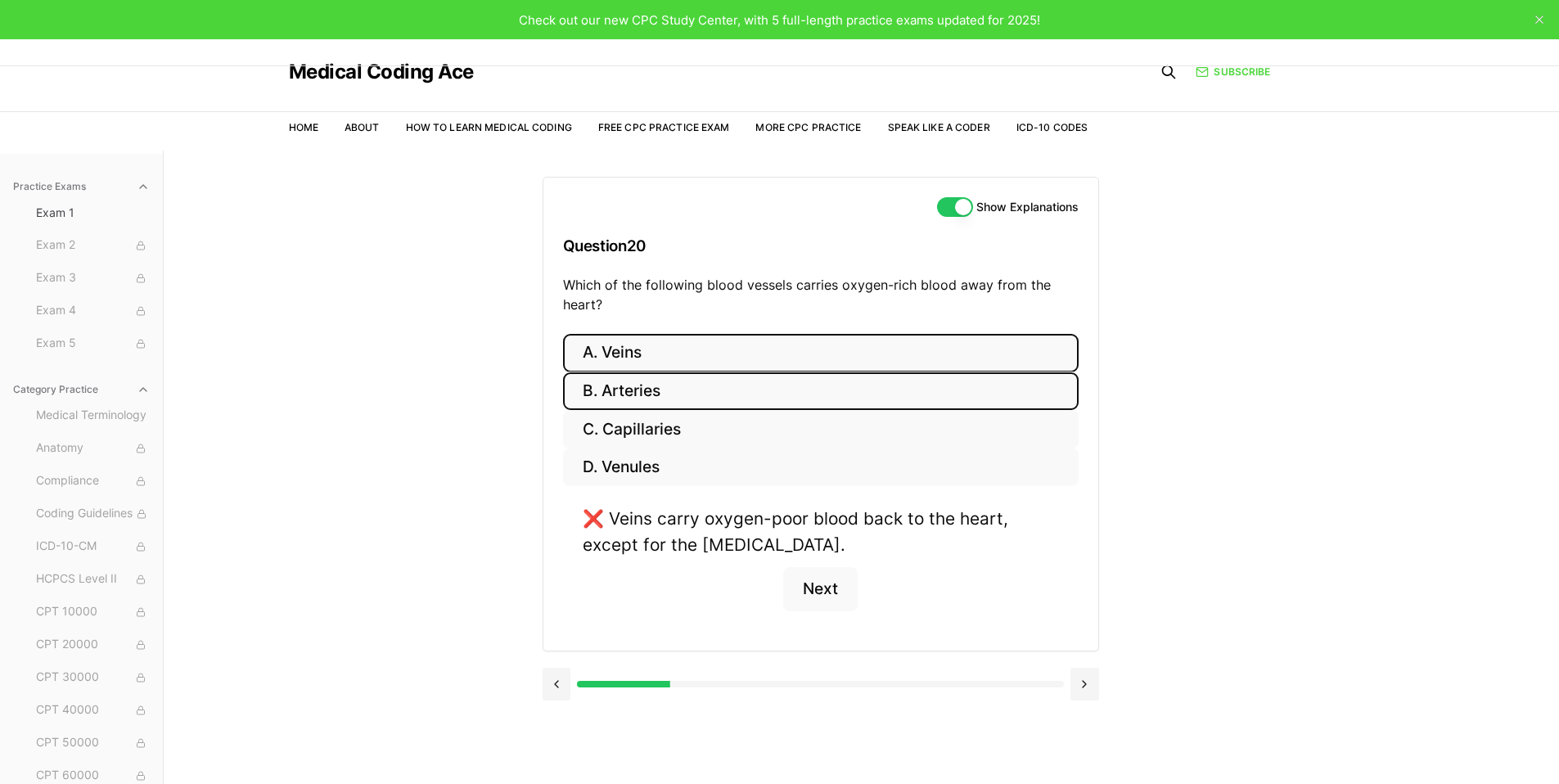
click at [650, 375] on button "B. Arteries" at bounding box center [821, 391] width 516 height 39
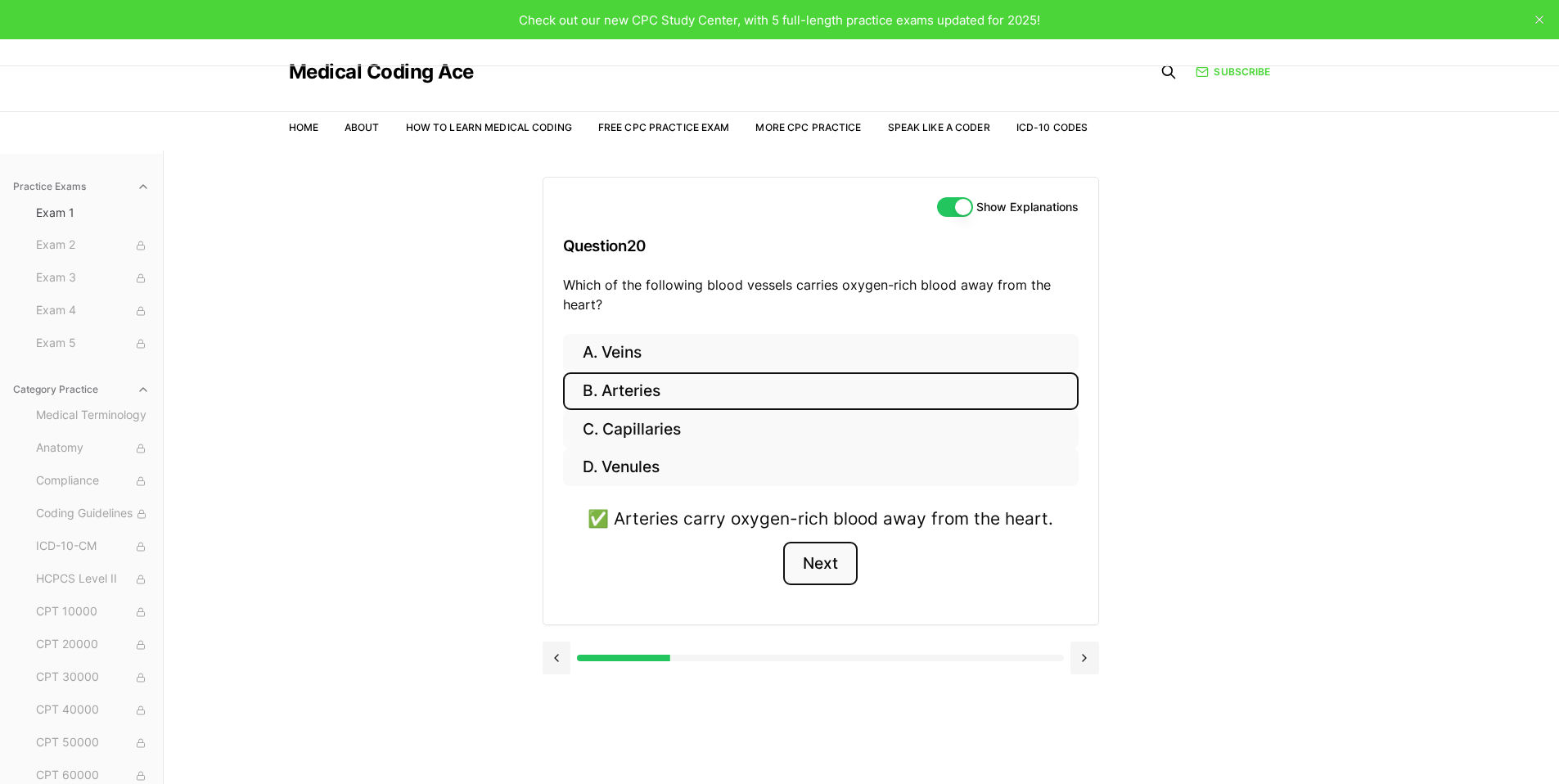
click at [817, 573] on button "Next" at bounding box center [820, 564] width 75 height 44
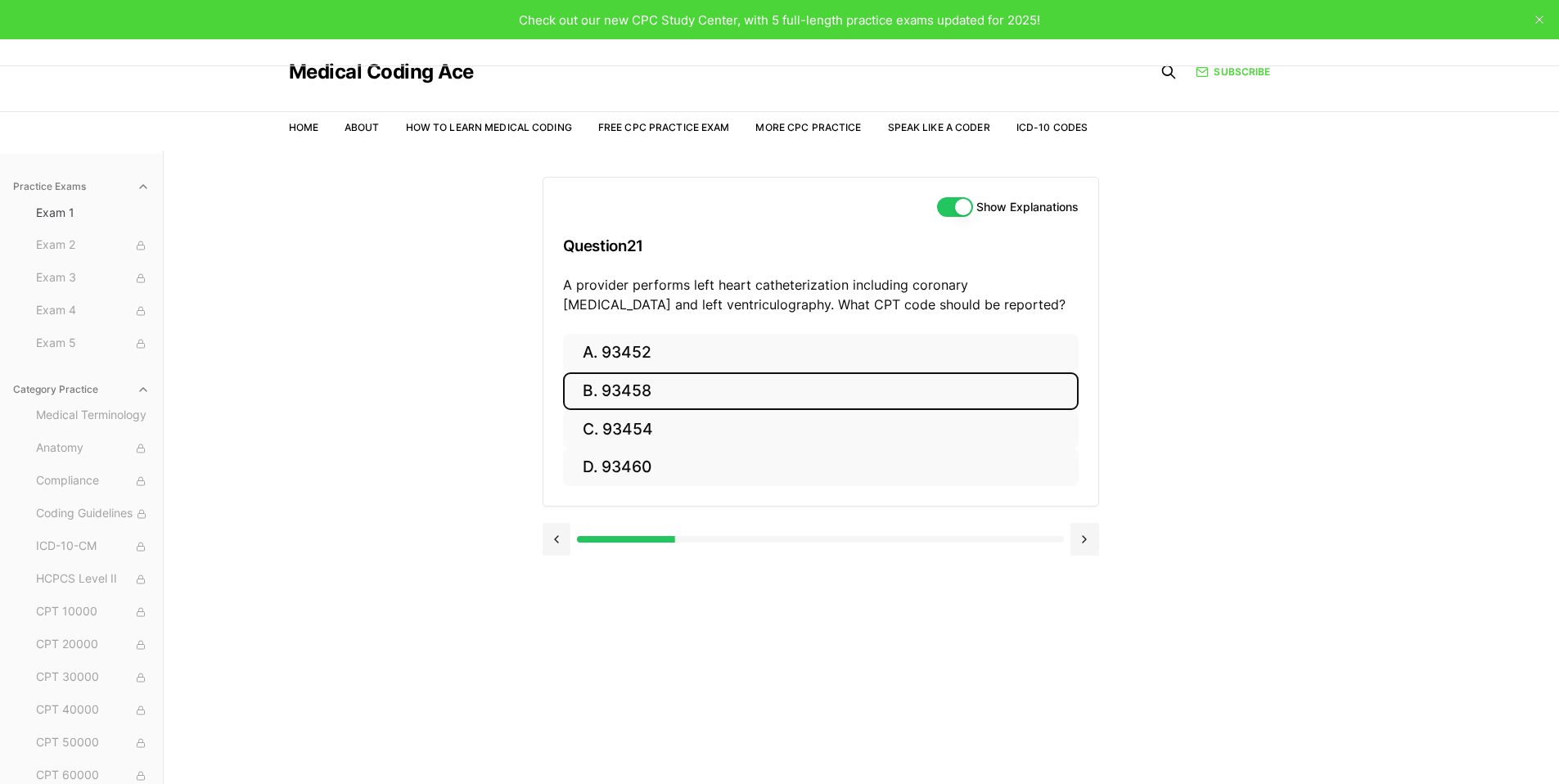
click at [650, 394] on button "B. 93458" at bounding box center [821, 391] width 516 height 39
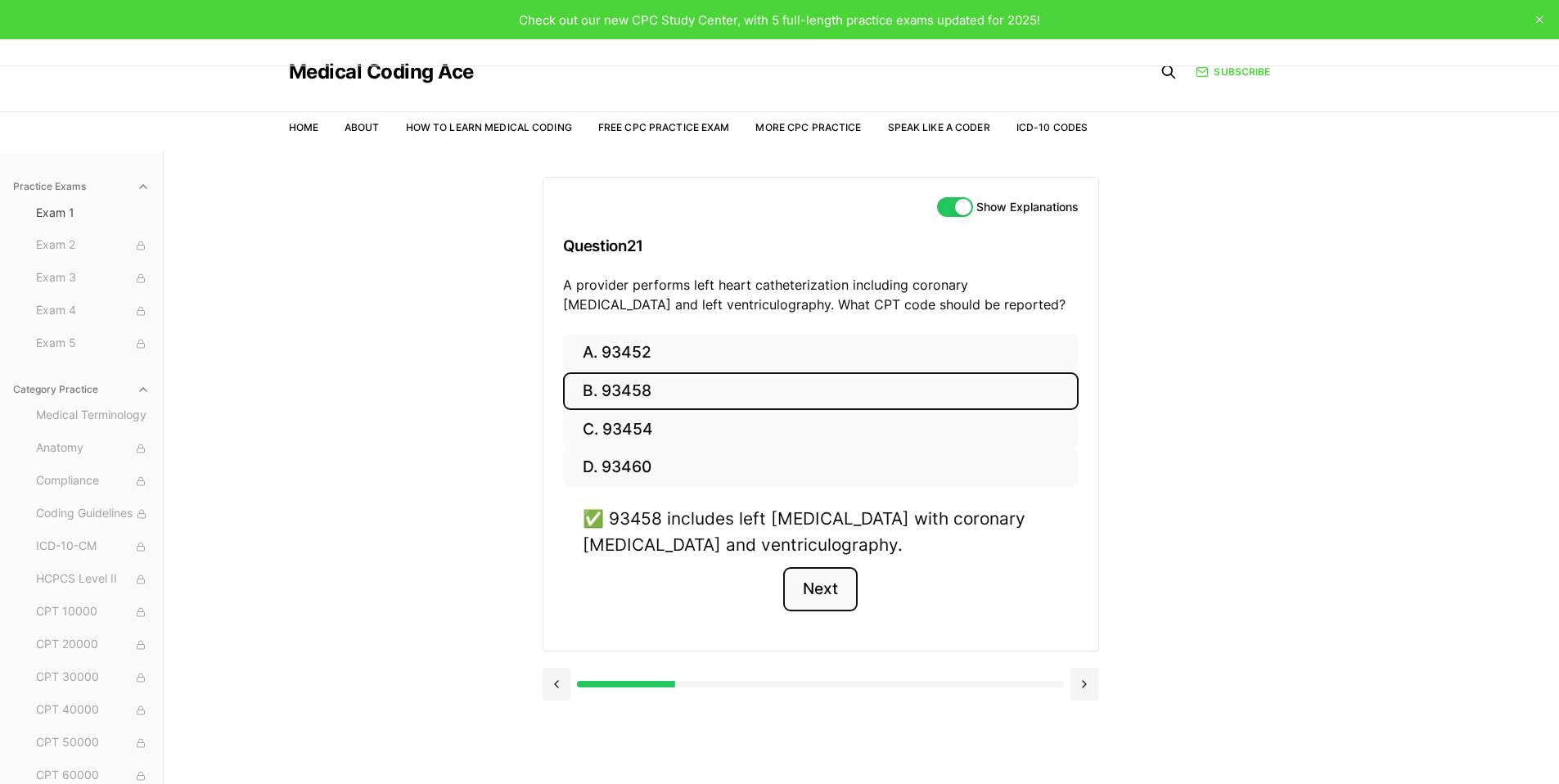
click at [832, 597] on button "Next" at bounding box center [820, 590] width 75 height 44
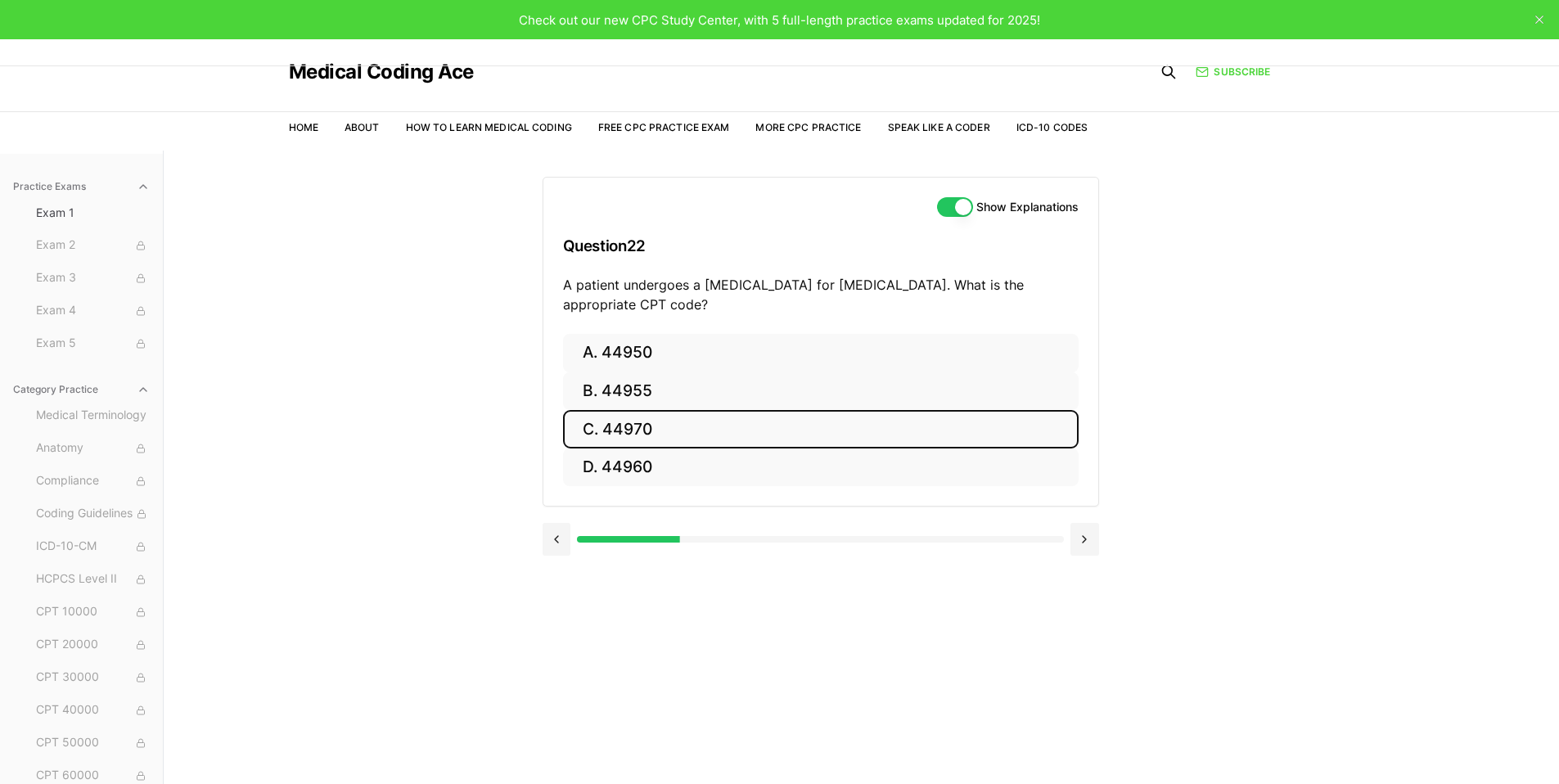
click at [689, 435] on button "C. 44970" at bounding box center [821, 429] width 516 height 39
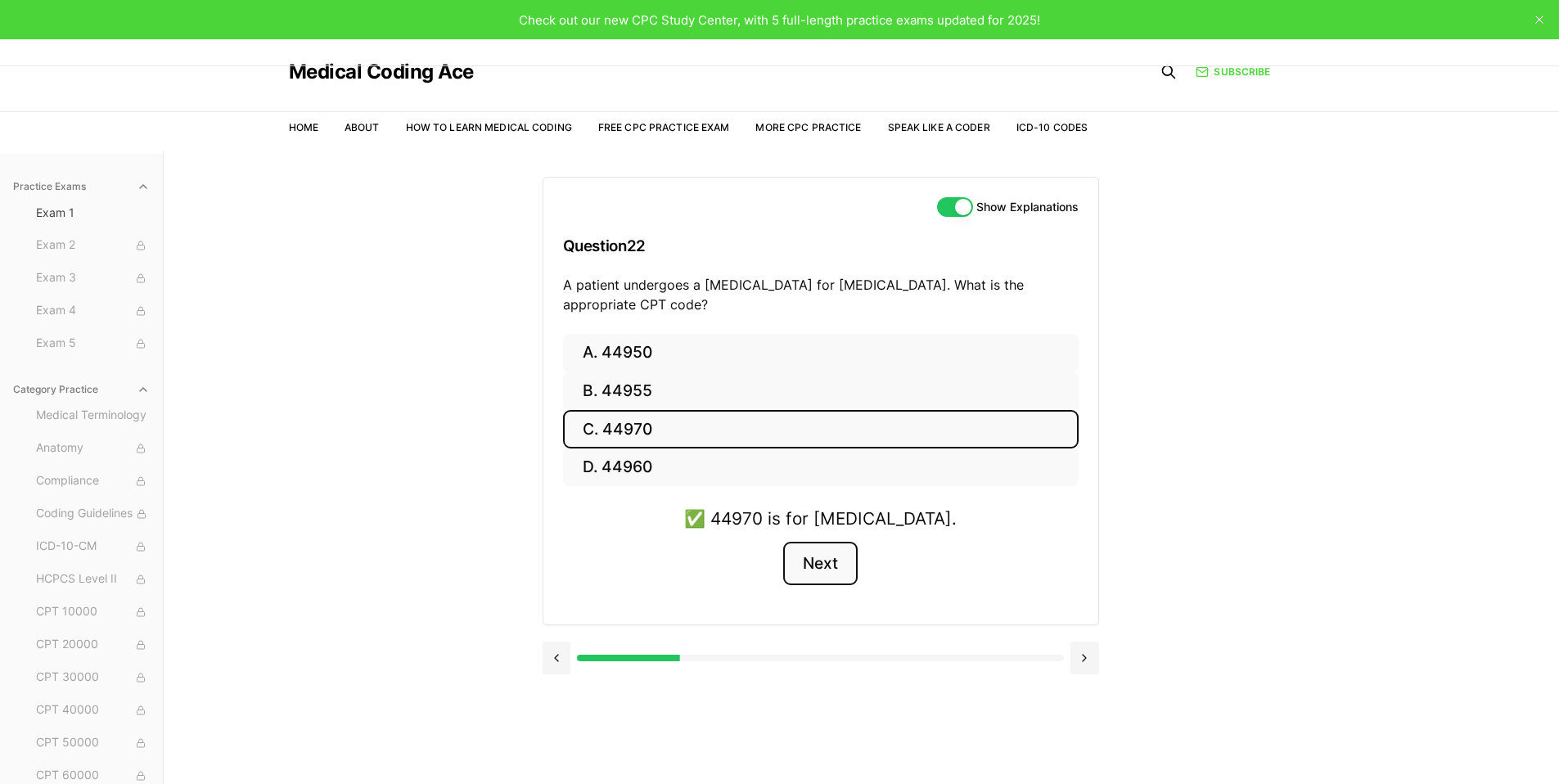
click at [850, 571] on button "Next" at bounding box center [820, 564] width 75 height 44
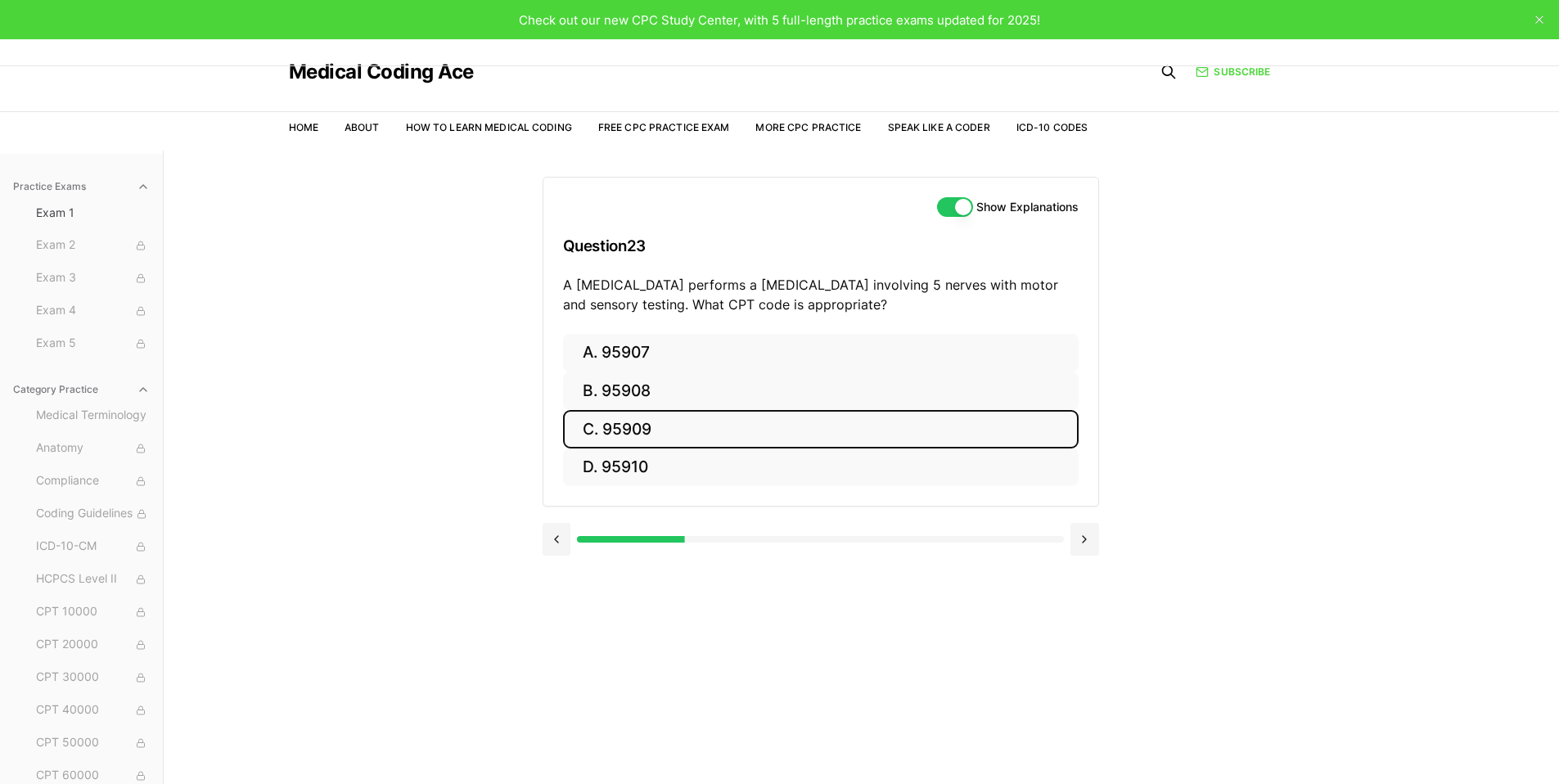
click at [711, 431] on button "C. 95909" at bounding box center [821, 429] width 516 height 39
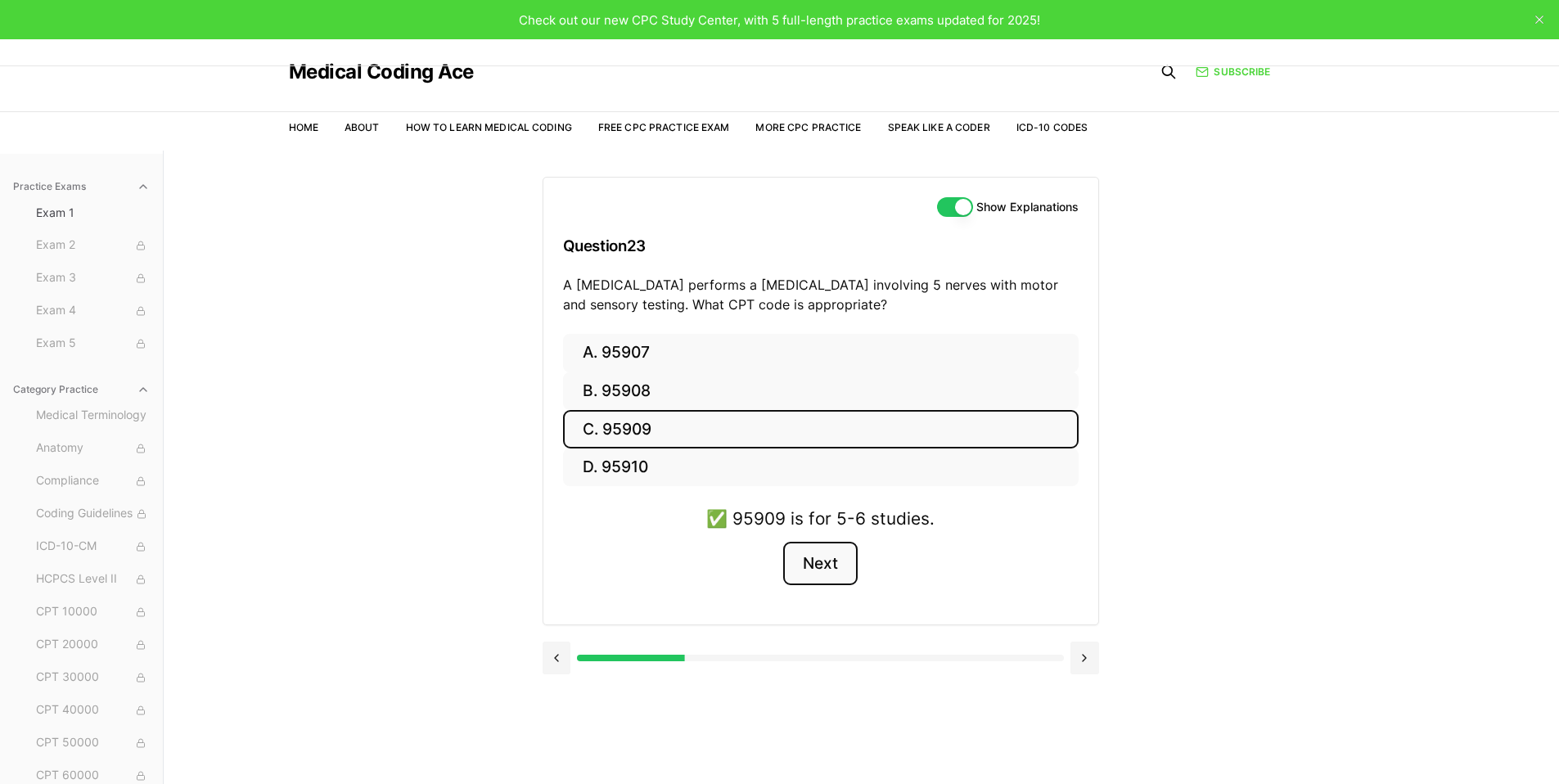
click at [830, 565] on button "Next" at bounding box center [820, 564] width 75 height 44
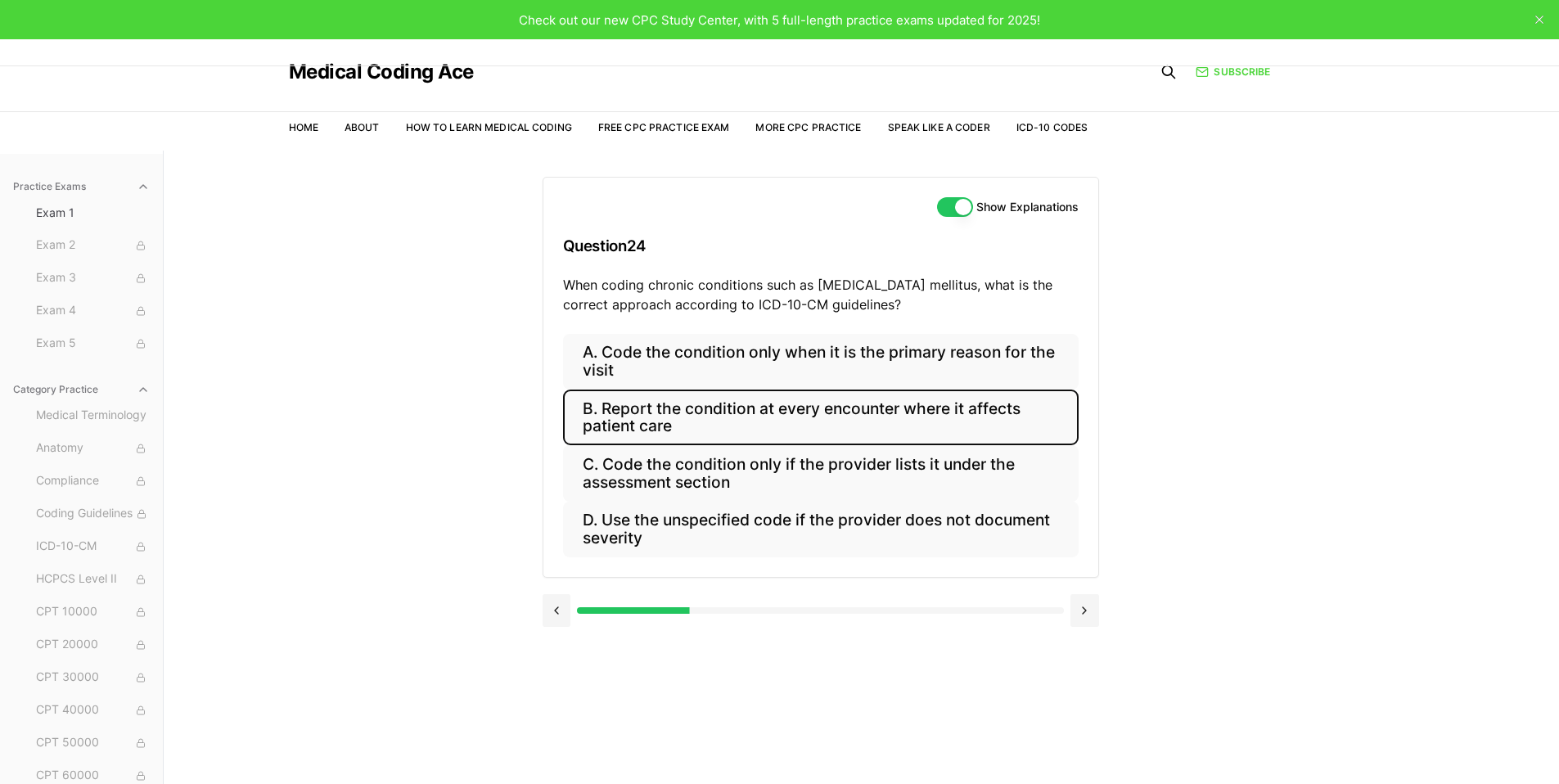
click at [762, 429] on button "B. Report the condition at every encounter where it affects patient care" at bounding box center [821, 417] width 516 height 56
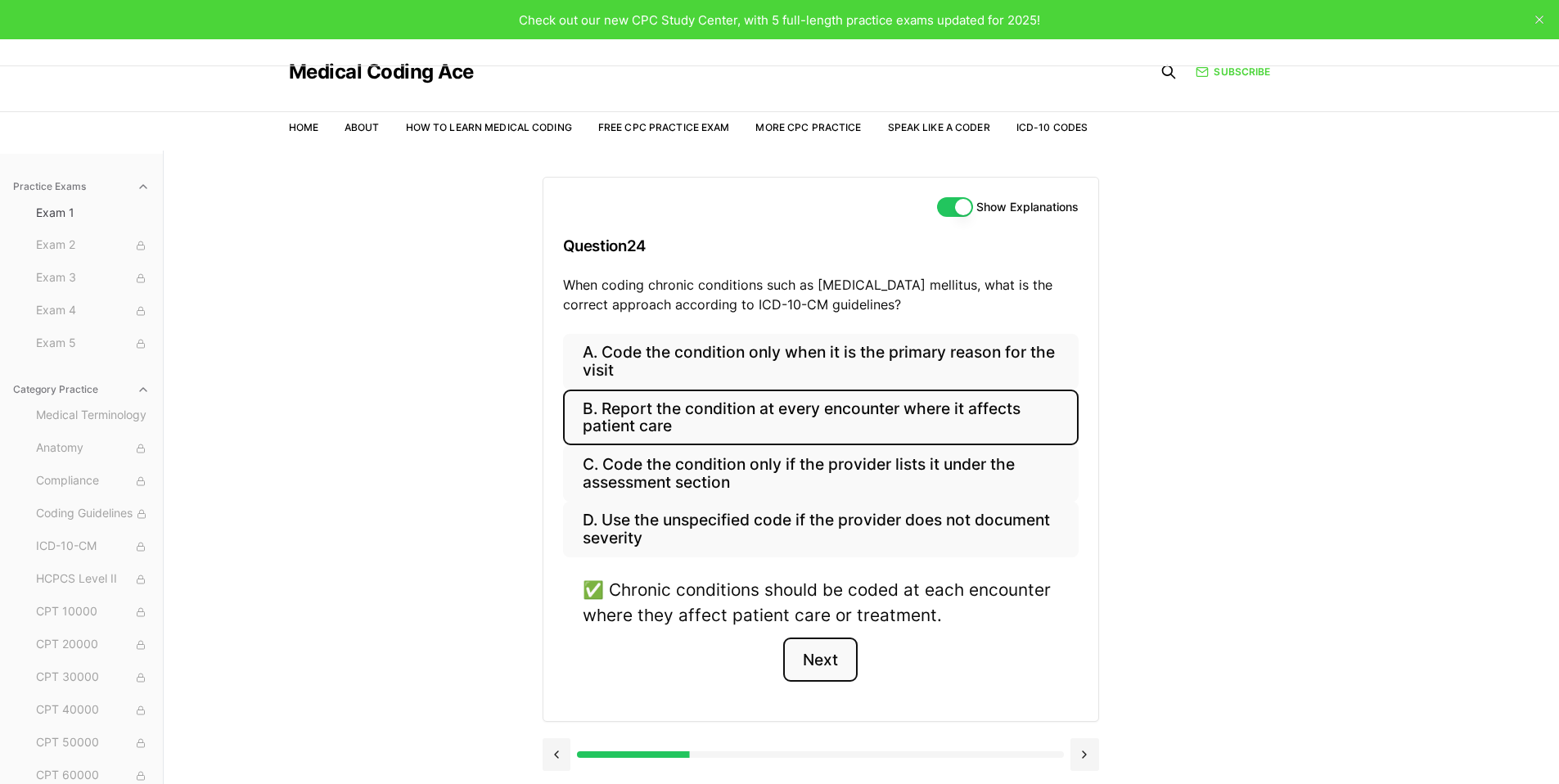
click at [822, 661] on button "Next" at bounding box center [820, 660] width 75 height 44
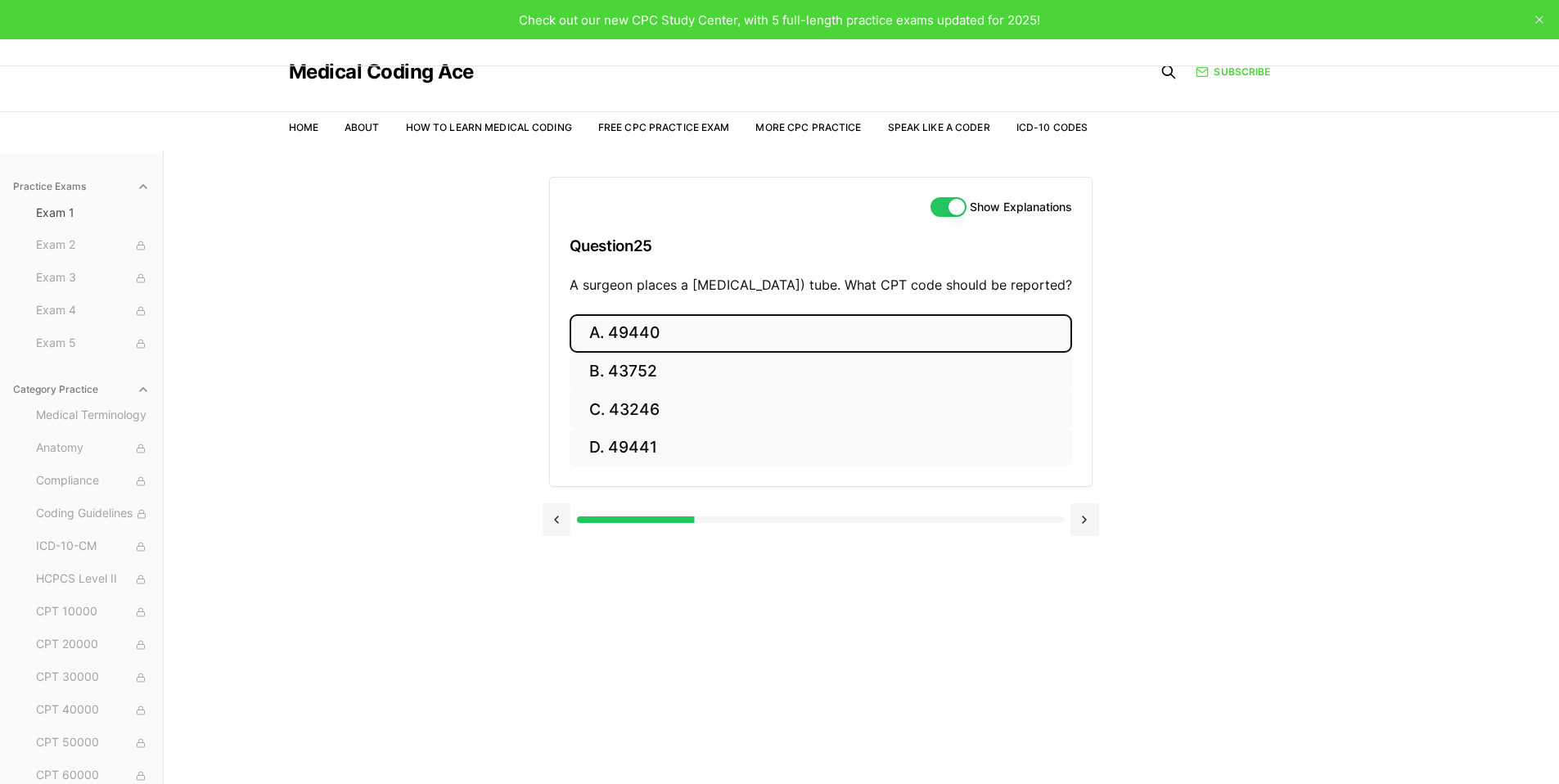
click at [855, 348] on button "A. 49440" at bounding box center [821, 333] width 503 height 39
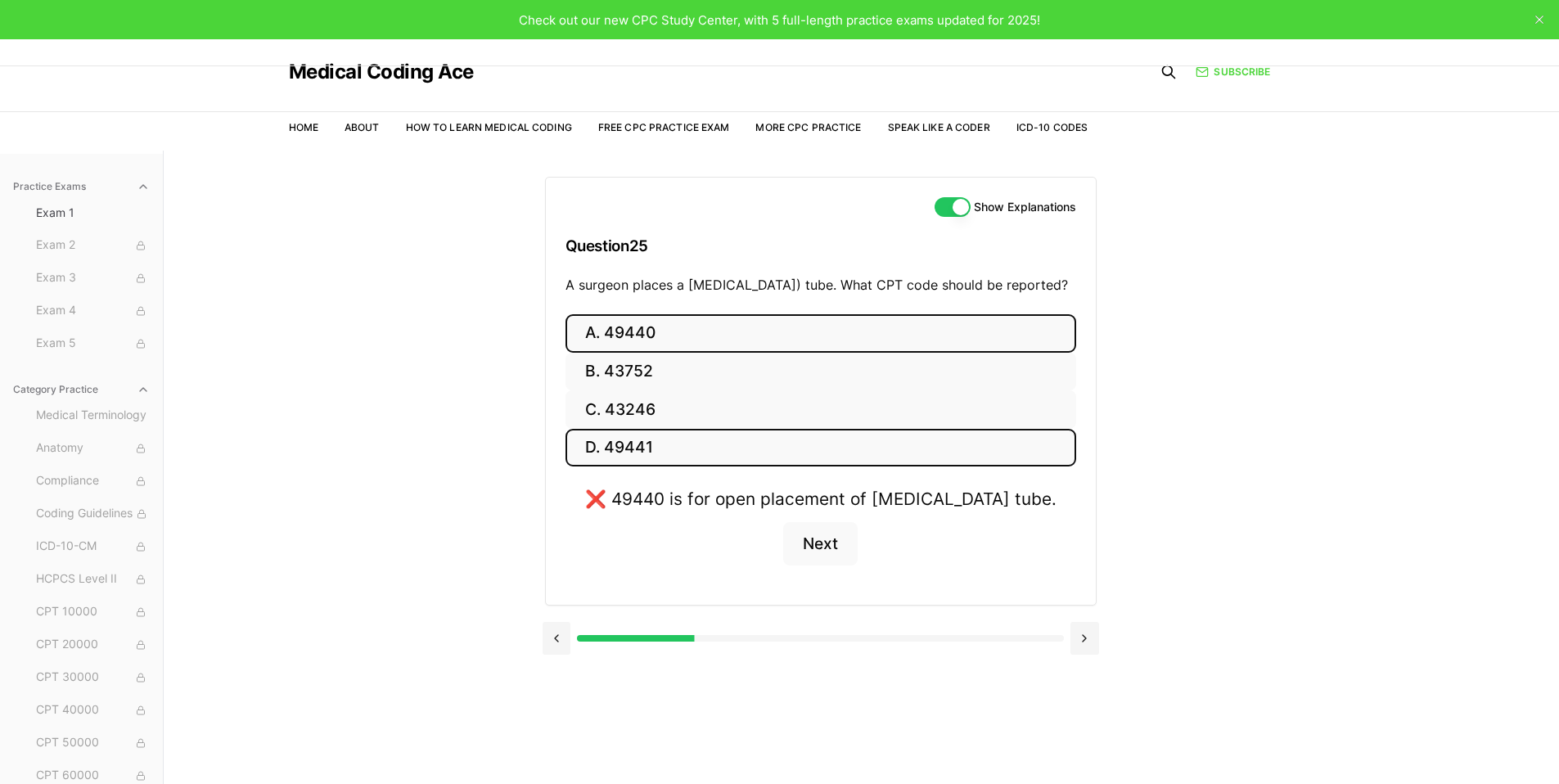
click at [706, 467] on button "D. 49441" at bounding box center [821, 448] width 511 height 39
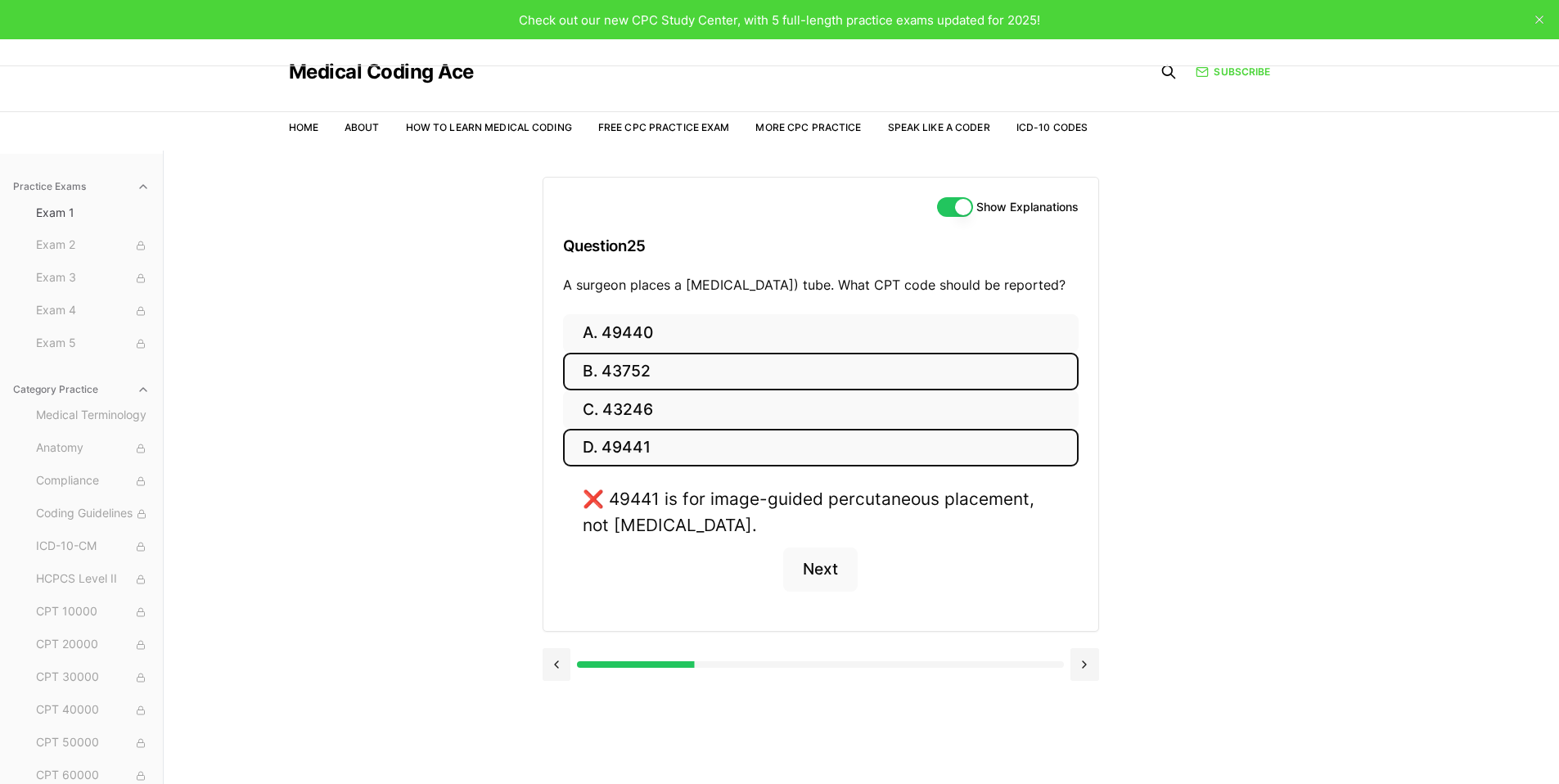
click at [686, 391] on button "B. 43752" at bounding box center [821, 371] width 516 height 39
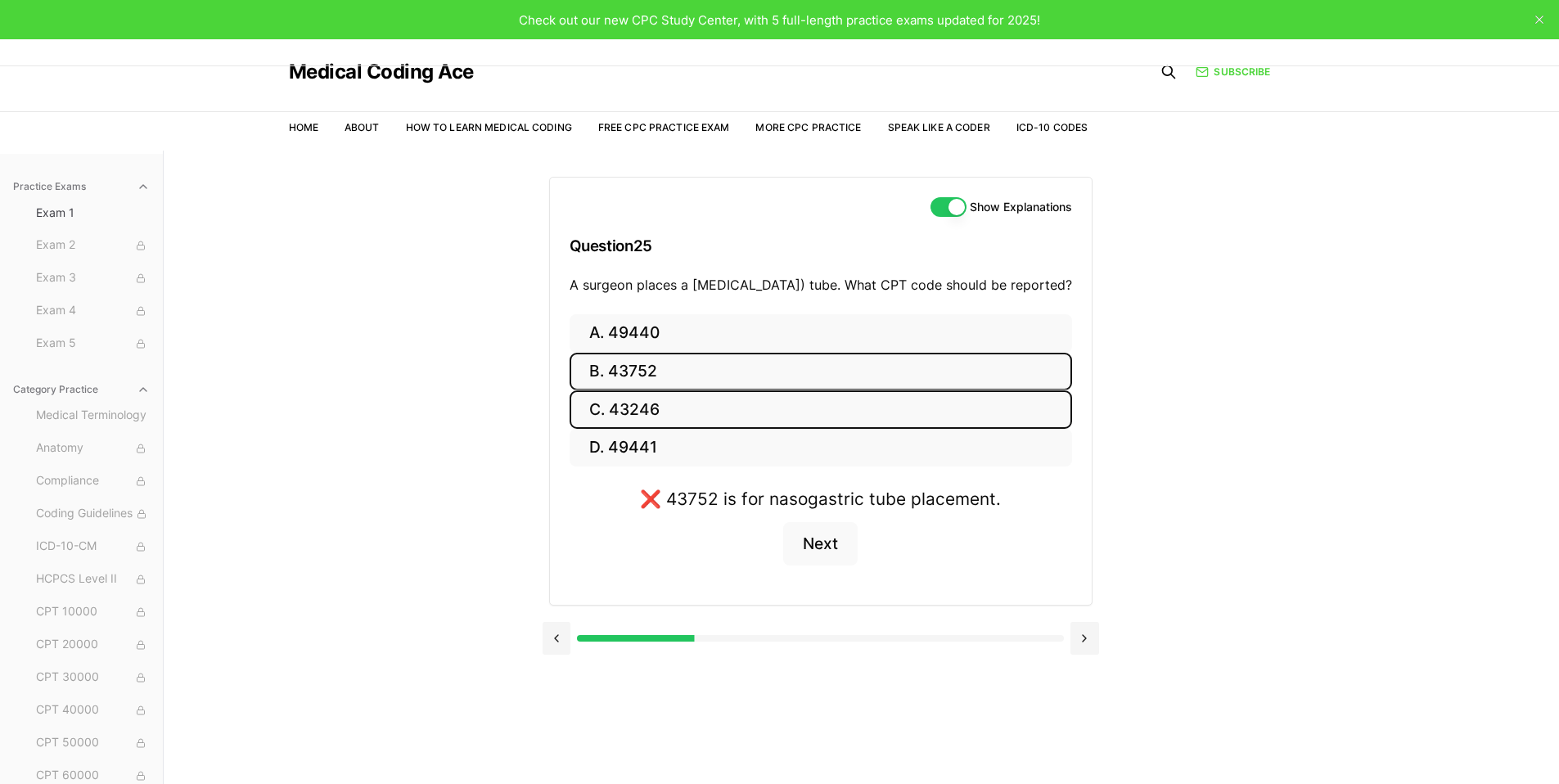
click at [673, 427] on button "C. 43246" at bounding box center [821, 409] width 503 height 39
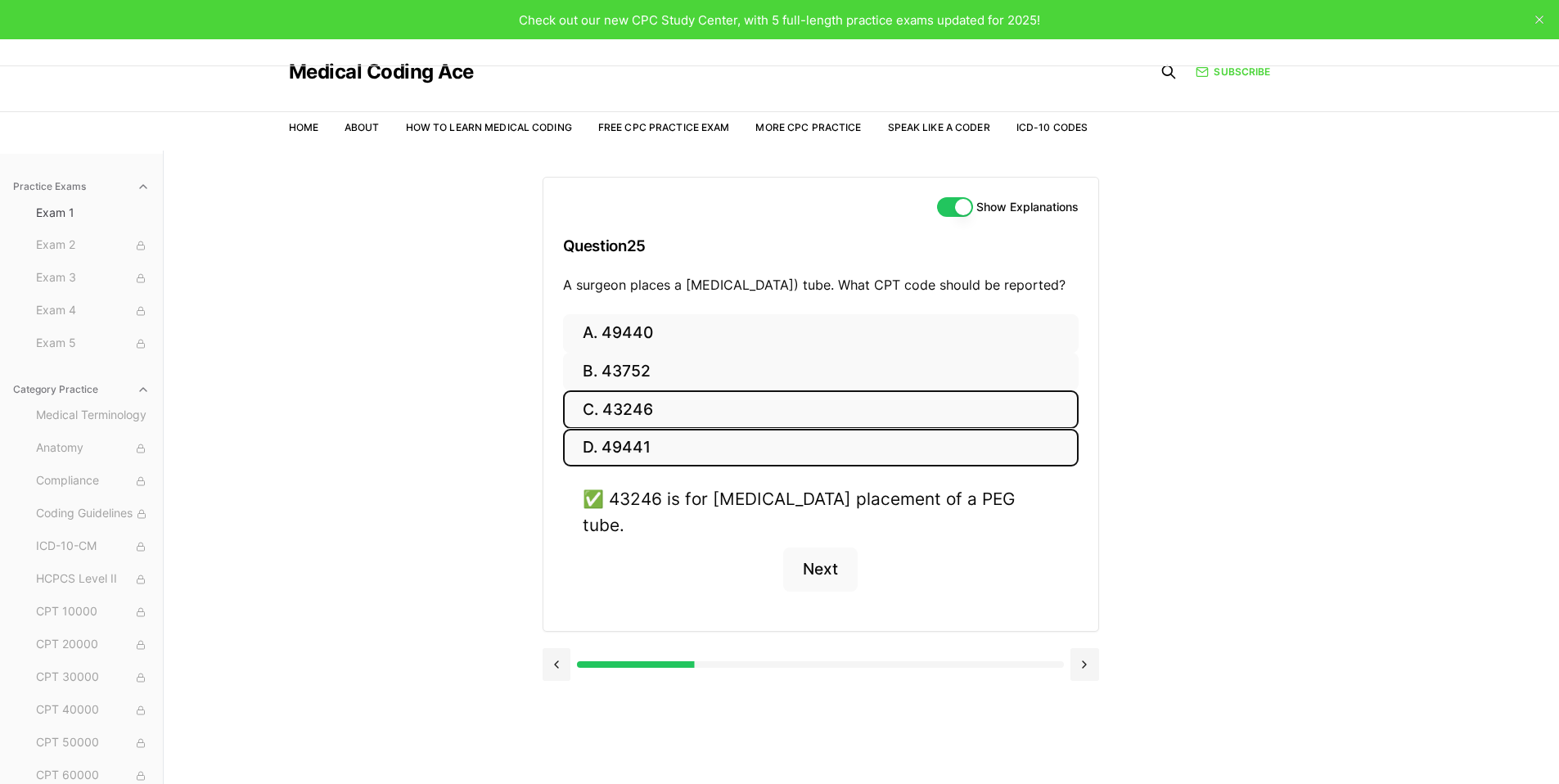
click at [668, 464] on button "D. 49441" at bounding box center [821, 448] width 516 height 39
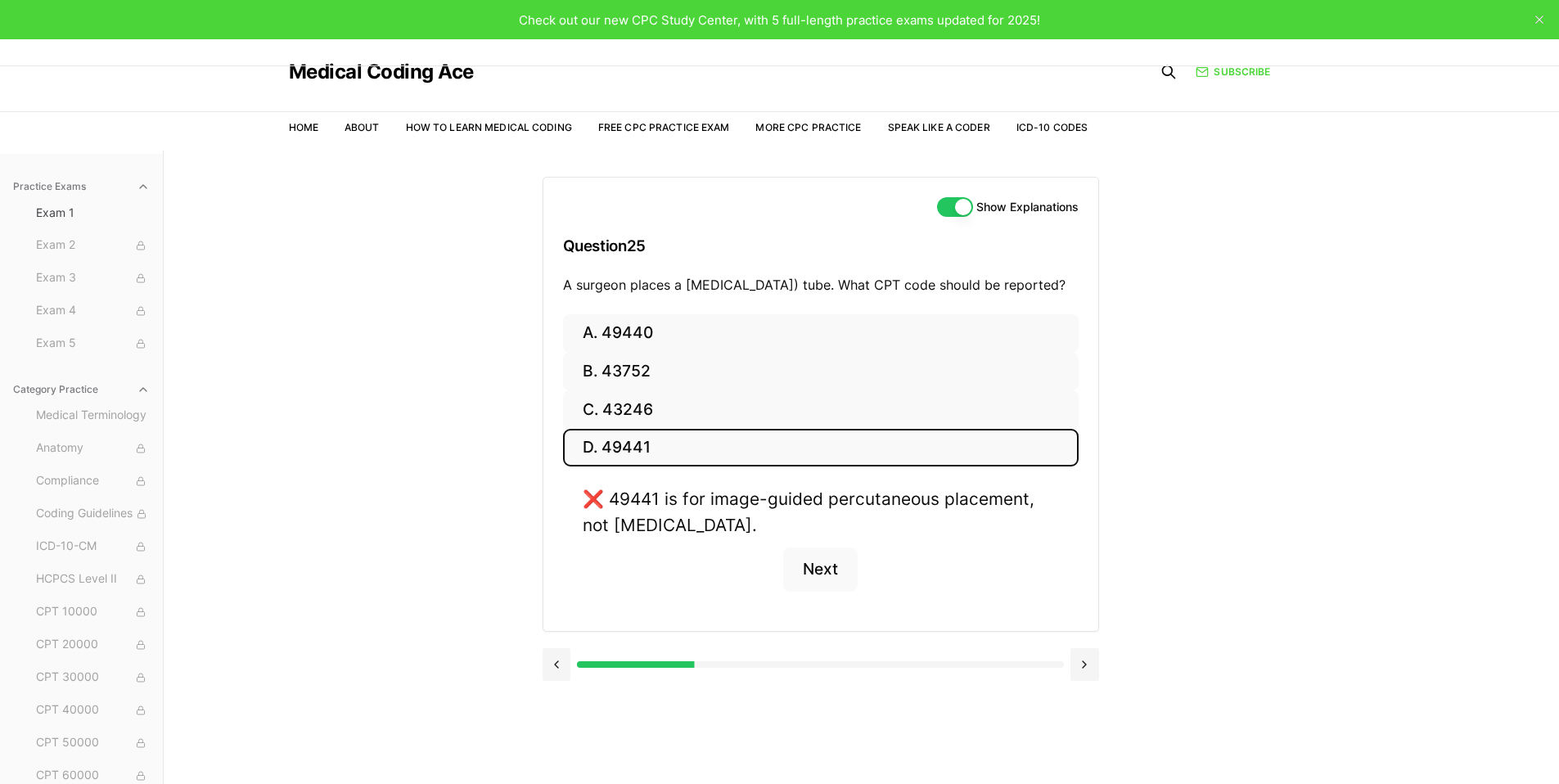
click at [833, 611] on div "❌ 49441 is for image-guided percutaneous placement, not endoscopic. Next" at bounding box center [821, 549] width 516 height 125
click at [822, 592] on button "Next" at bounding box center [820, 570] width 75 height 44
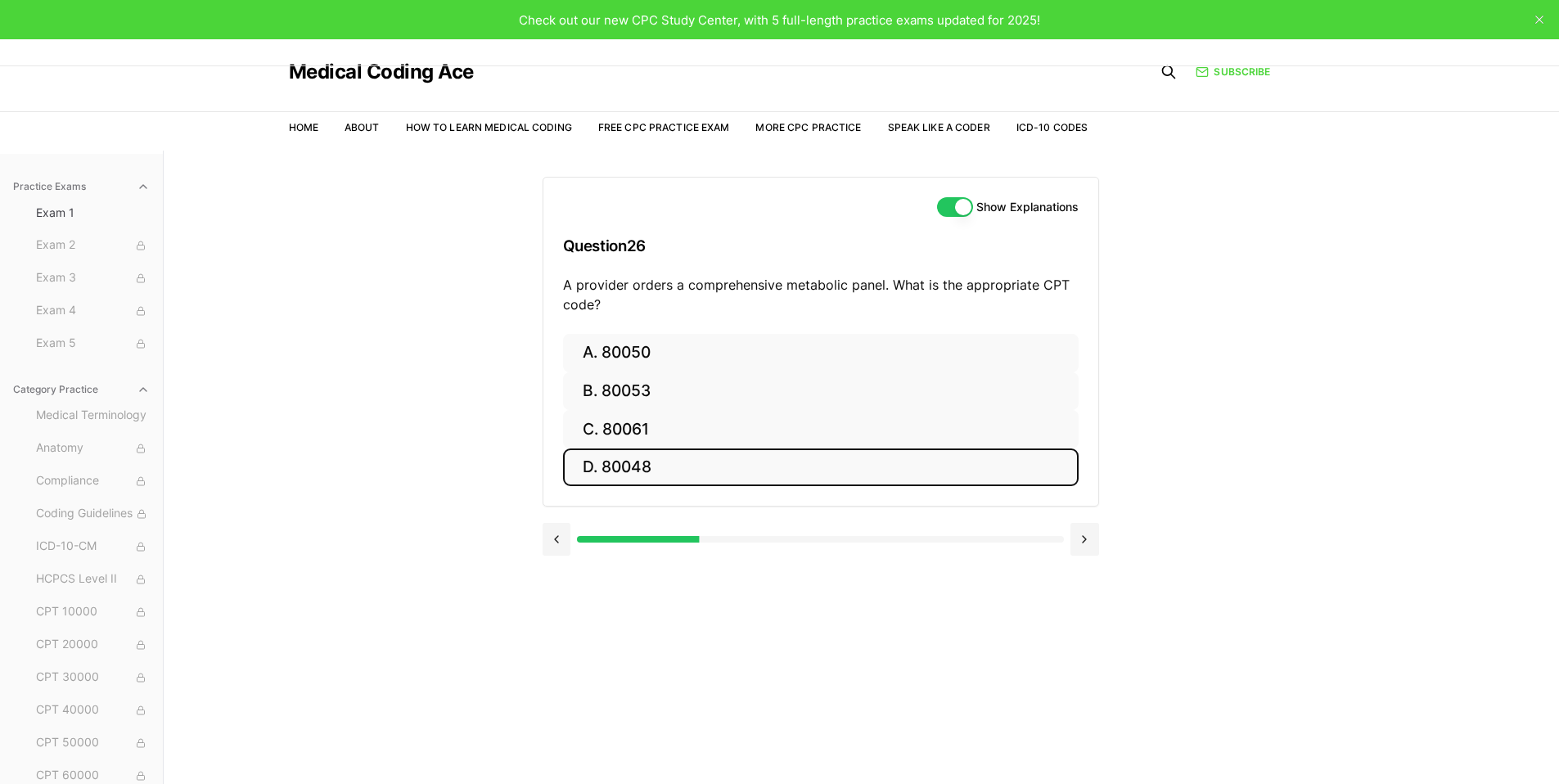
click at [717, 472] on button "D. 80048" at bounding box center [821, 467] width 516 height 39
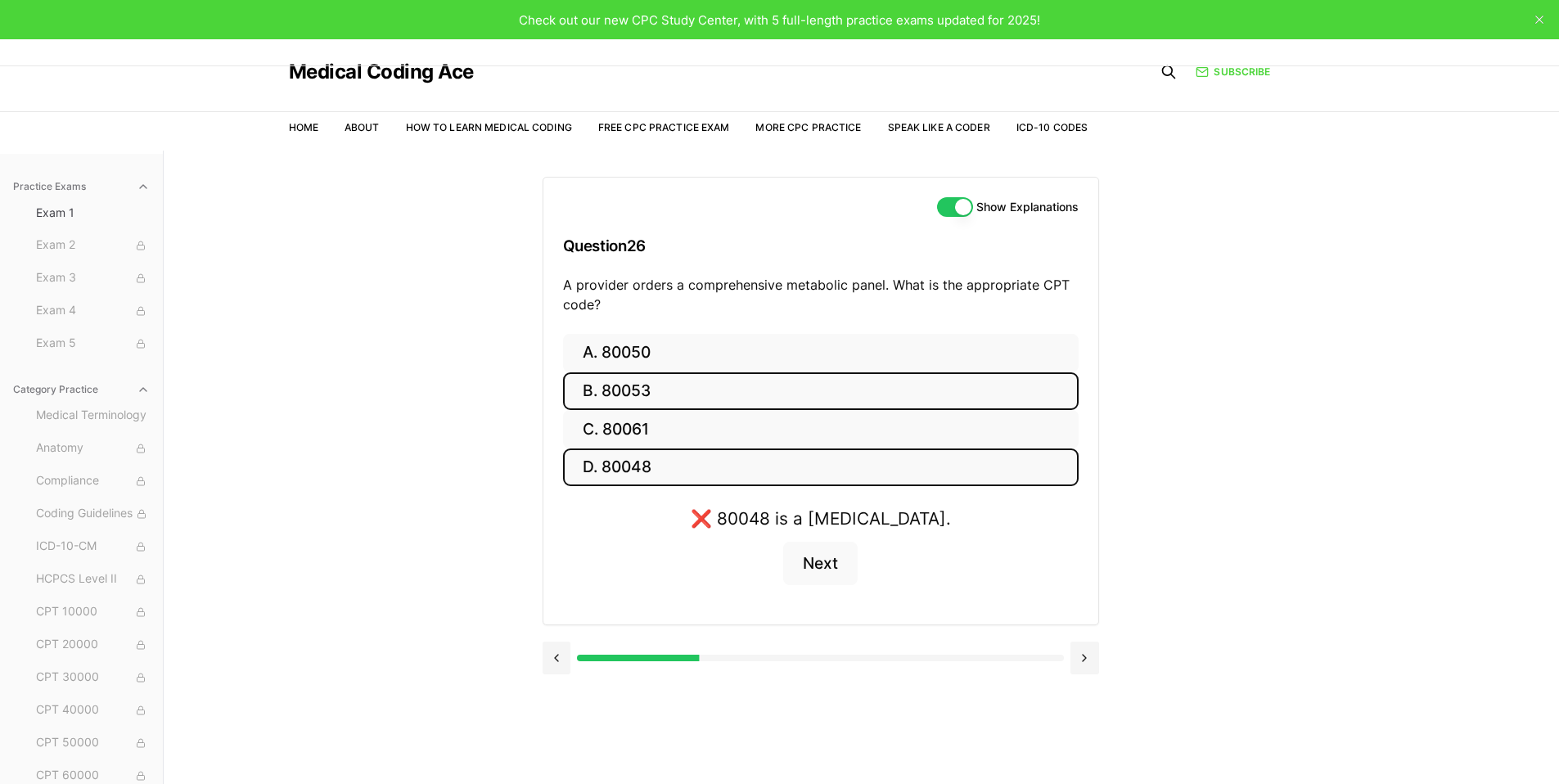
click at [657, 394] on button "B. 80053" at bounding box center [821, 391] width 516 height 39
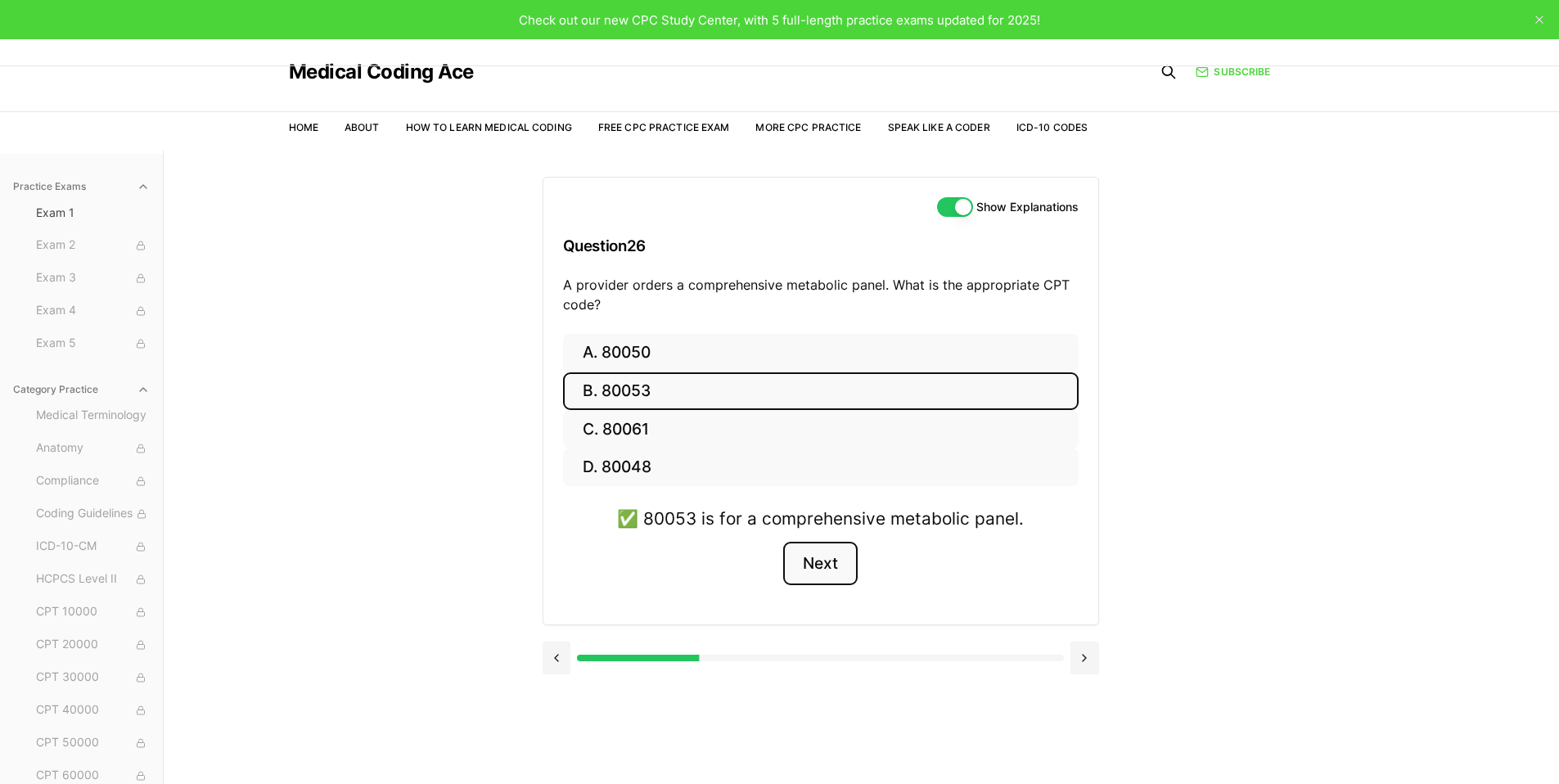
click at [829, 568] on button "Next" at bounding box center [820, 564] width 75 height 44
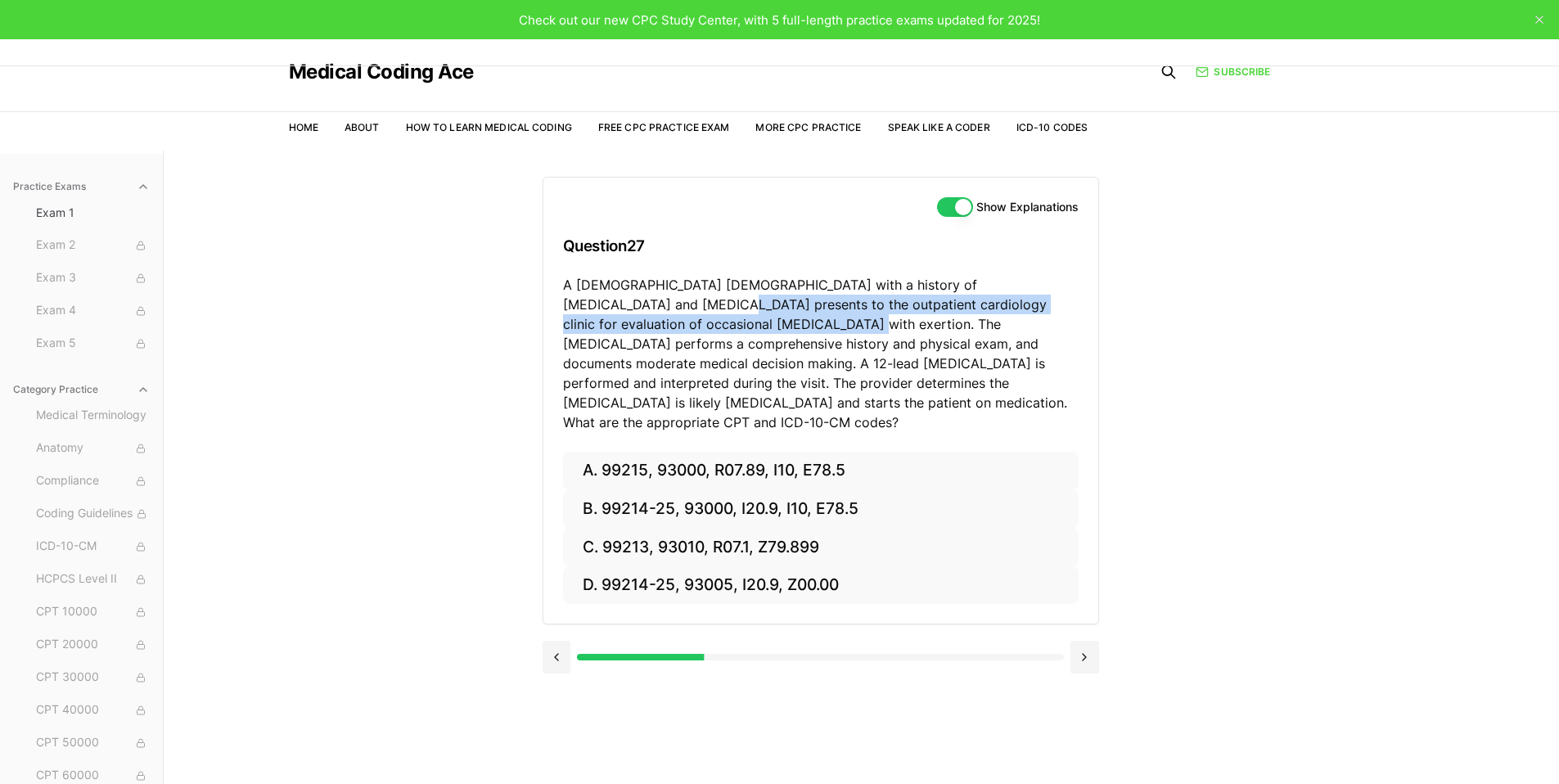
drag, startPoint x: 595, startPoint y: 307, endPoint x: 696, endPoint y: 316, distance: 101.4
click at [696, 316] on p "A 70-year-old male with a history of hypertension and hyperlipidemia presents t…" at bounding box center [821, 353] width 516 height 157
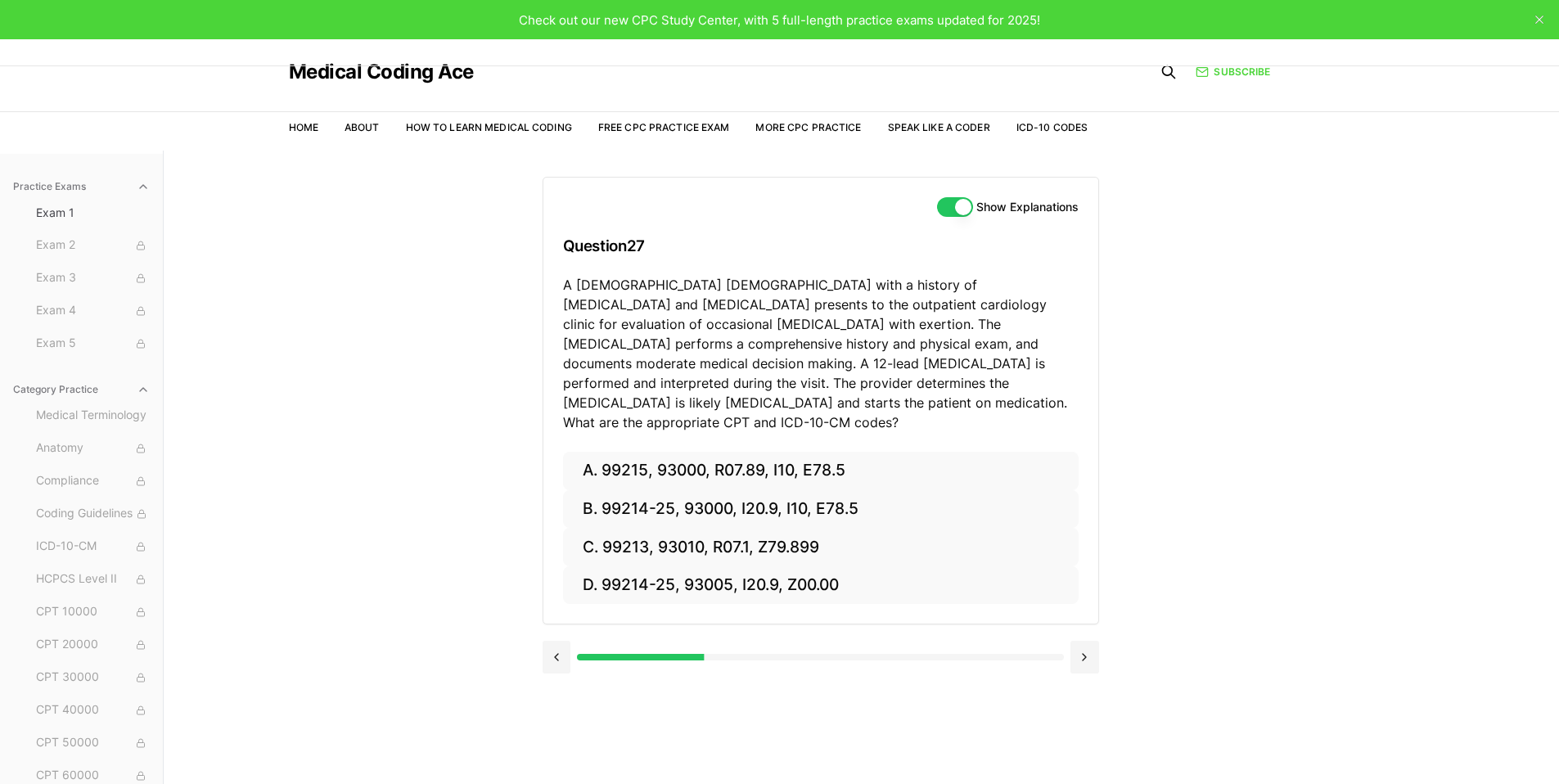
click at [819, 326] on p "A 70-year-old male with a history of hypertension and hyperlipidemia presents t…" at bounding box center [821, 353] width 516 height 157
drag, startPoint x: 673, startPoint y: 339, endPoint x: 736, endPoint y: 344, distance: 63.2
click at [736, 344] on p "A 70-year-old male with a history of hypertension and hyperlipidemia presents t…" at bounding box center [821, 353] width 516 height 157
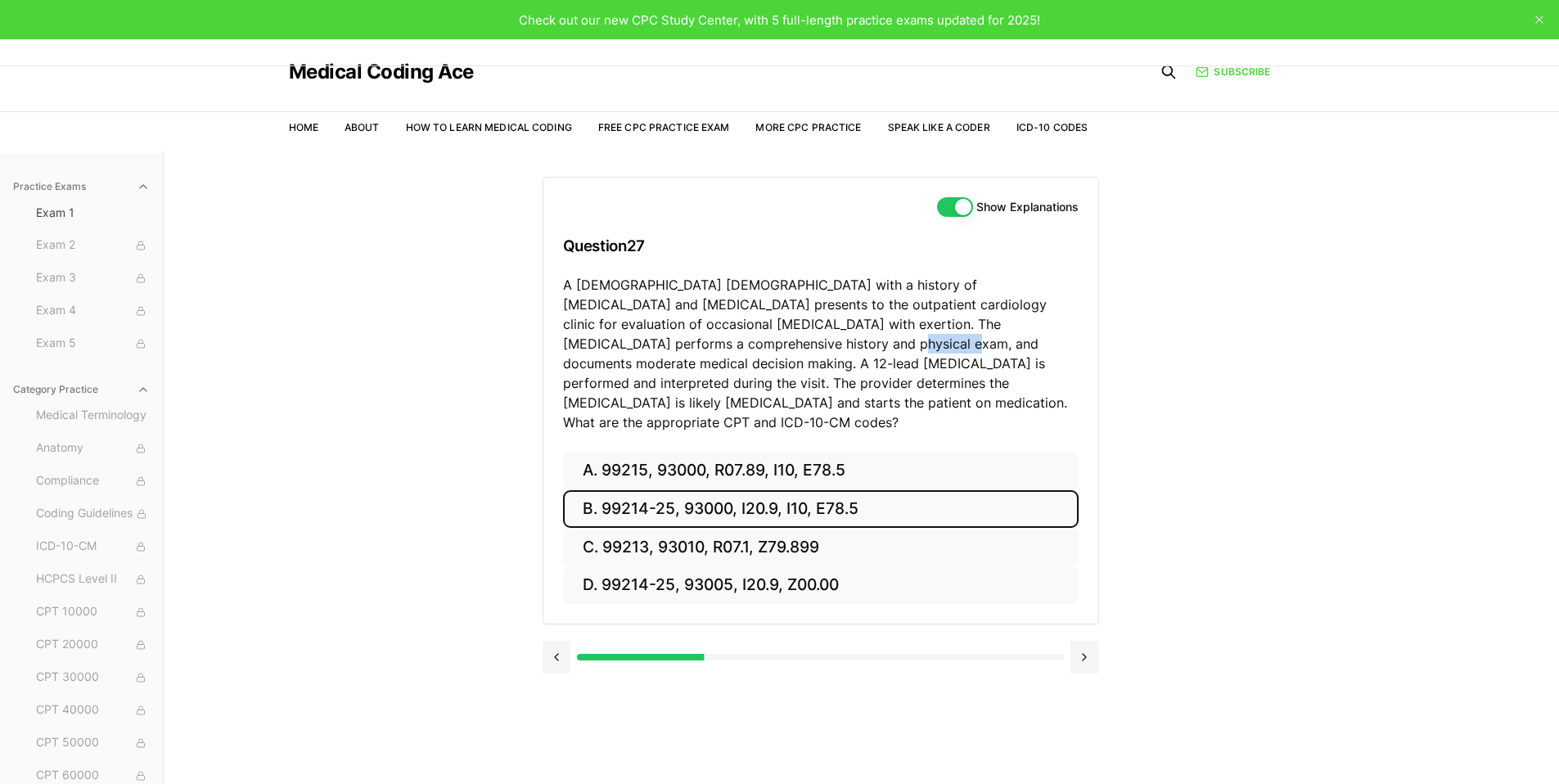
click at [745, 490] on button "B. 99214-25, 93000, I20.9, I10, E78.5" at bounding box center [821, 509] width 516 height 39
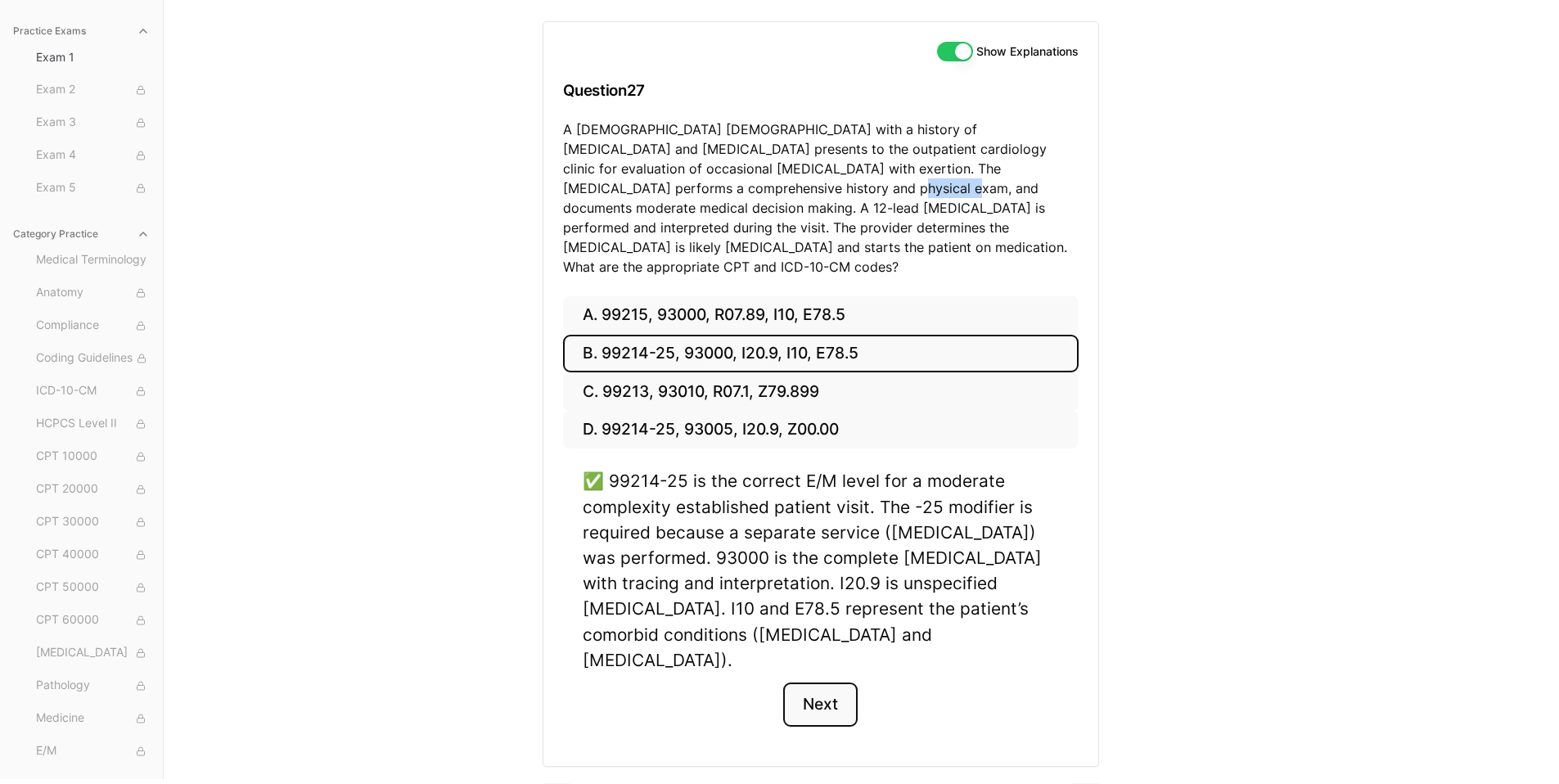
click at [833, 682] on button "Next" at bounding box center [820, 704] width 75 height 44
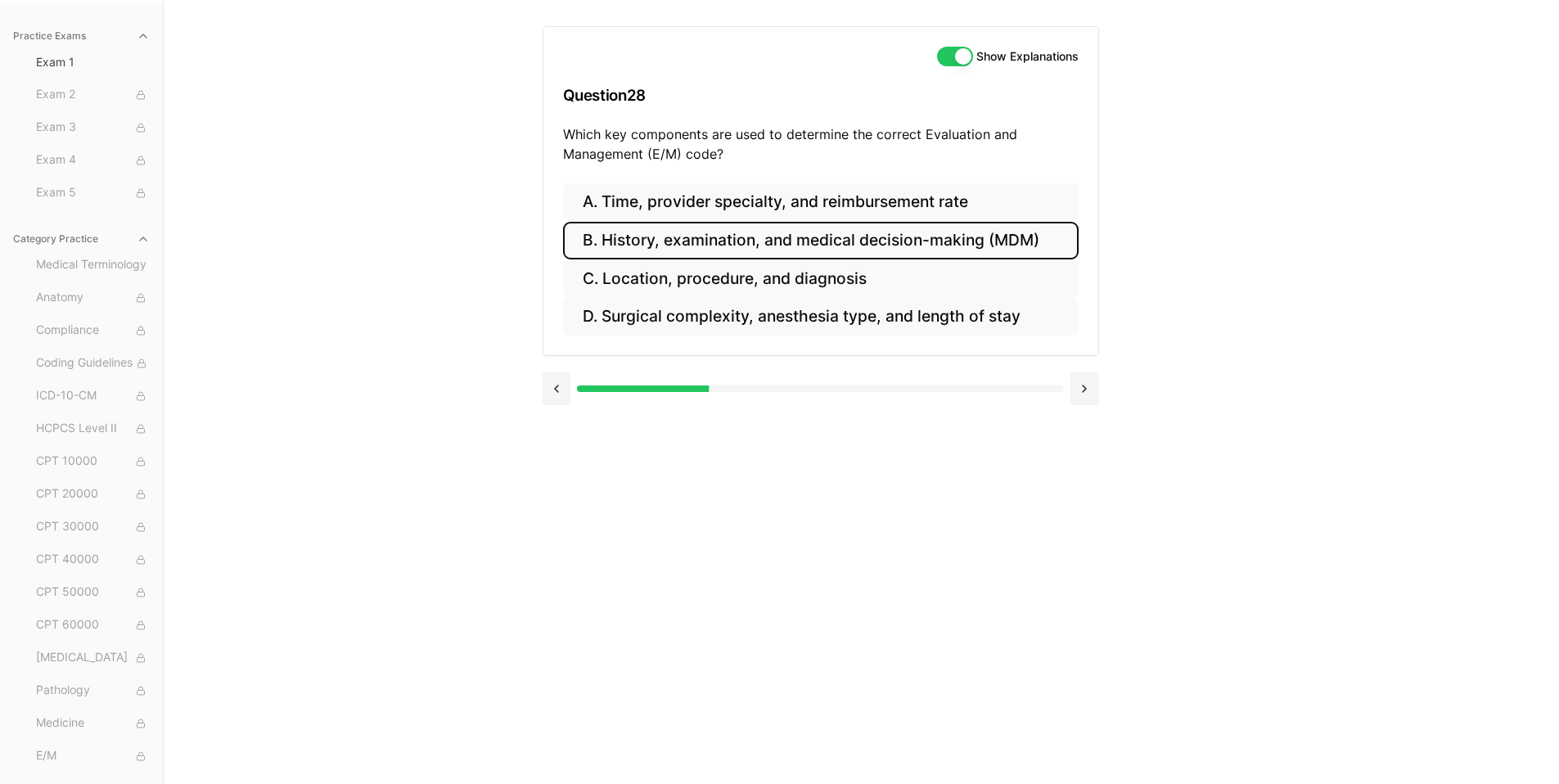
click at [805, 239] on button "B. History, examination, and medical decision-making (MDM)" at bounding box center [821, 240] width 516 height 39
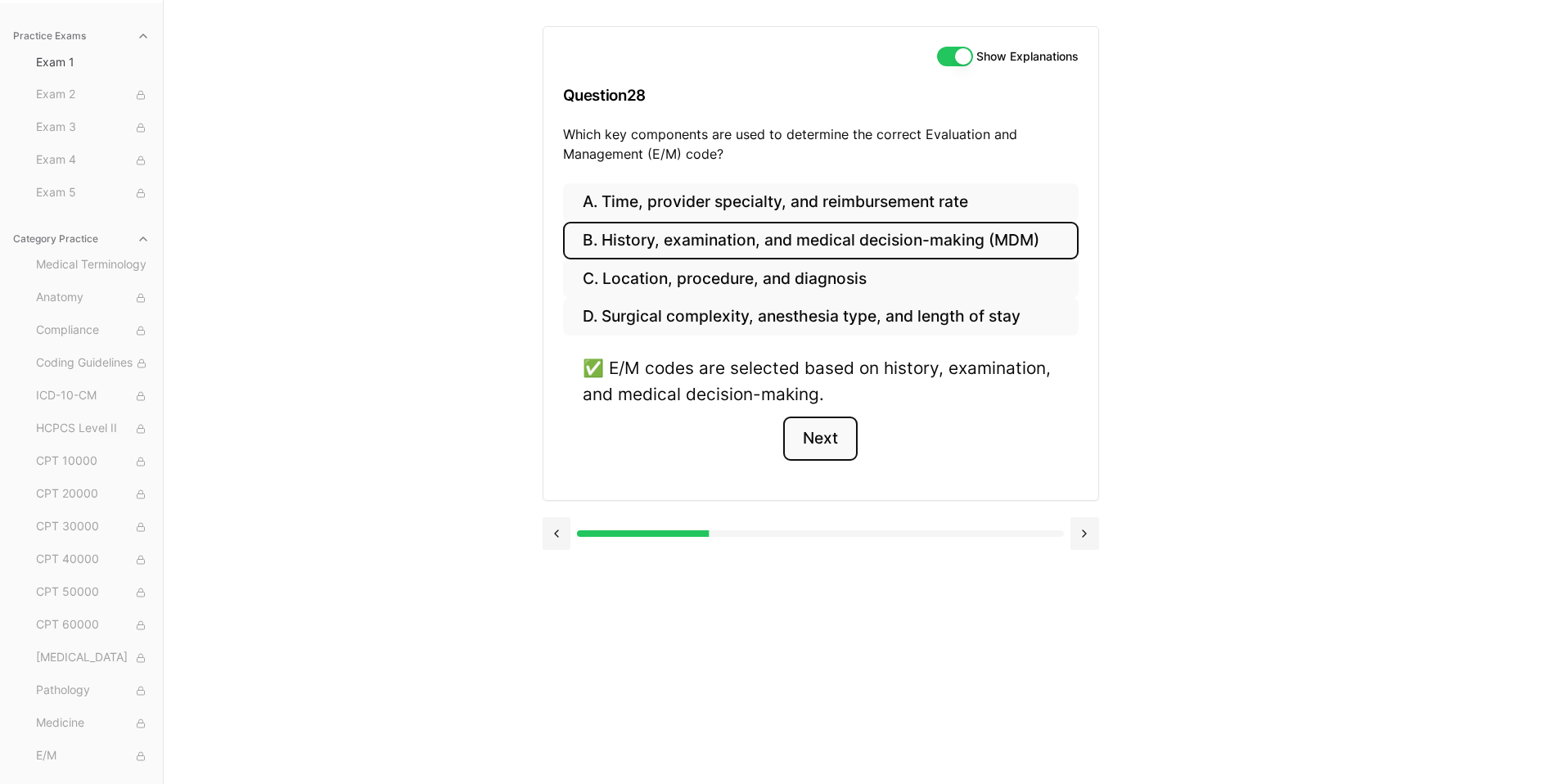
click at [844, 427] on button "Next" at bounding box center [820, 439] width 75 height 44
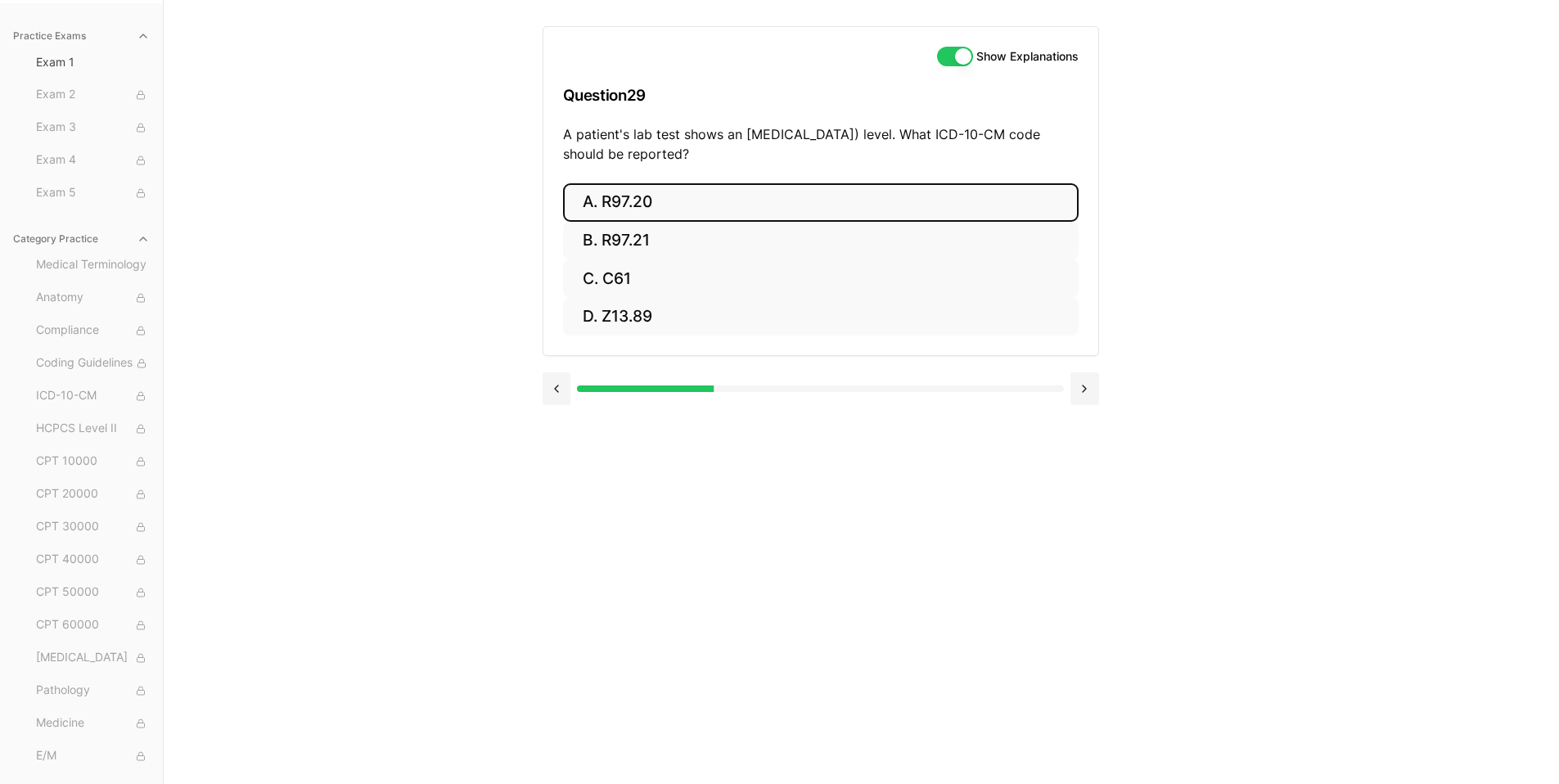
click at [745, 198] on button "A. R97.20" at bounding box center [821, 203] width 516 height 39
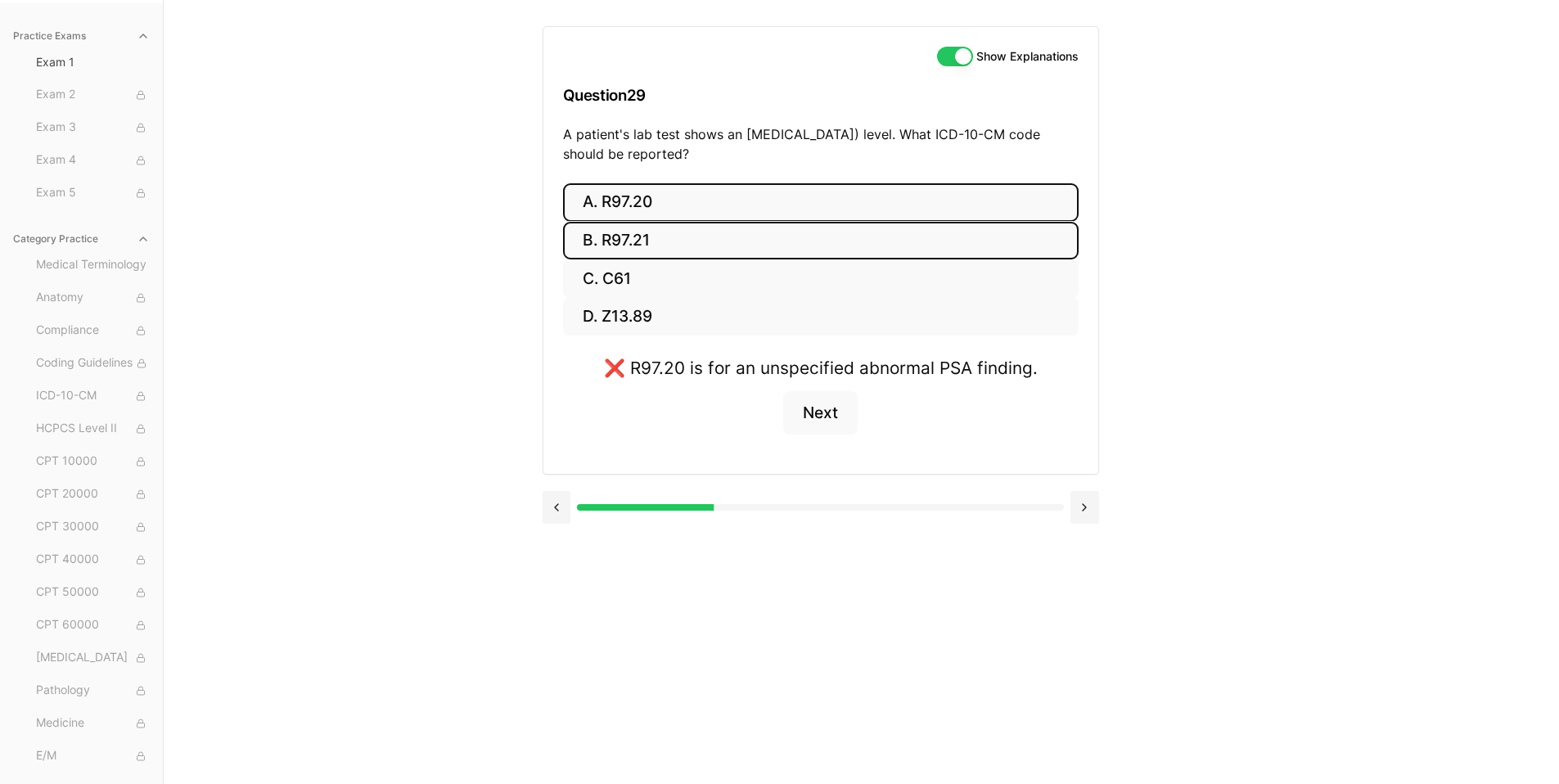
click at [725, 235] on button "B. R97.21" at bounding box center [821, 240] width 516 height 39
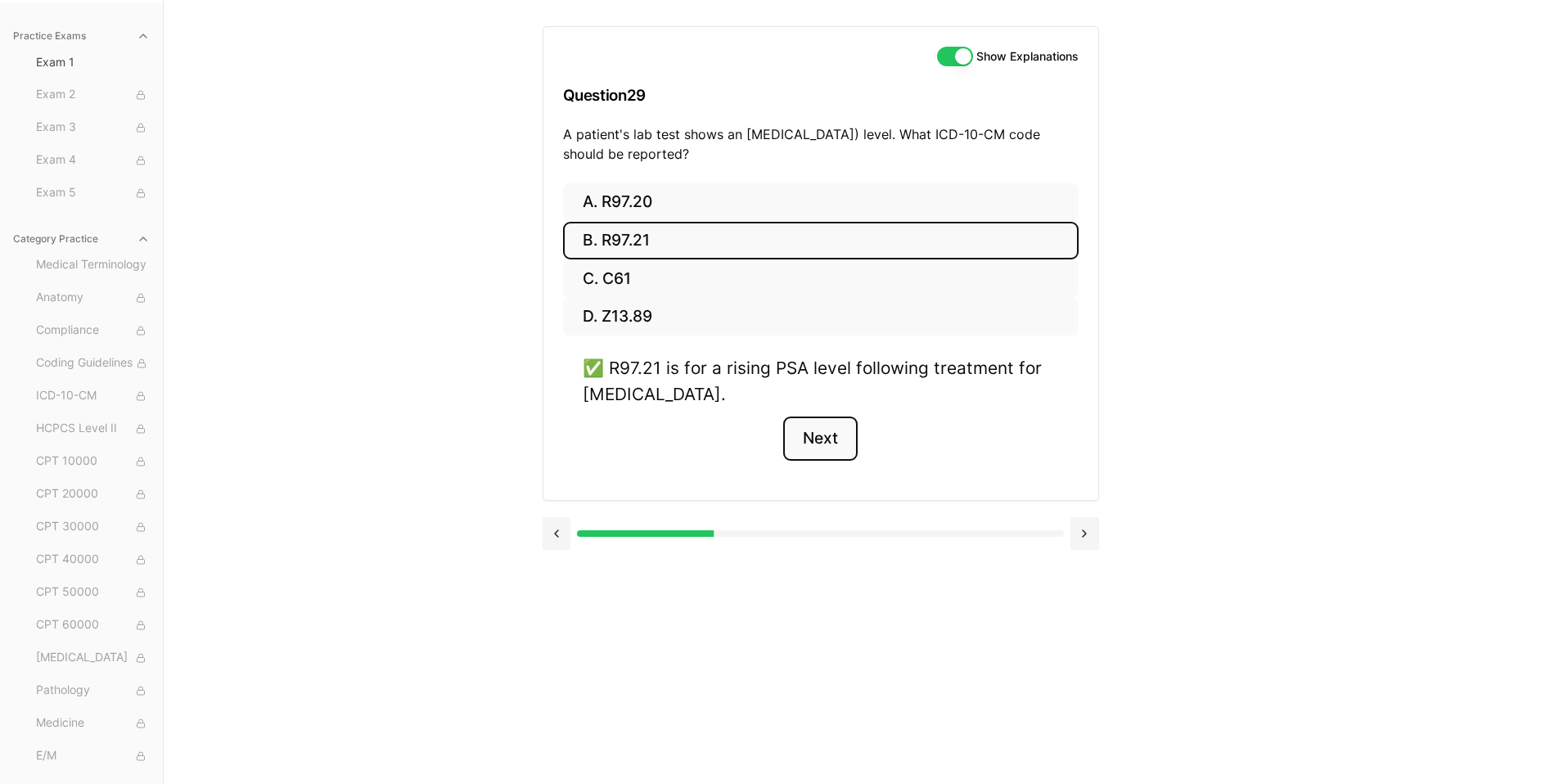
click at [820, 443] on button "Next" at bounding box center [820, 439] width 75 height 44
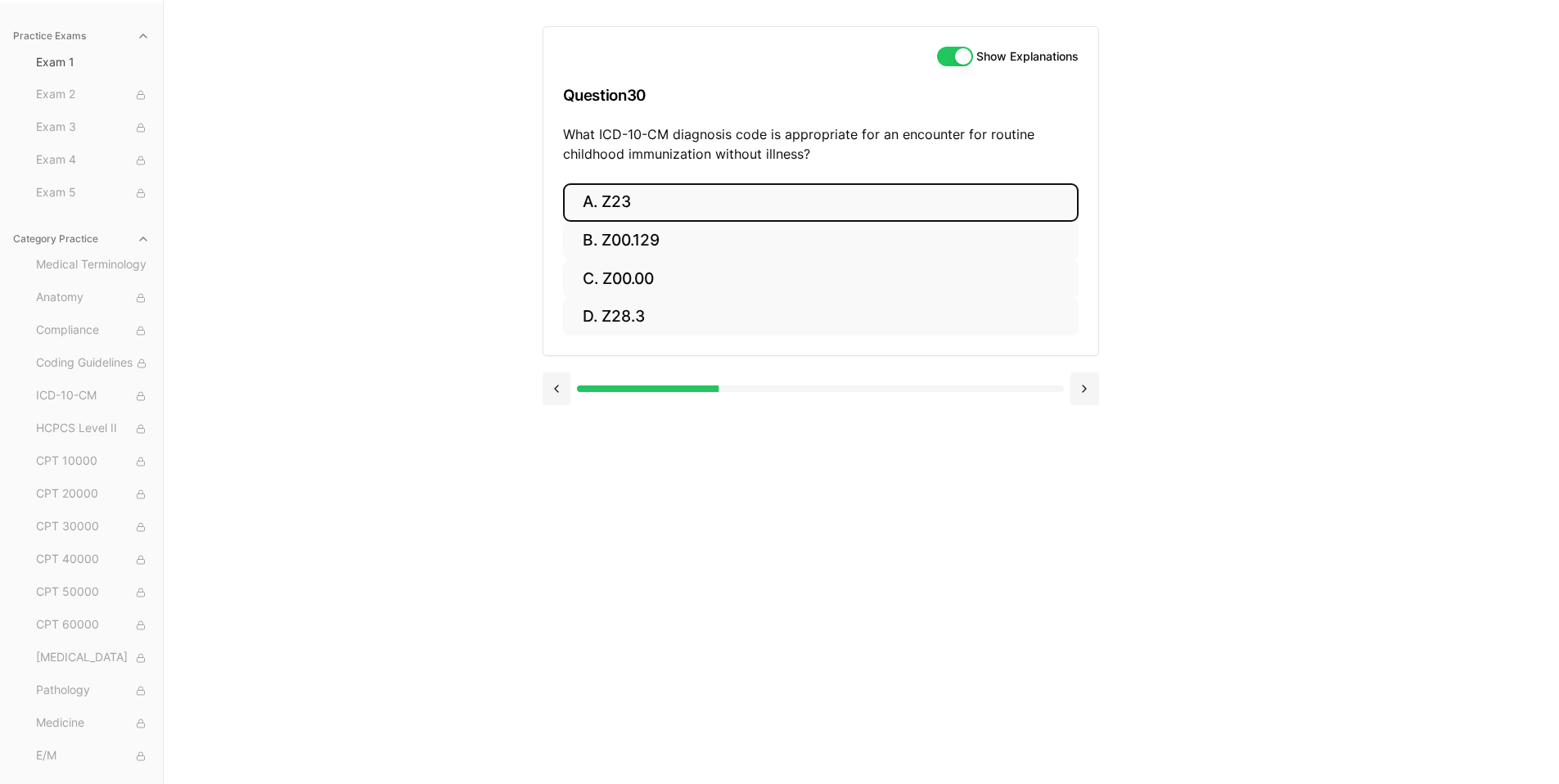
click at [795, 201] on button "A. Z23" at bounding box center [821, 203] width 516 height 39
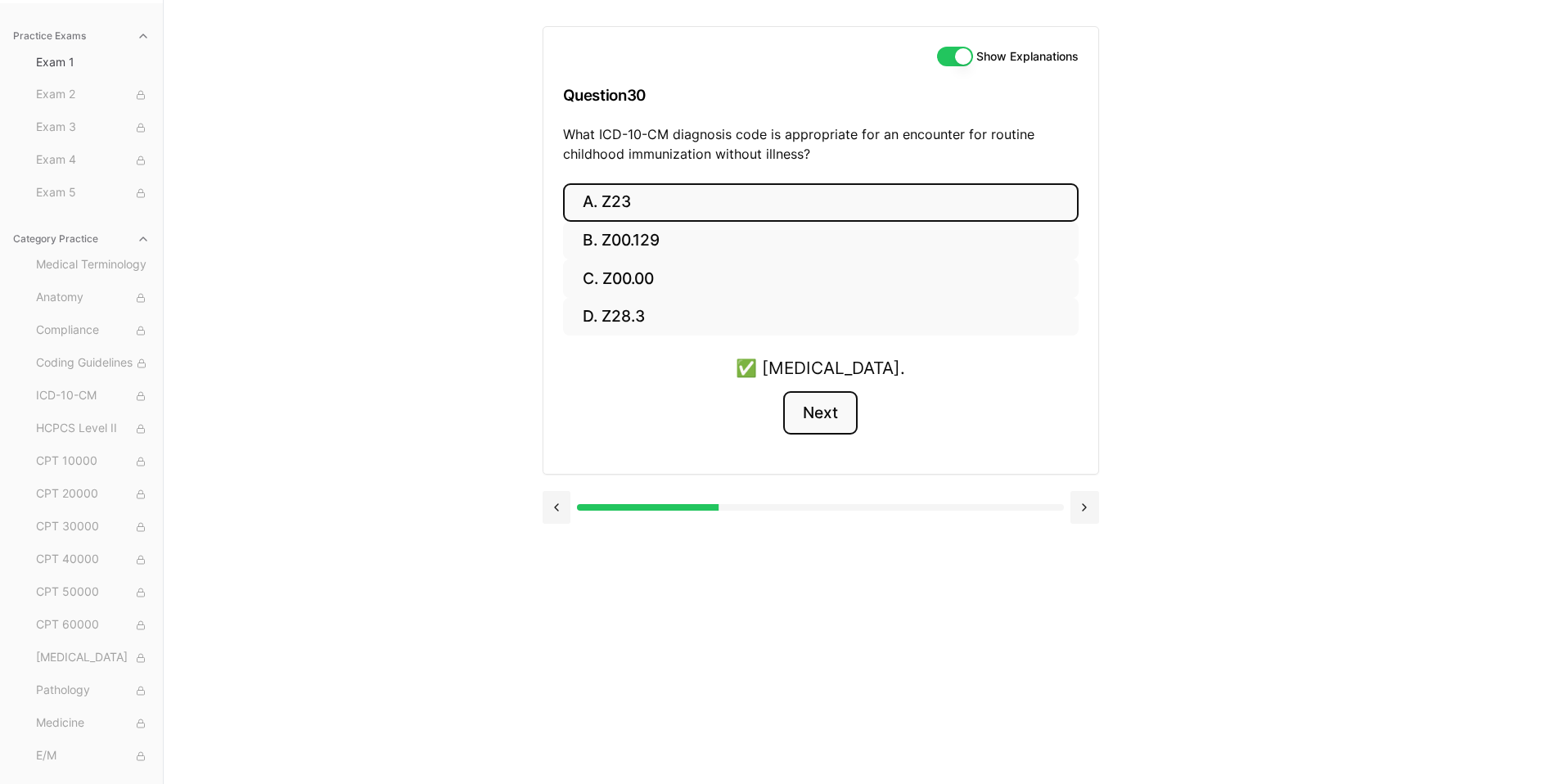
click at [844, 408] on button "Next" at bounding box center [820, 413] width 75 height 44
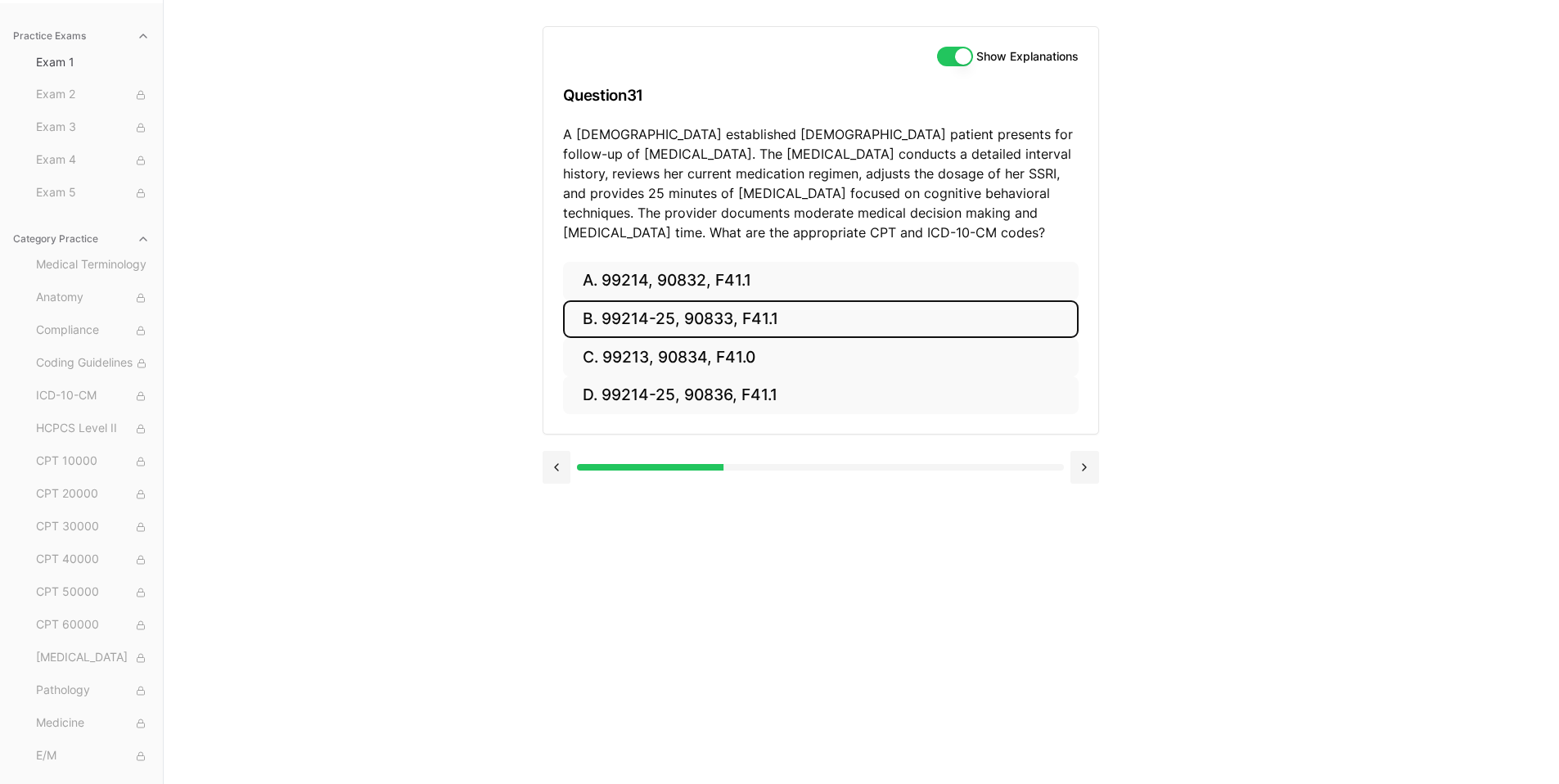
click at [732, 321] on button "B. 99214-25, 90833, F41.1" at bounding box center [821, 319] width 516 height 39
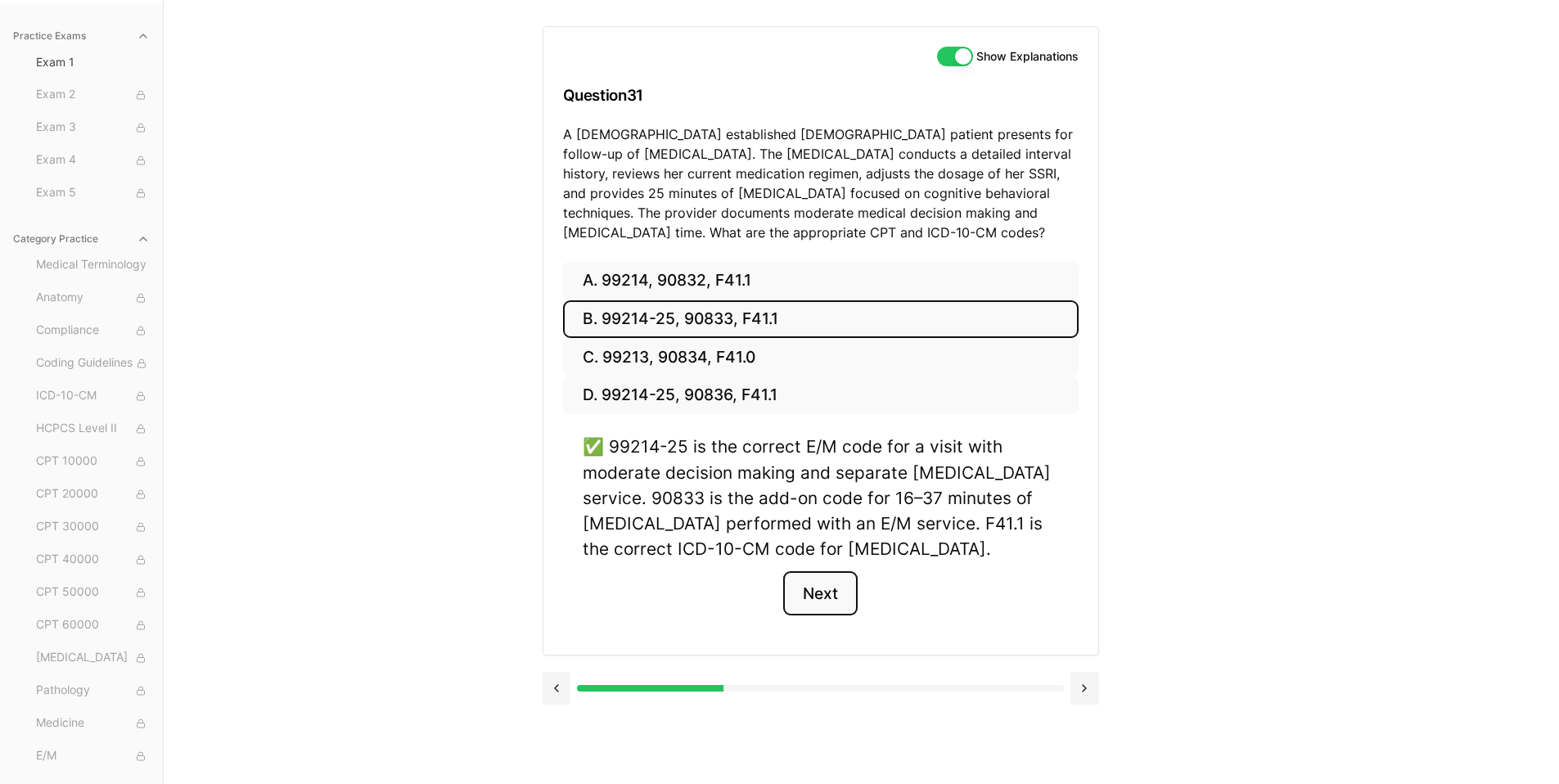
click at [804, 599] on button "Next" at bounding box center [820, 594] width 75 height 44
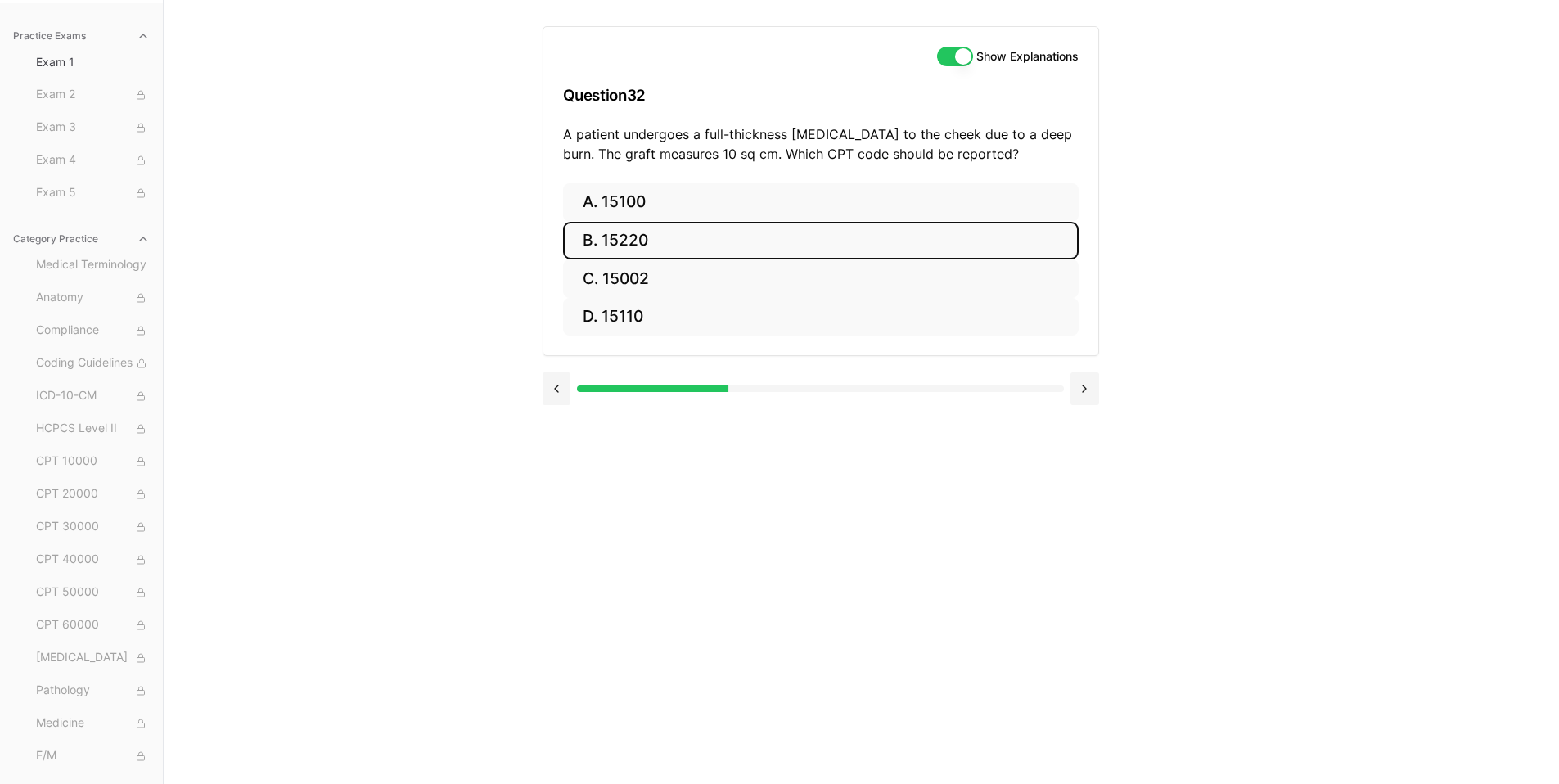
click at [648, 239] on button "B. 15220" at bounding box center [821, 240] width 516 height 39
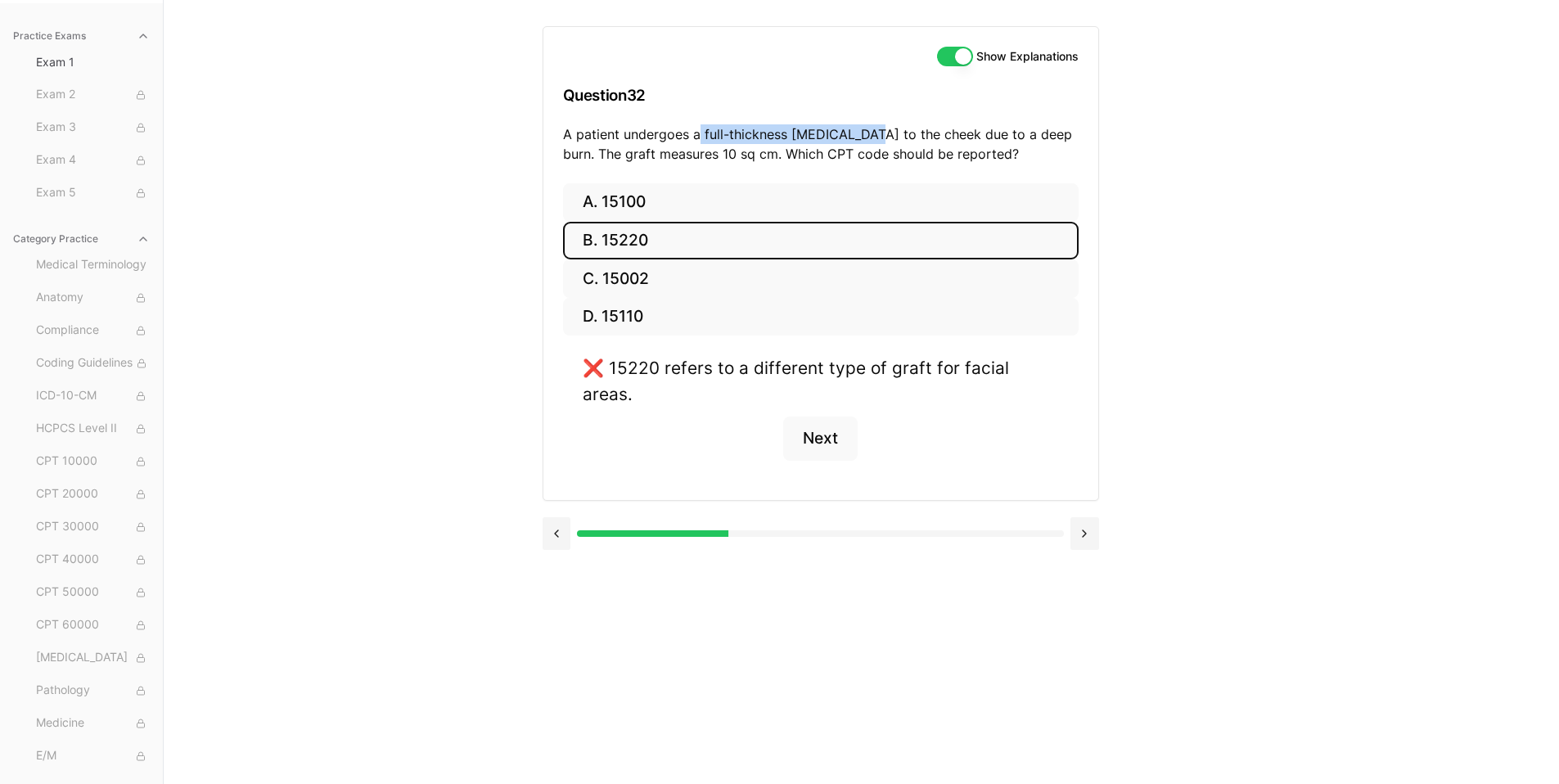
drag, startPoint x: 700, startPoint y: 133, endPoint x: 858, endPoint y: 129, distance: 158.1
click at [858, 129] on p "A patient undergoes a full-thickness skin graft to the cheek due to a deep burn…" at bounding box center [821, 144] width 516 height 39
click at [649, 203] on button "A. 15100" at bounding box center [821, 203] width 516 height 39
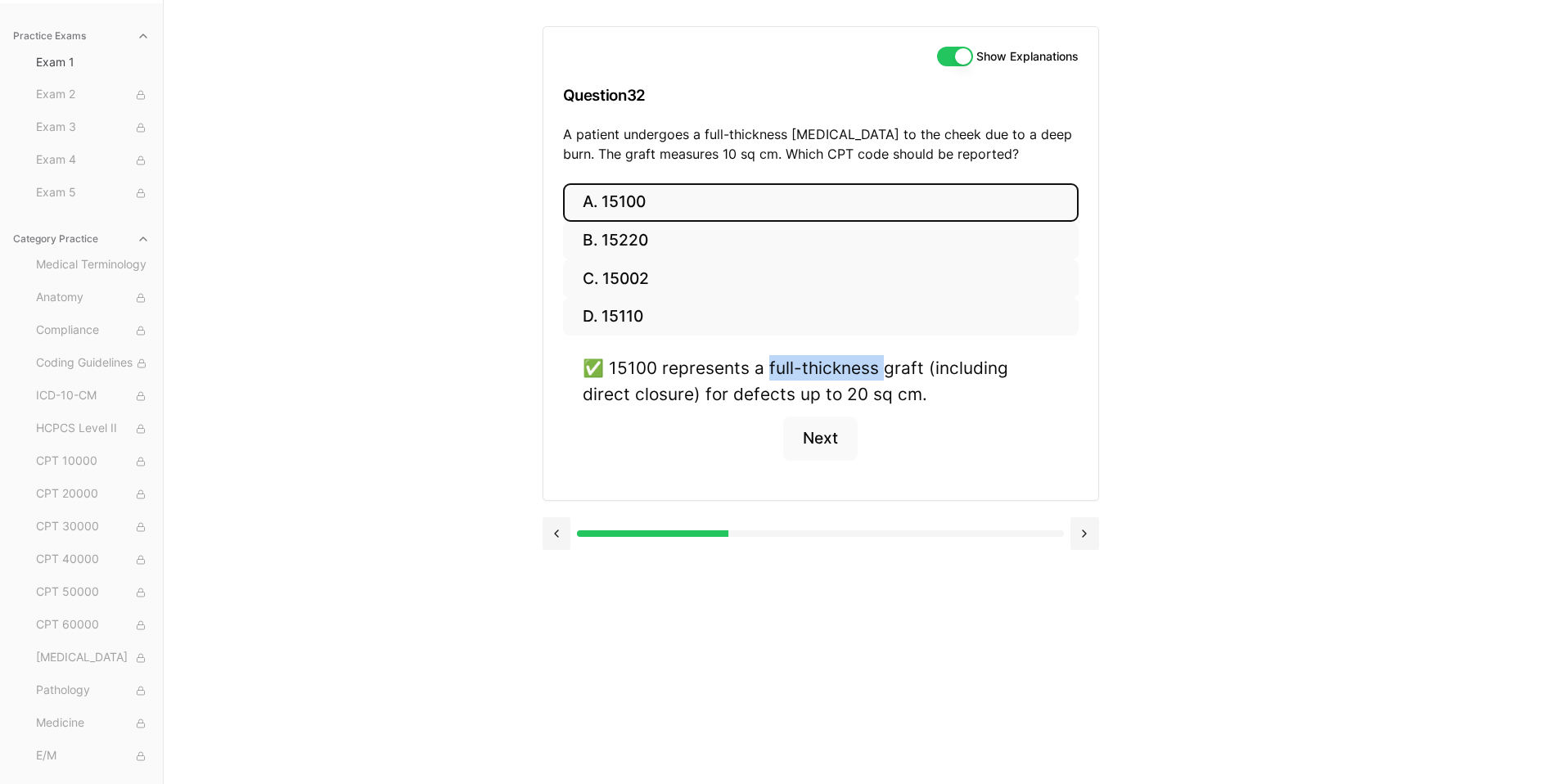
drag, startPoint x: 760, startPoint y: 367, endPoint x: 878, endPoint y: 375, distance: 118.3
click at [878, 375] on div "✅ 15100 represents a full-thickness graft (including direct closure) for defect…" at bounding box center [821, 381] width 476 height 51
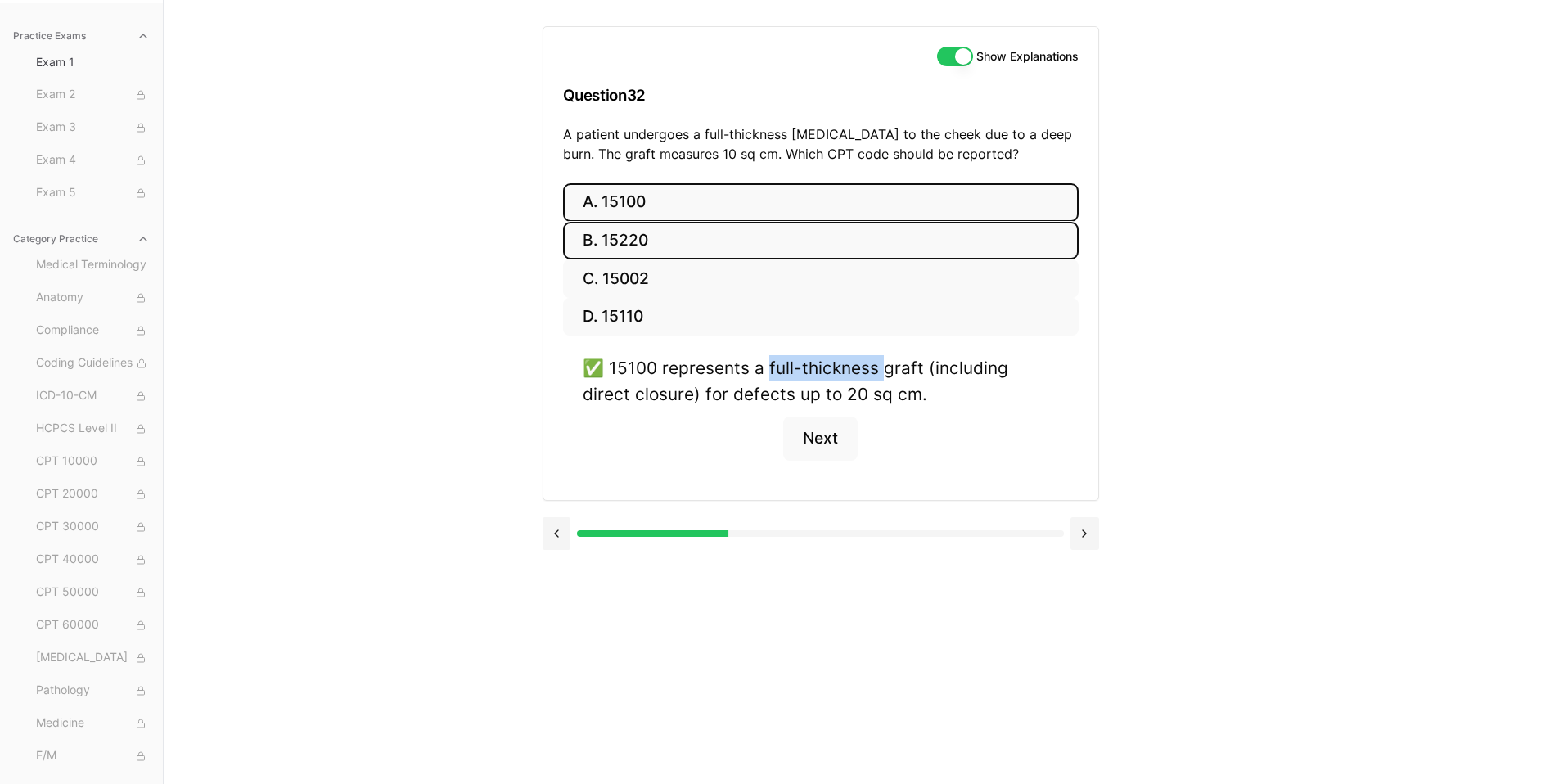
click at [695, 235] on button "B. 15220" at bounding box center [821, 240] width 516 height 39
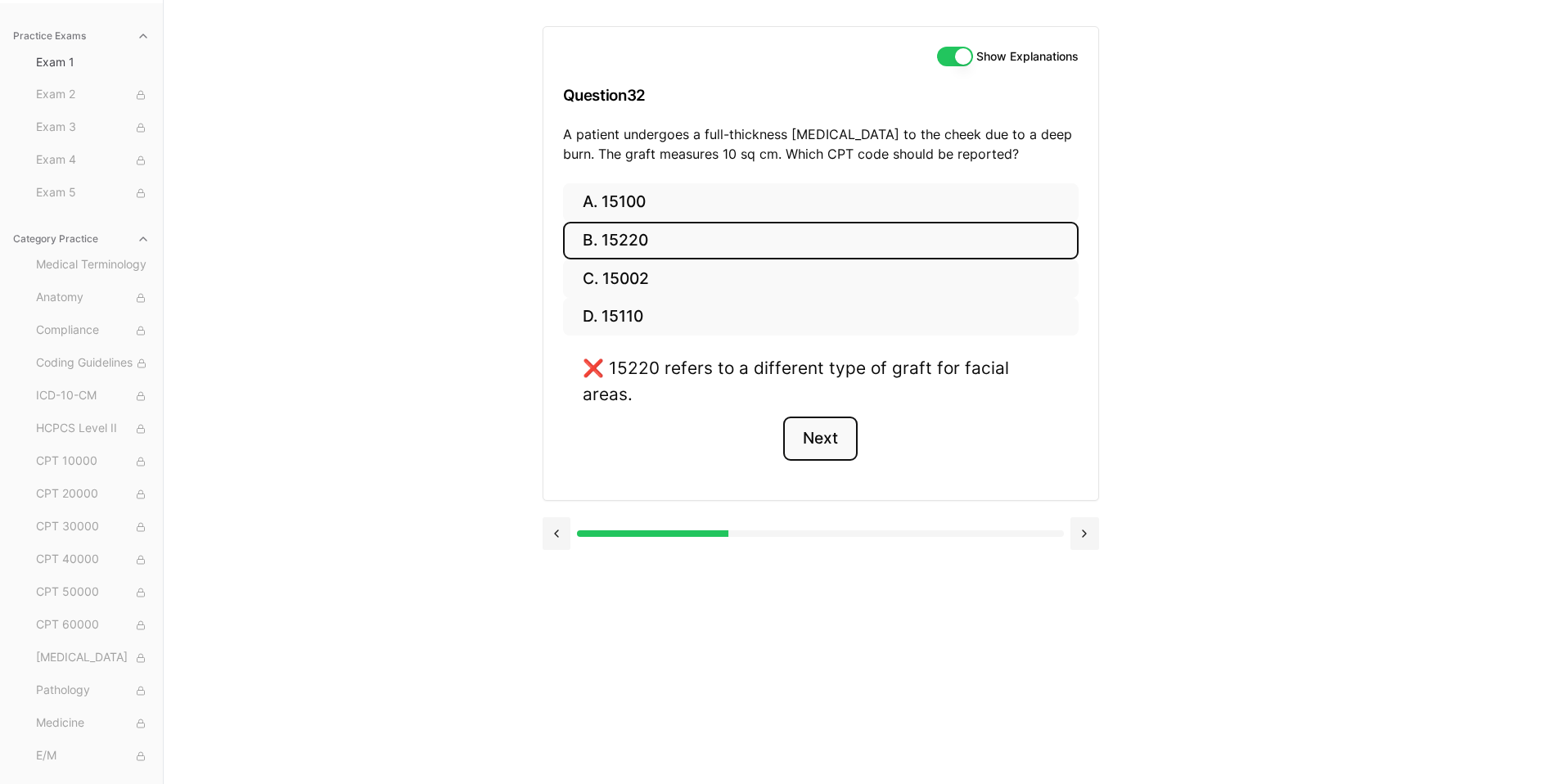
click at [836, 417] on button "Next" at bounding box center [820, 439] width 75 height 44
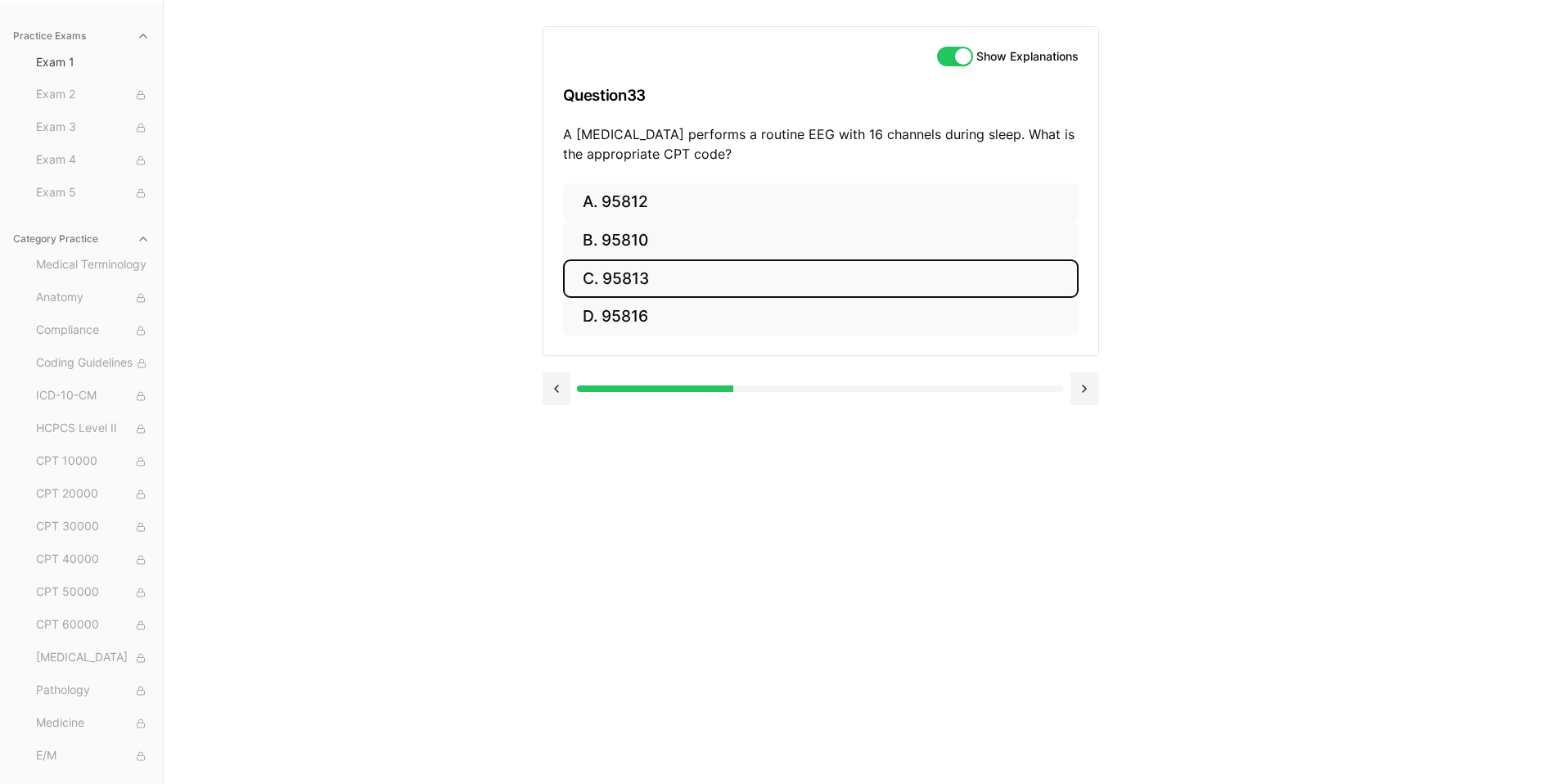
click at [637, 295] on button "C. 95813" at bounding box center [821, 278] width 516 height 39
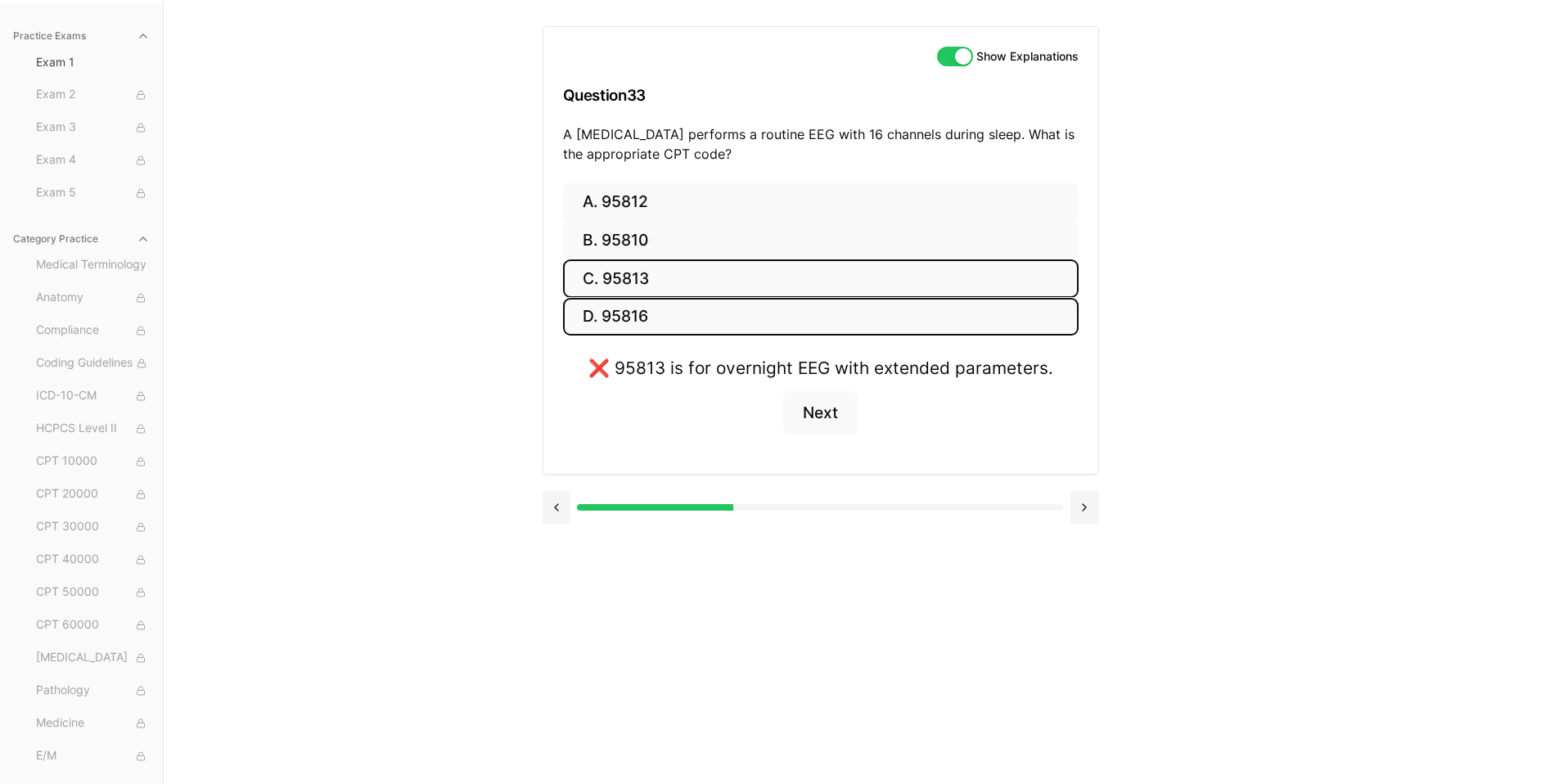
click at [635, 317] on button "D. 95816" at bounding box center [821, 317] width 516 height 39
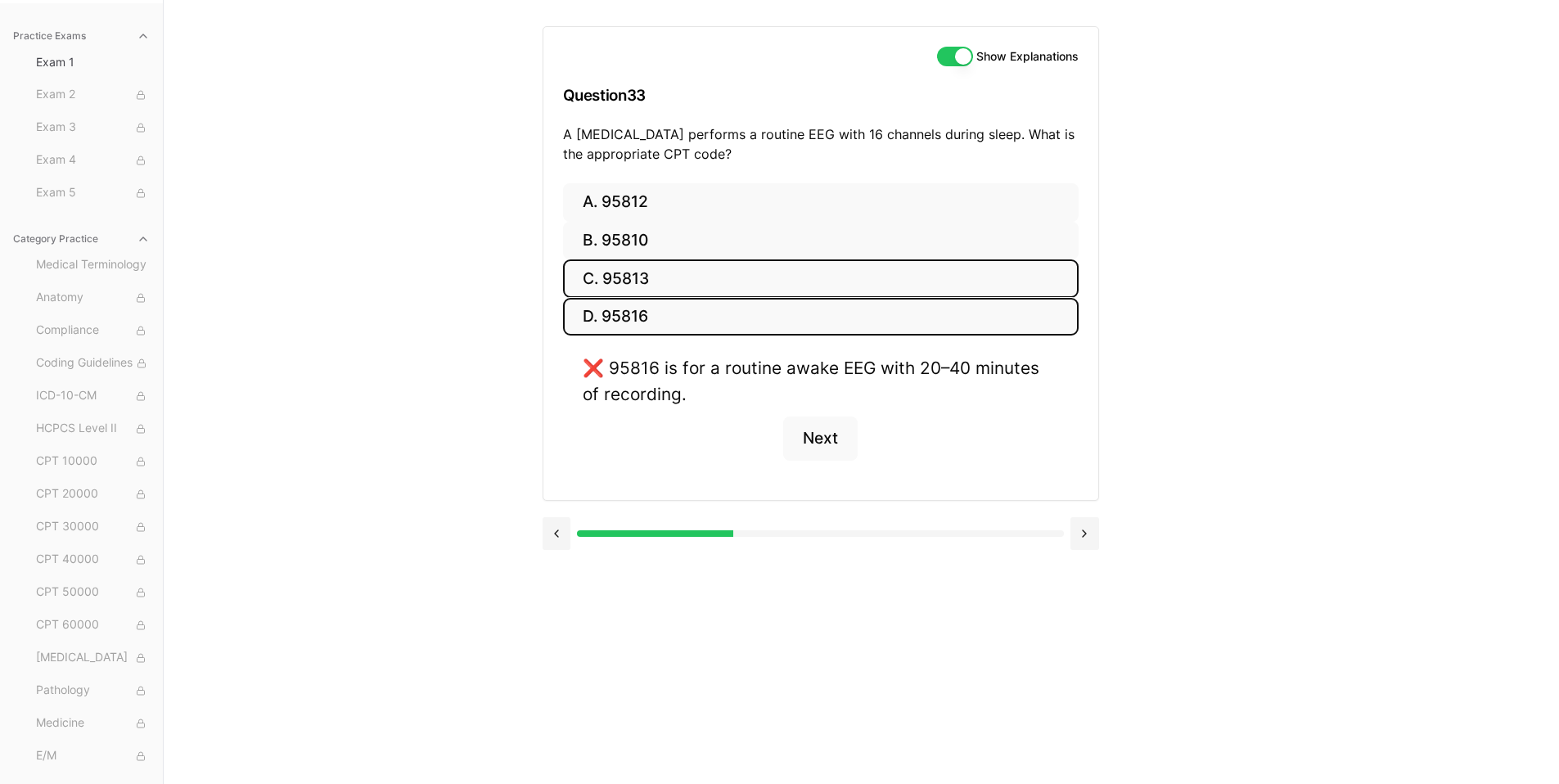
click at [633, 272] on button "C. 95813" at bounding box center [821, 278] width 516 height 39
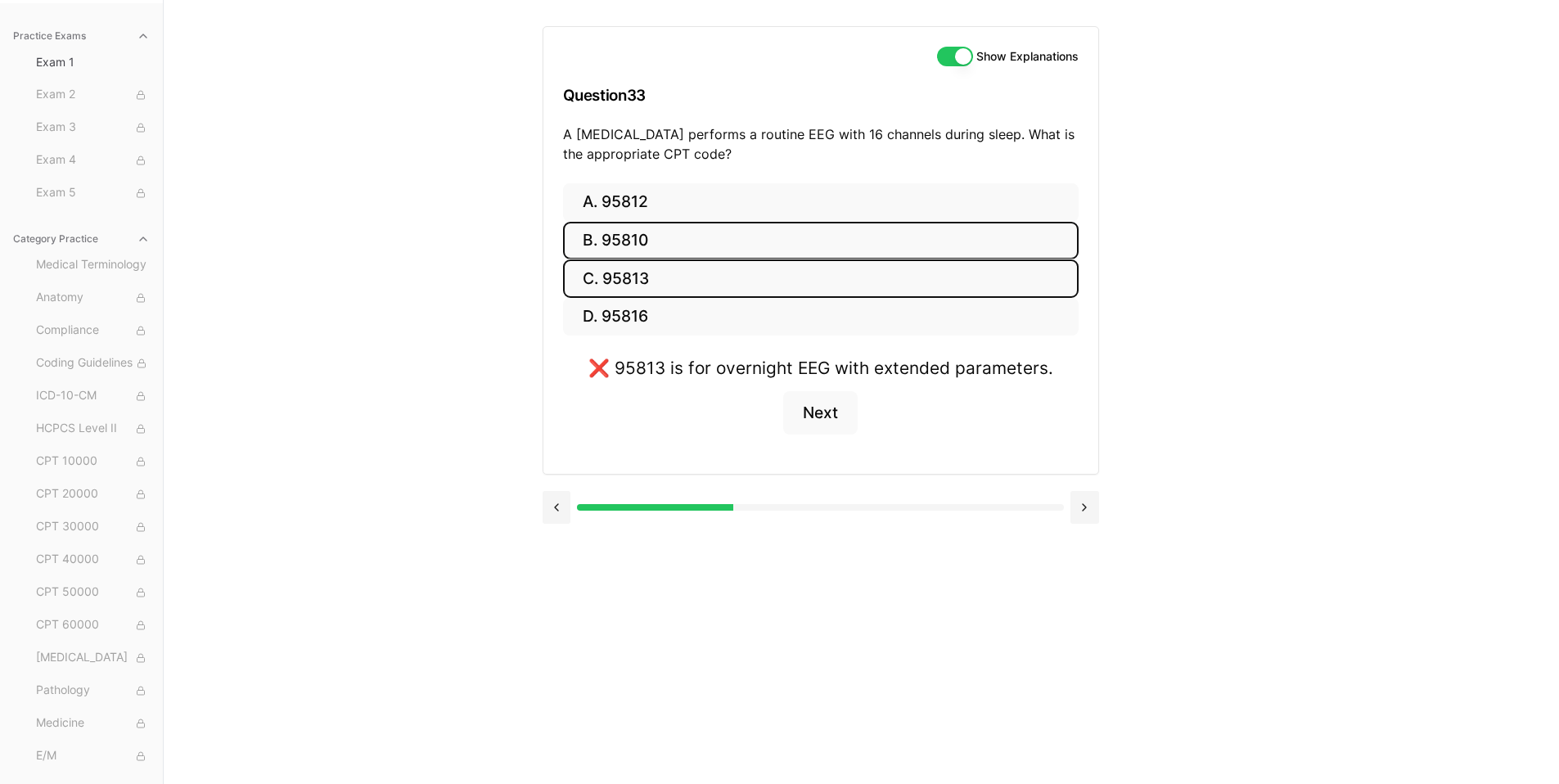
click at [613, 231] on button "B. 95810" at bounding box center [821, 240] width 516 height 39
click at [820, 410] on button "Next" at bounding box center [820, 413] width 75 height 44
